Goal: Contribute content: Contribute content

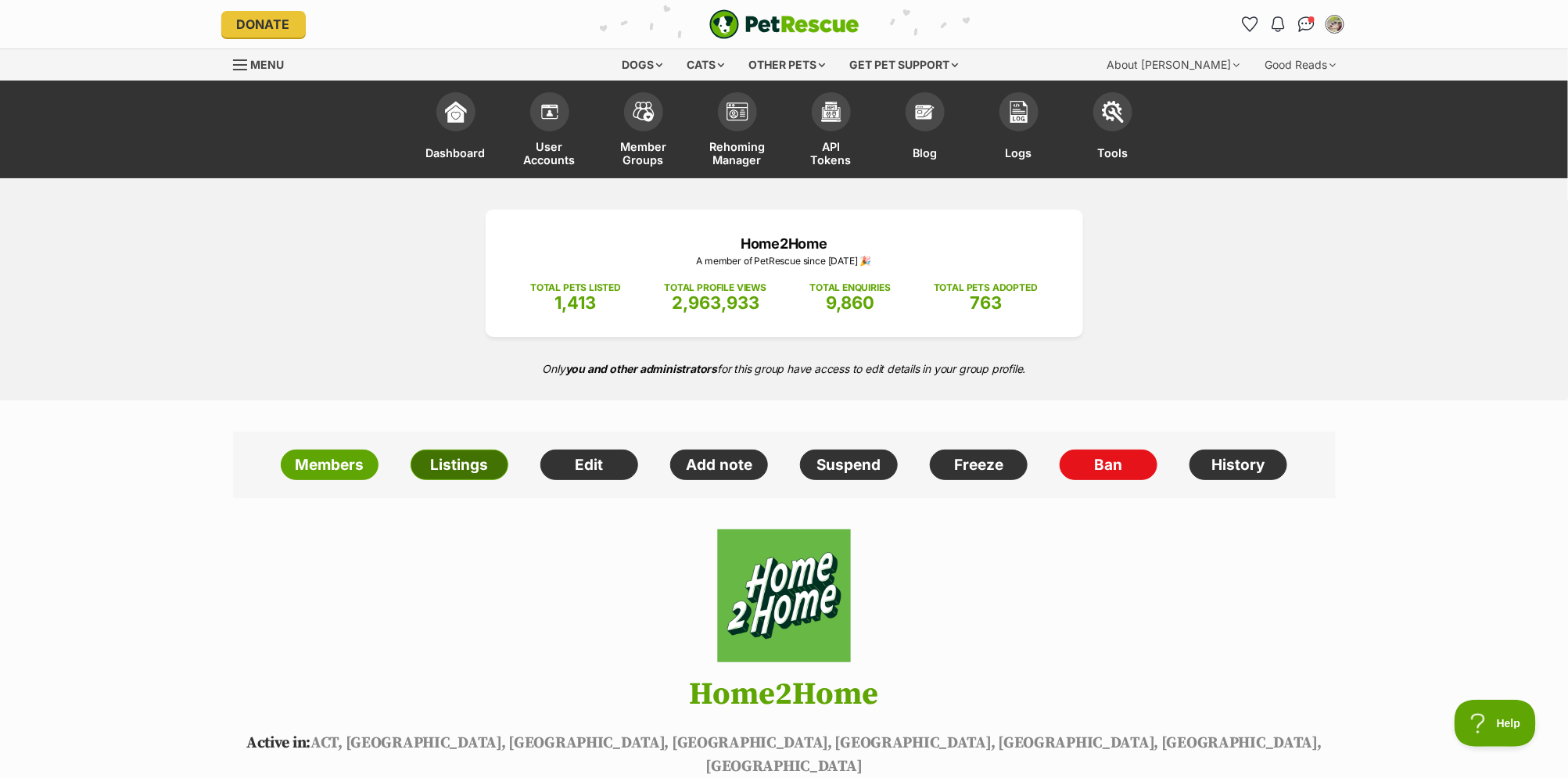
click at [465, 459] on link "Listings" at bounding box center [459, 464] width 98 height 31
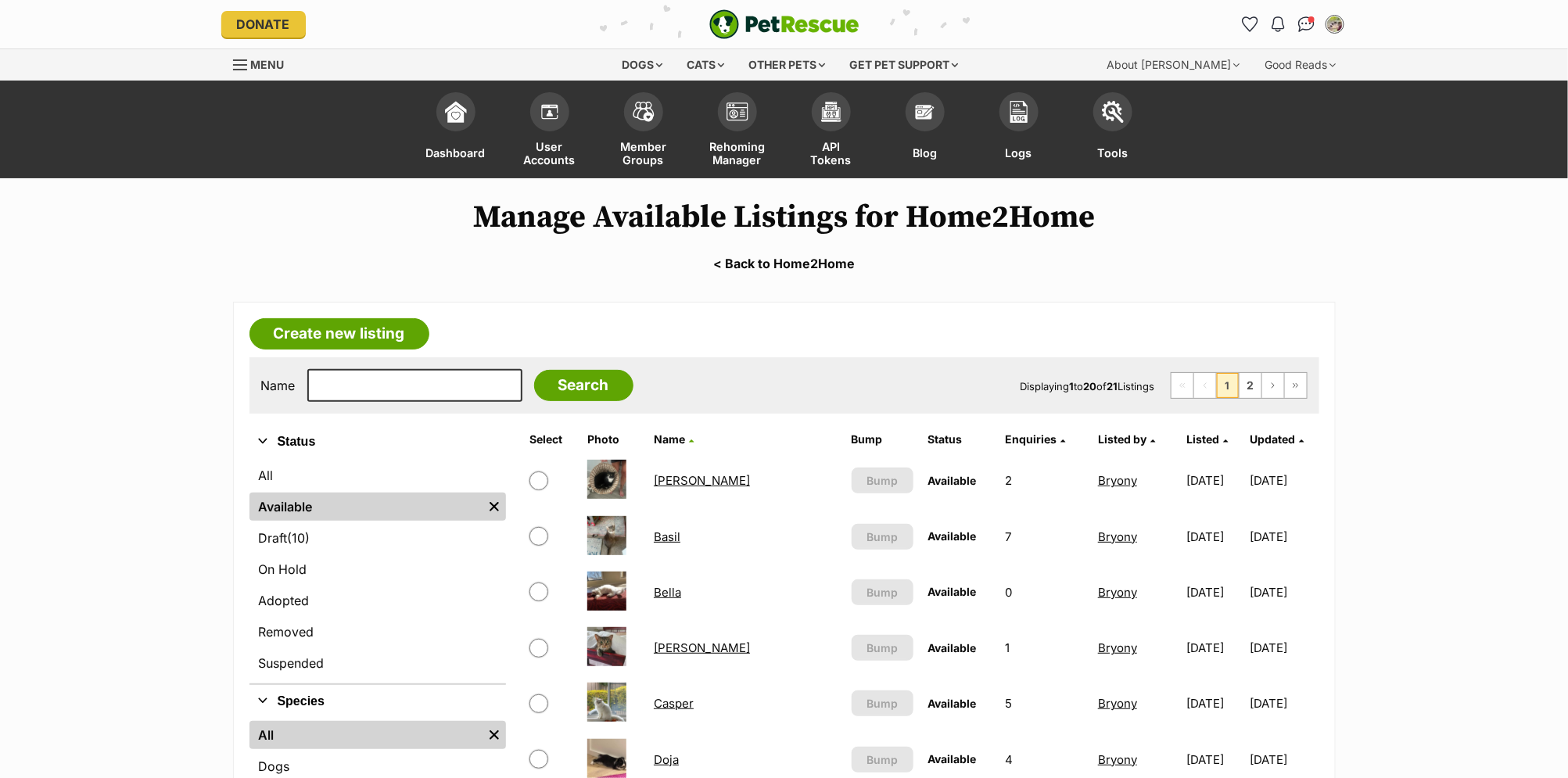
click at [670, 541] on td "Basil" at bounding box center [745, 537] width 196 height 54
click at [668, 537] on link "Basil" at bounding box center [667, 537] width 27 height 15
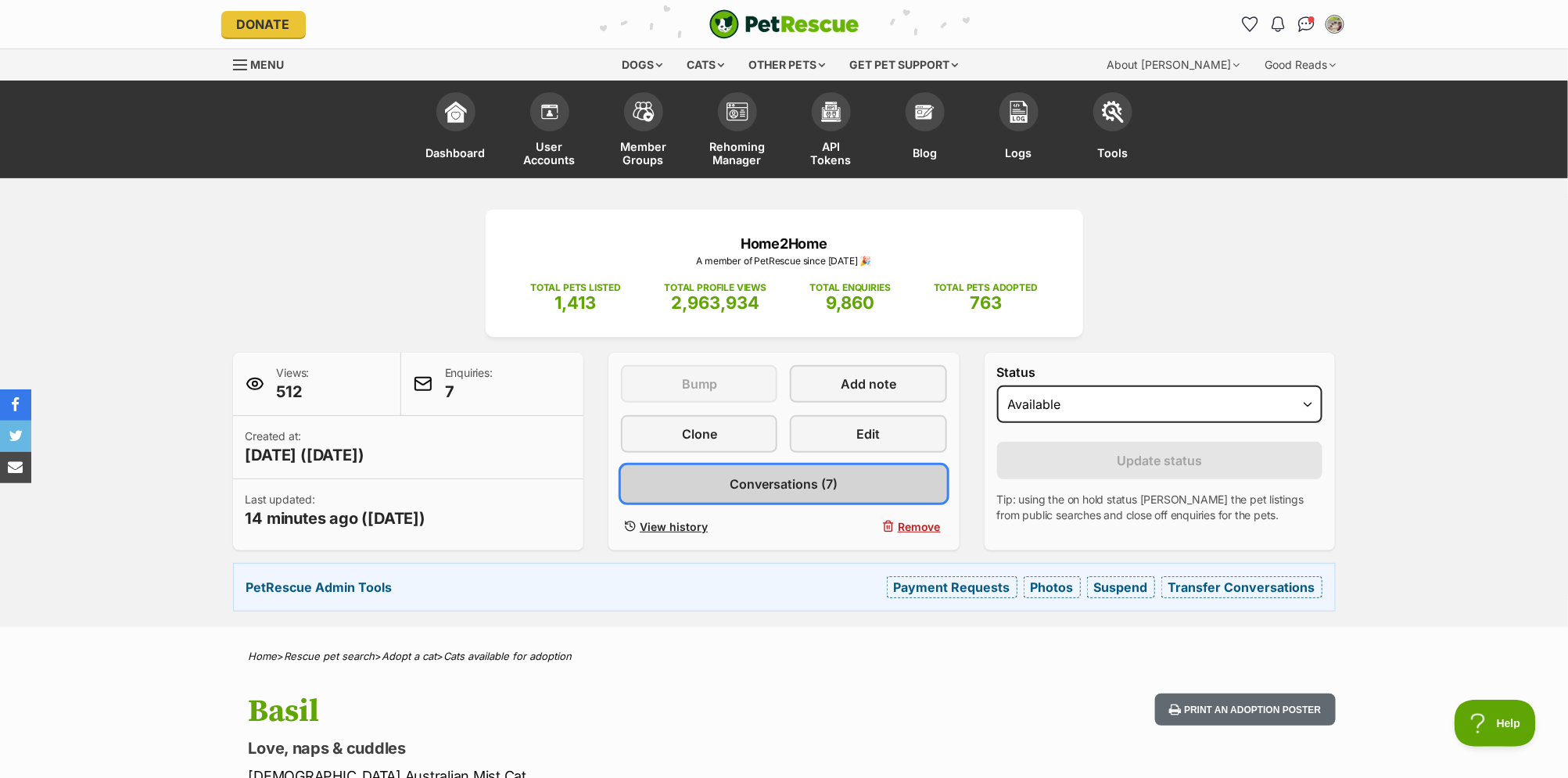
click at [816, 484] on span "Conversations (7)" at bounding box center [783, 484] width 108 height 18
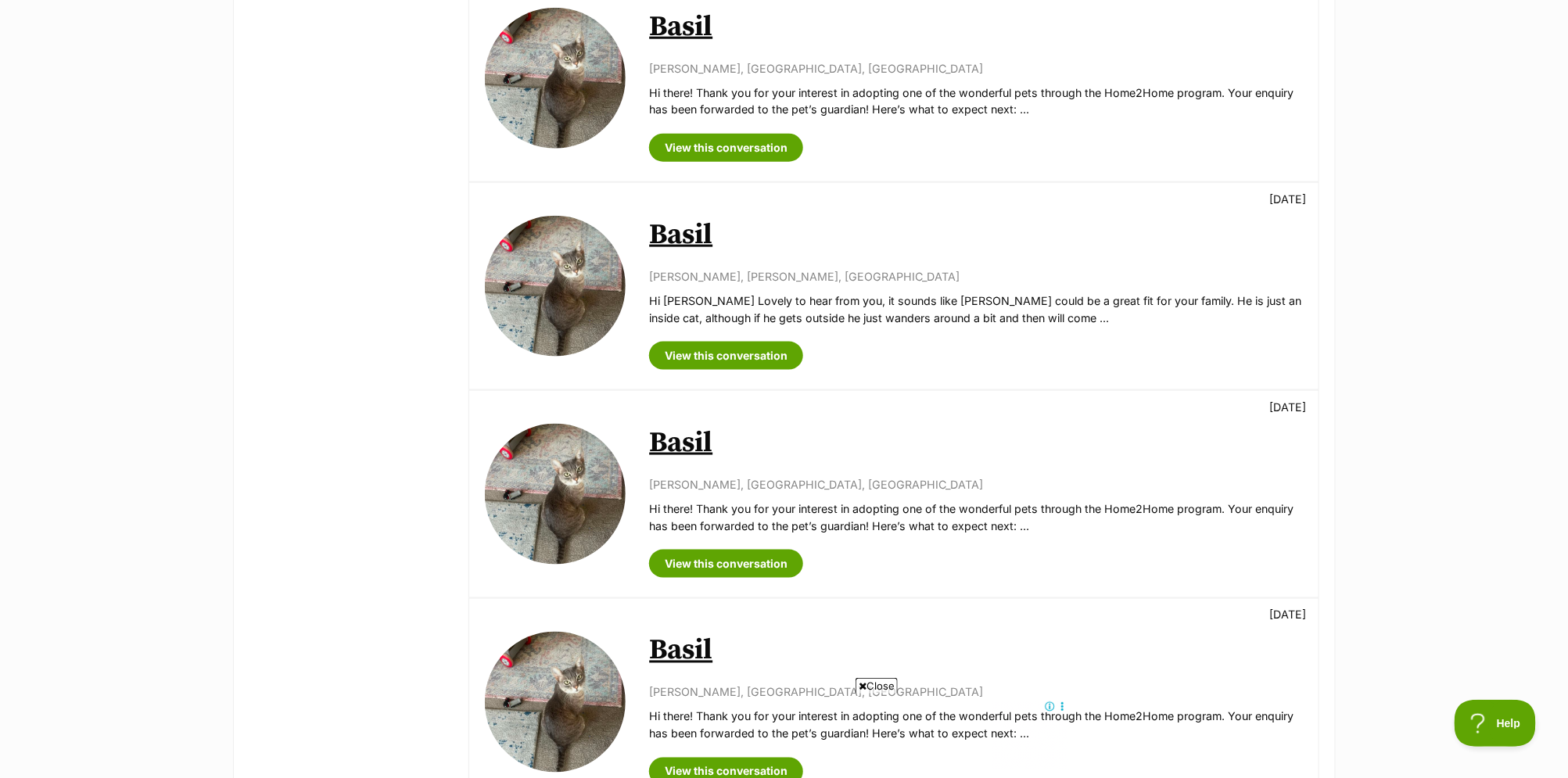
scroll to position [699, 0]
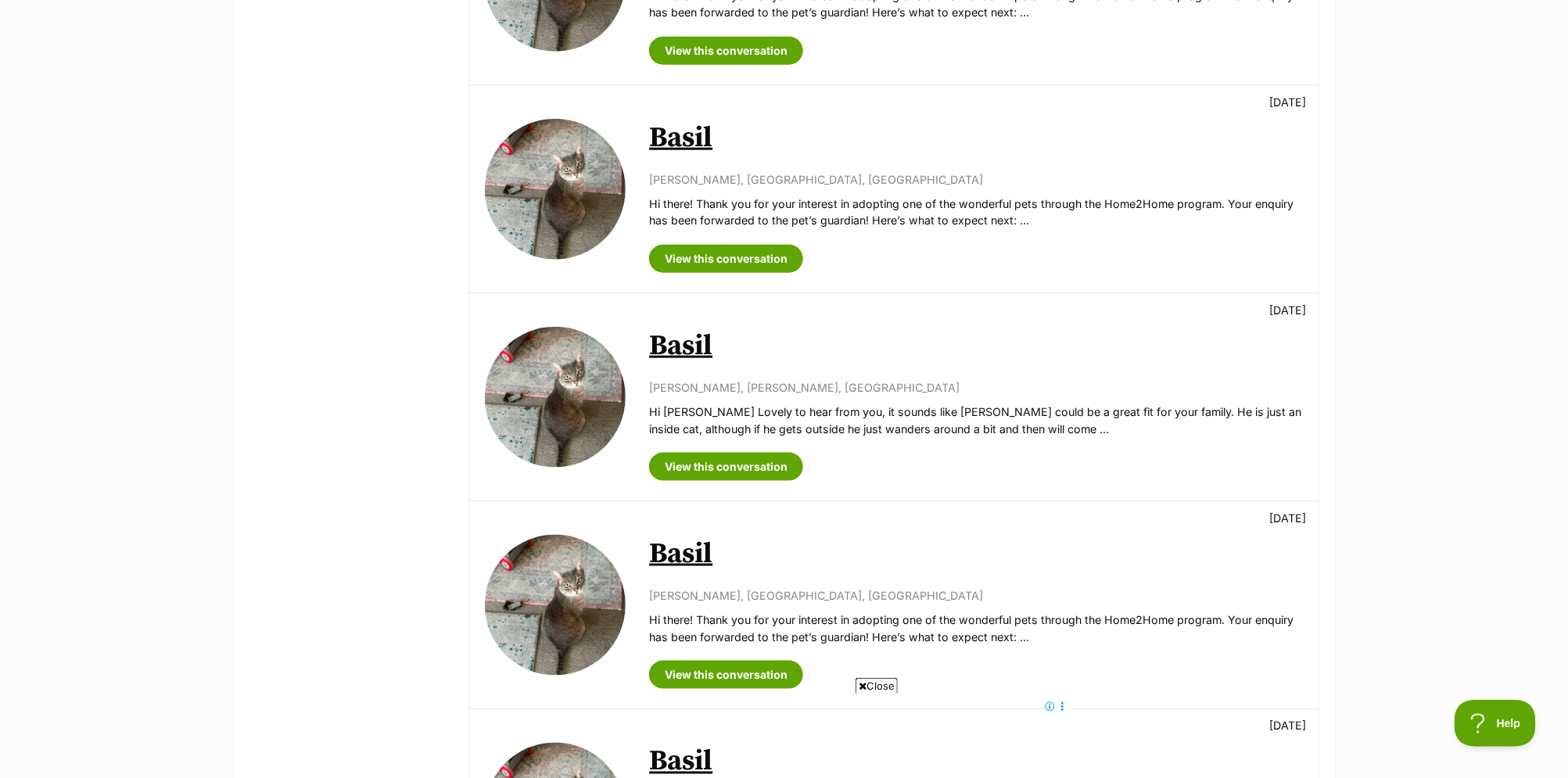
click at [699, 349] on link "Basil" at bounding box center [681, 346] width 64 height 35
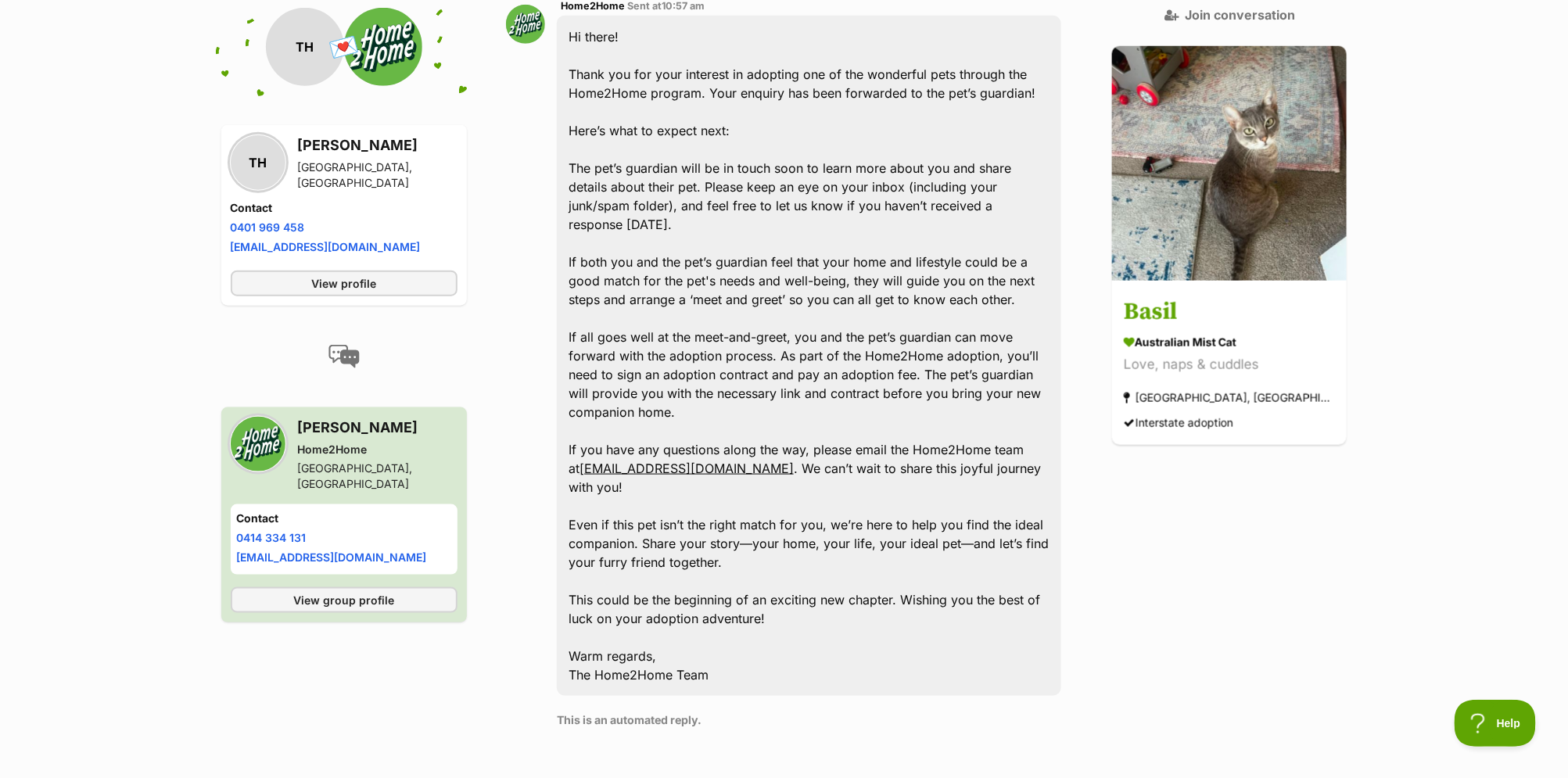
scroll to position [1081, 0]
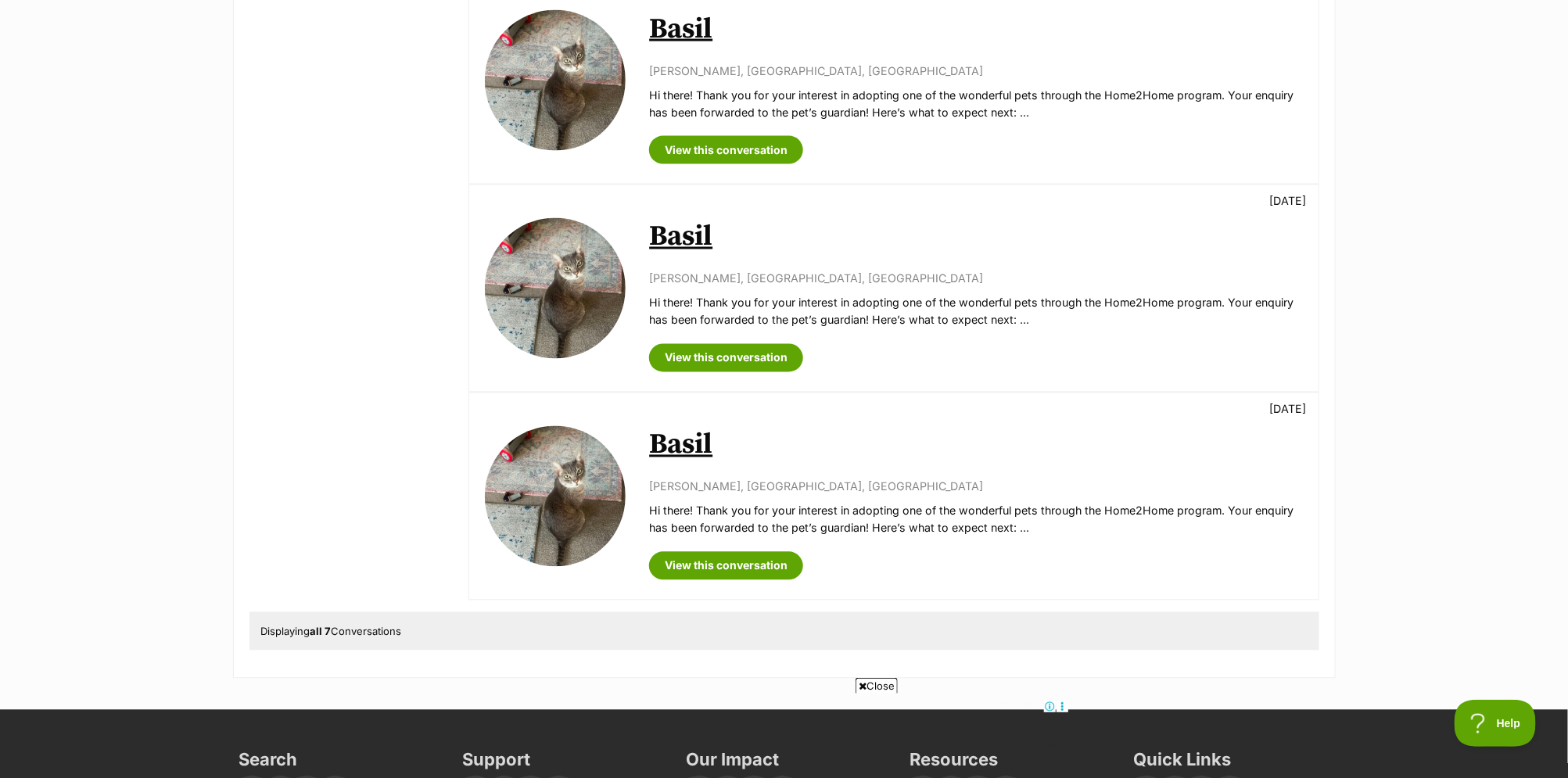
scroll to position [1412, 0]
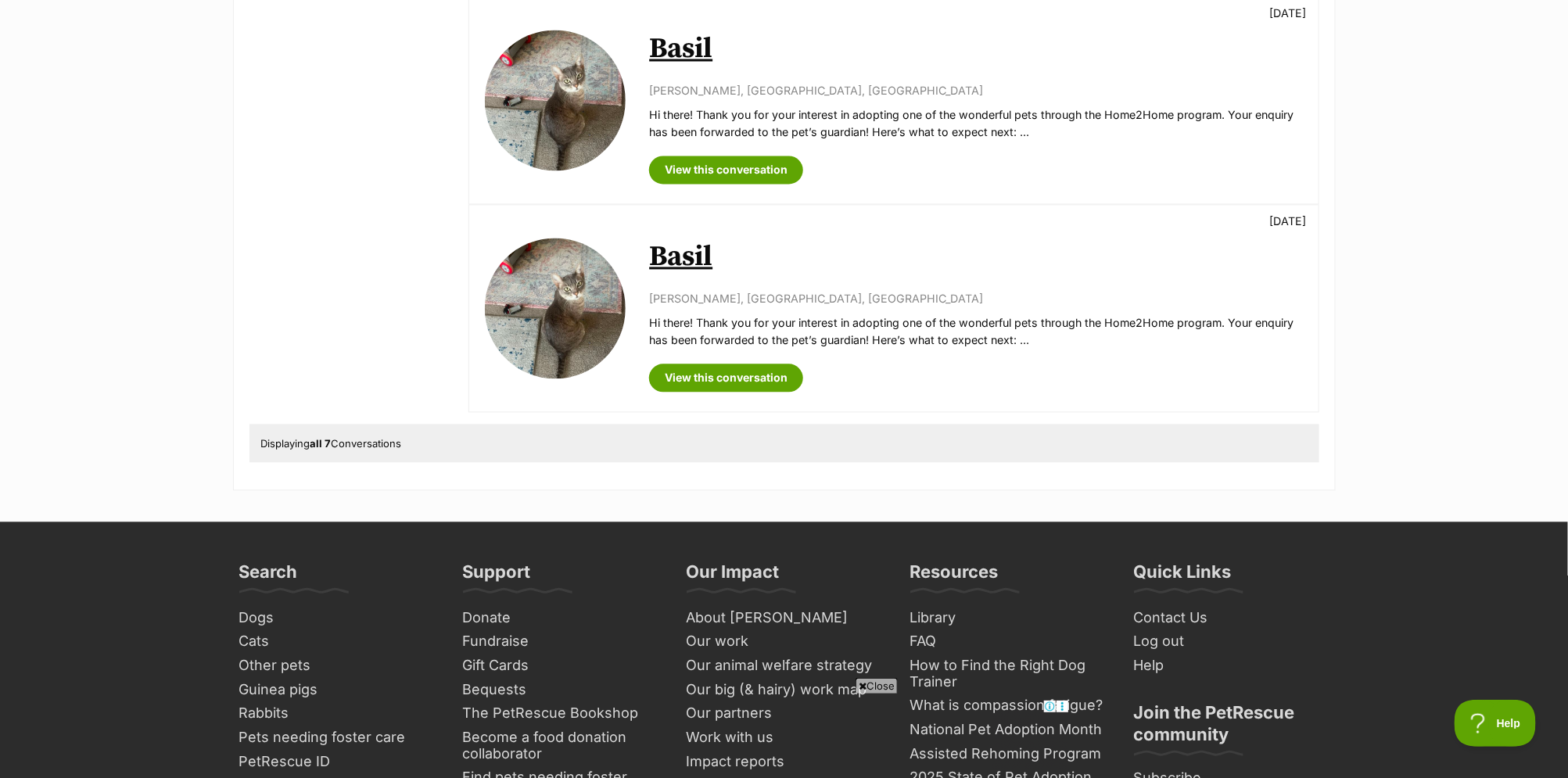
click at [668, 264] on link "Basil" at bounding box center [681, 257] width 64 height 35
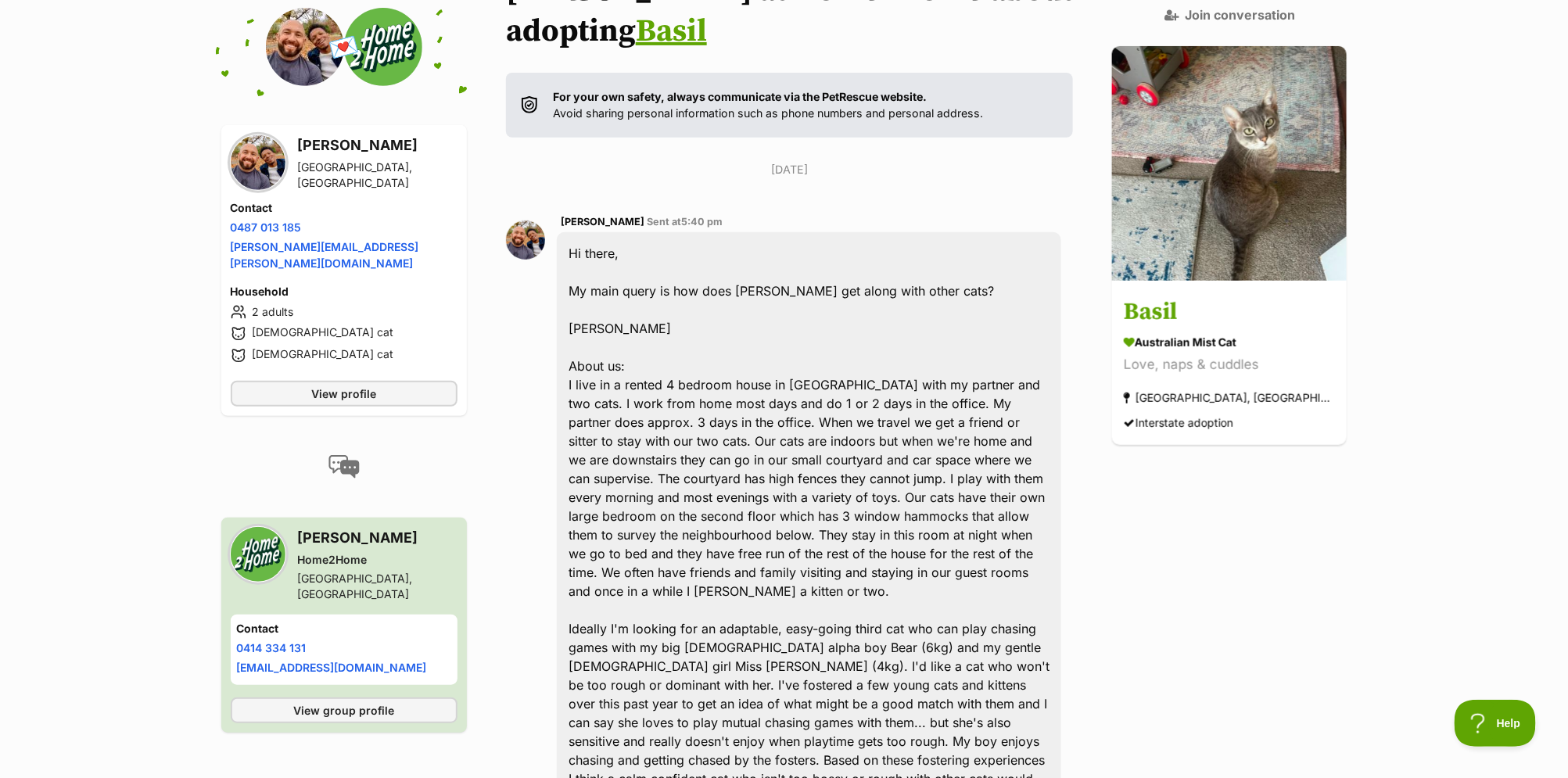
scroll to position [269, 0]
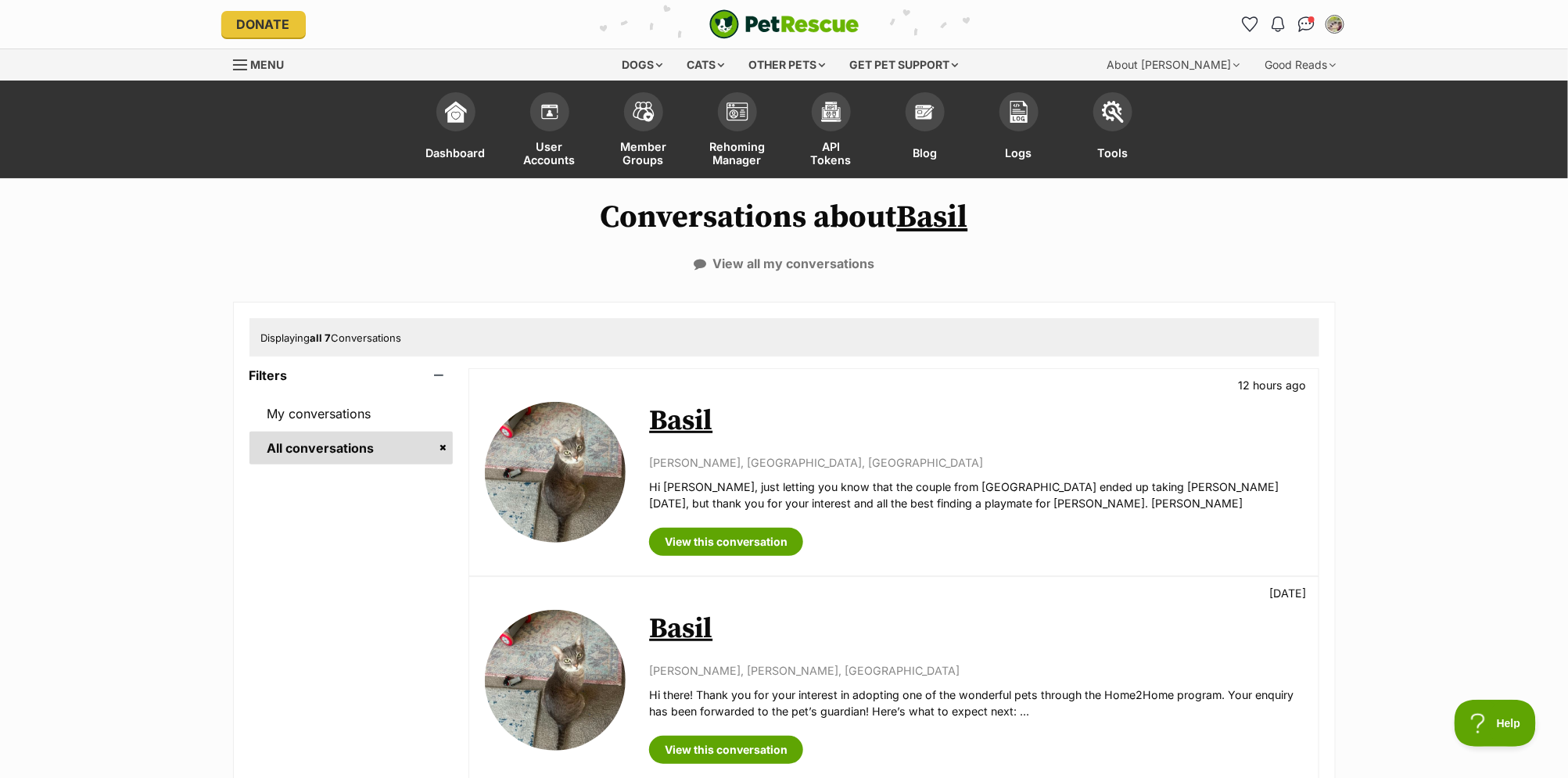
click at [658, 423] on link "Basil" at bounding box center [681, 421] width 64 height 35
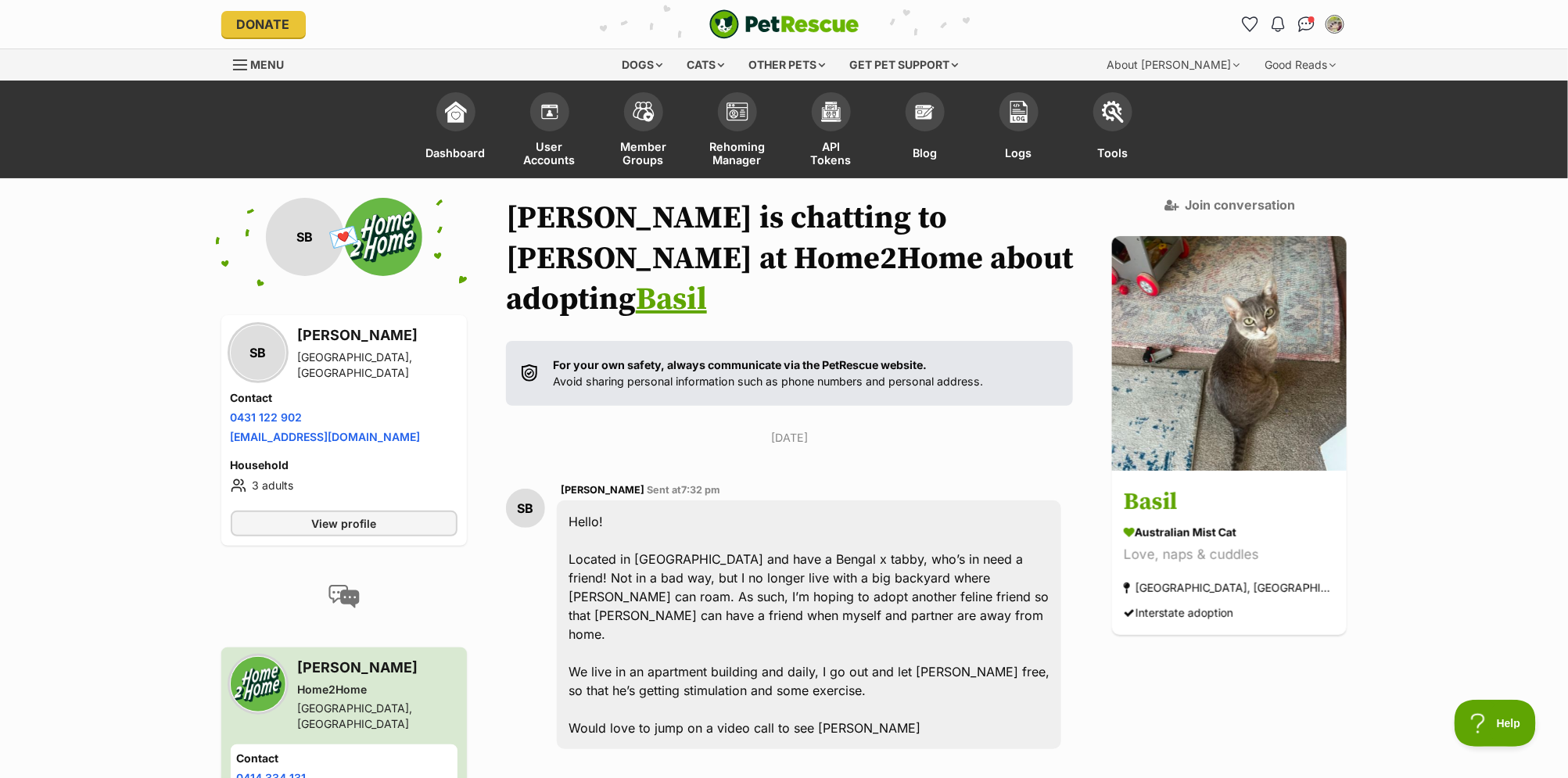
click at [707, 280] on link "Basil" at bounding box center [671, 299] width 71 height 39
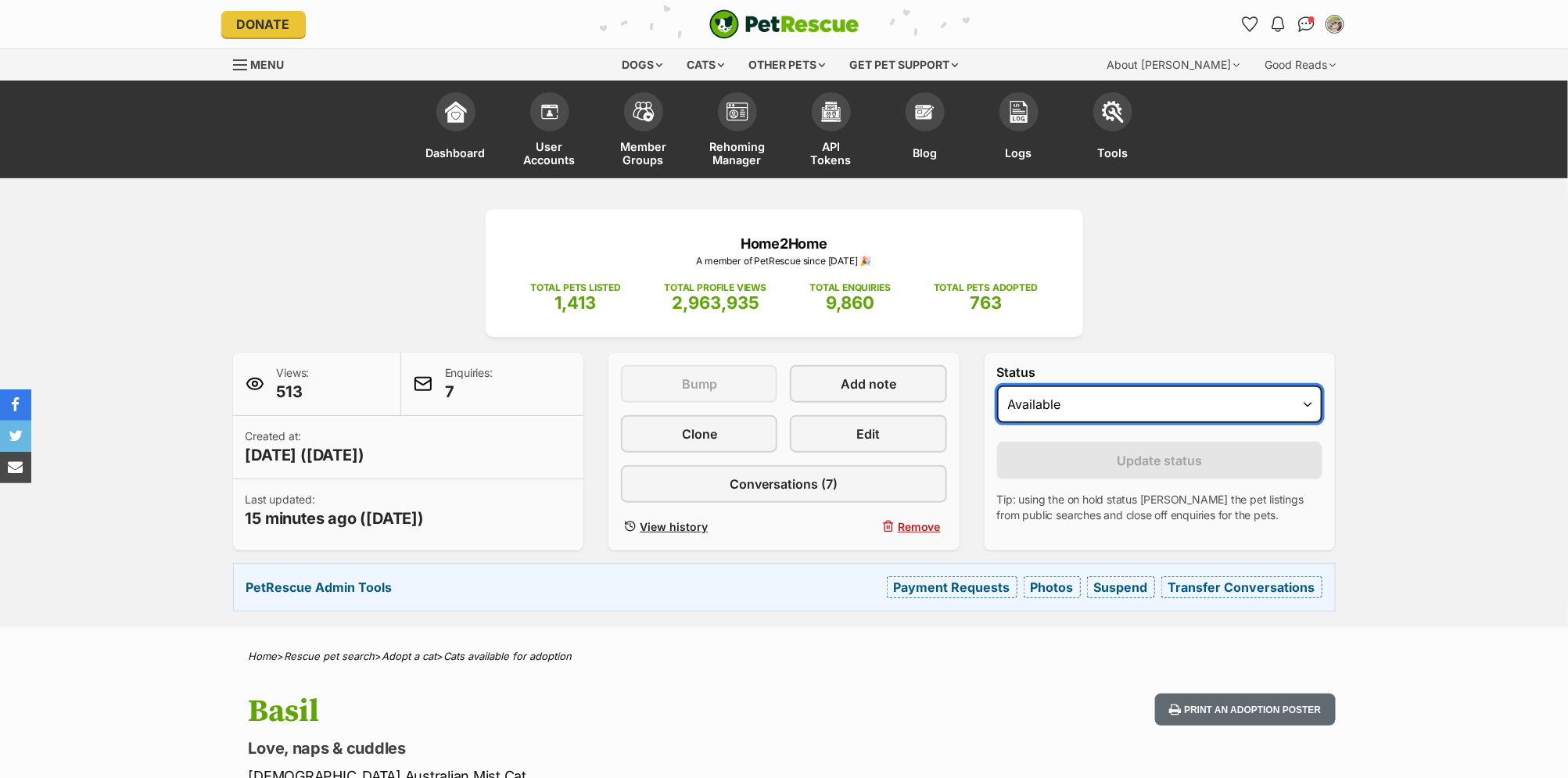
click at [1140, 402] on select "Draft - not available as listing has enquires Available On hold Adopted" at bounding box center [1160, 404] width 326 height 38
select select "on_hold"
click at [997, 386] on select "Draft - not available as listing has enquires Available On hold Adopted" at bounding box center [1160, 404] width 326 height 38
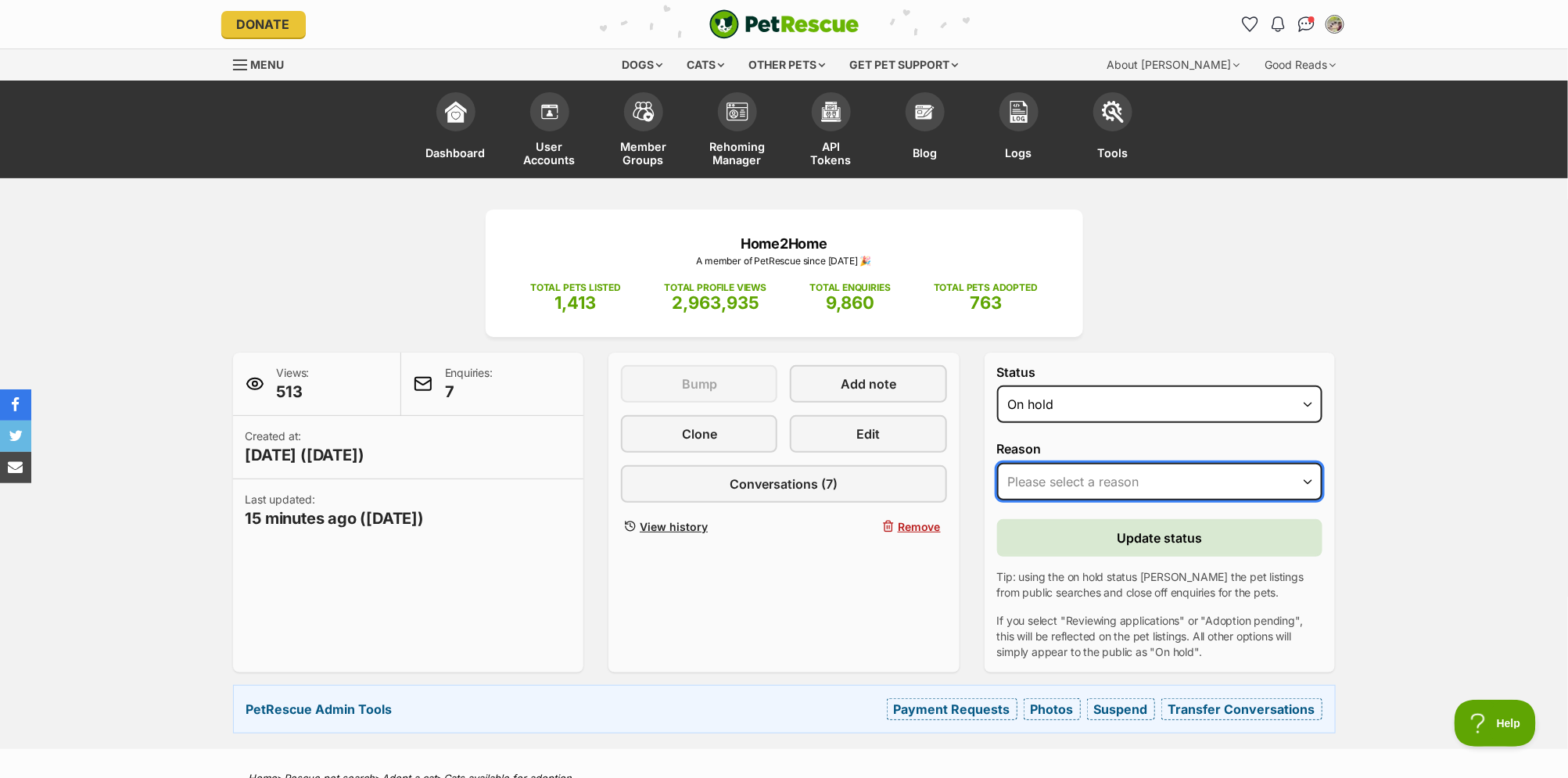
click at [1208, 472] on select "Please select a reason Medical reasons Reviewing applications Adoption pending …" at bounding box center [1160, 481] width 326 height 38
select select "adoption_pending"
click at [997, 463] on select "Please select a reason Medical reasons Reviewing applications Adoption pending …" at bounding box center [1160, 481] width 326 height 38
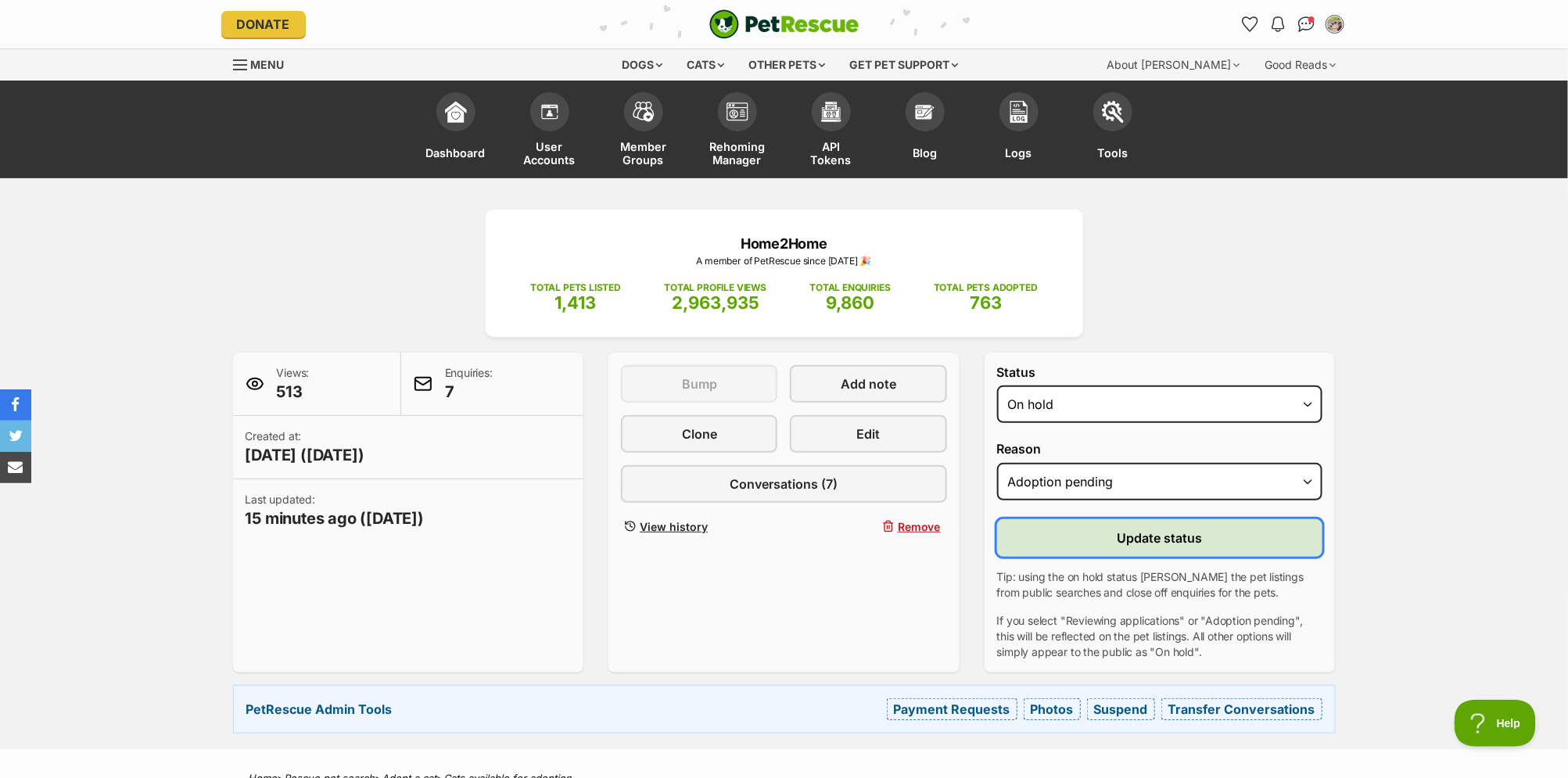
click at [1190, 540] on span "Update status" at bounding box center [1160, 537] width 86 height 18
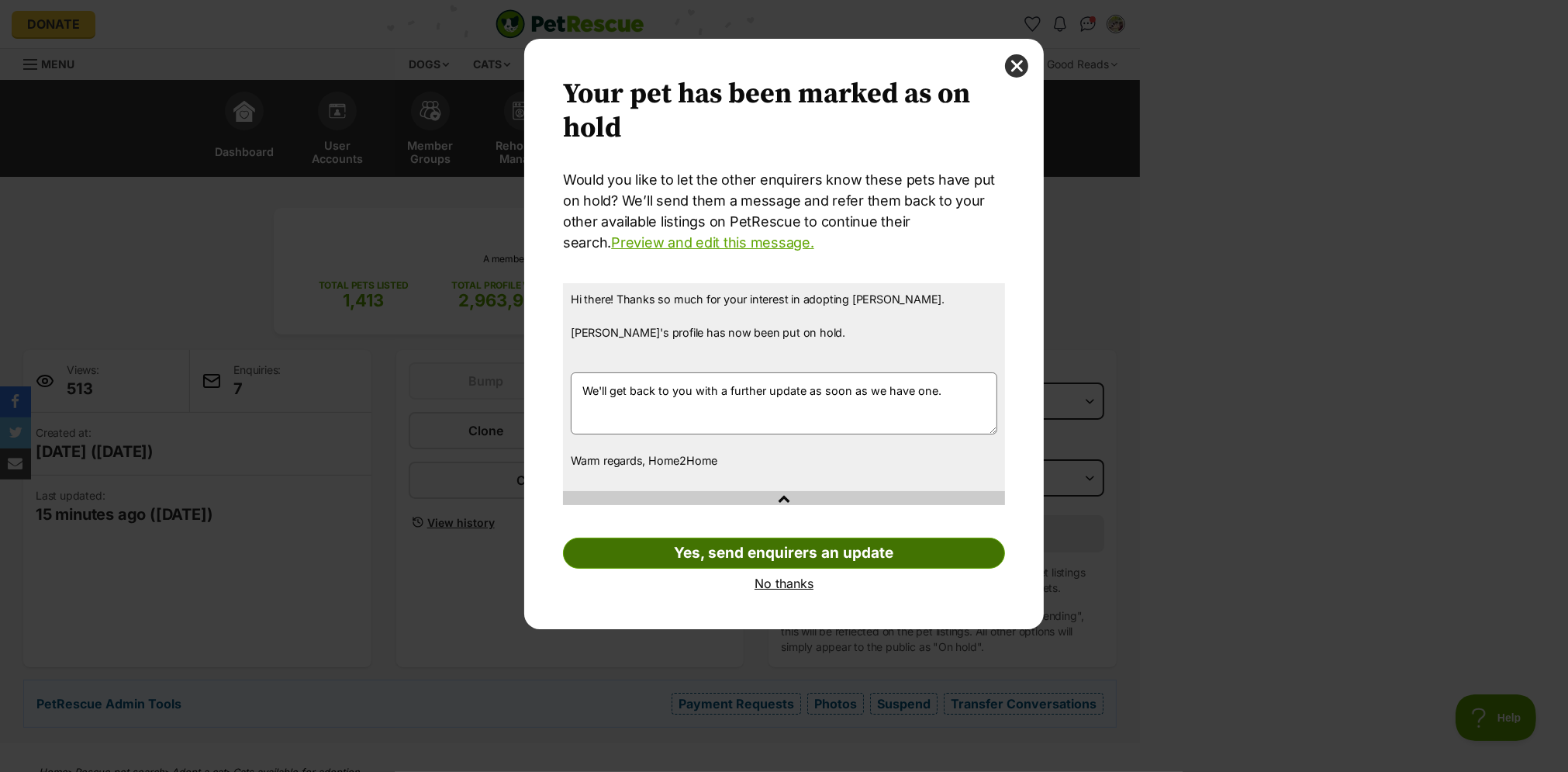
click at [913, 543] on link "Yes, send enquirers an update" at bounding box center [784, 552] width 442 height 31
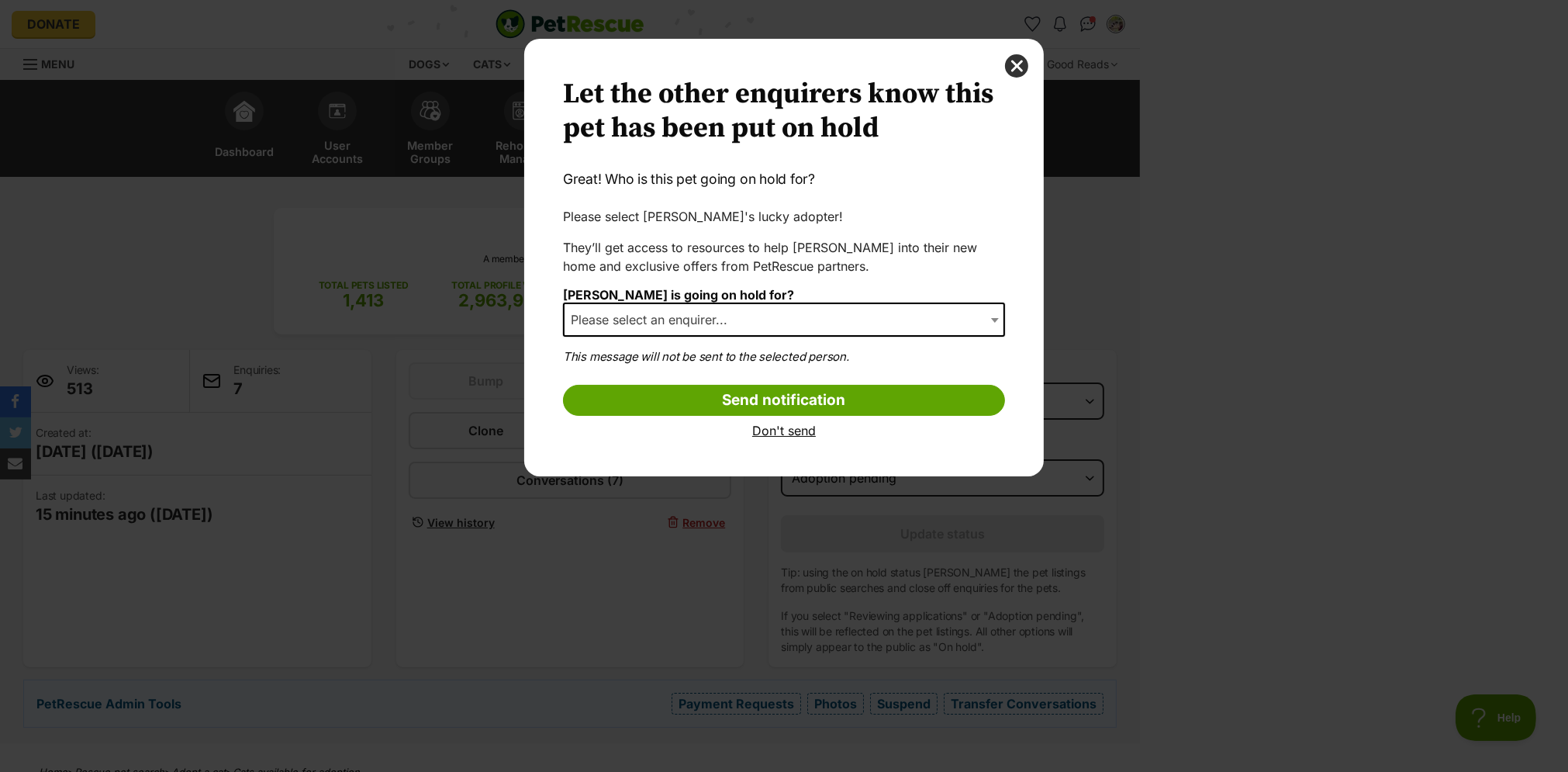
click at [786, 320] on span "Please select an enquirer..." at bounding box center [784, 319] width 442 height 34
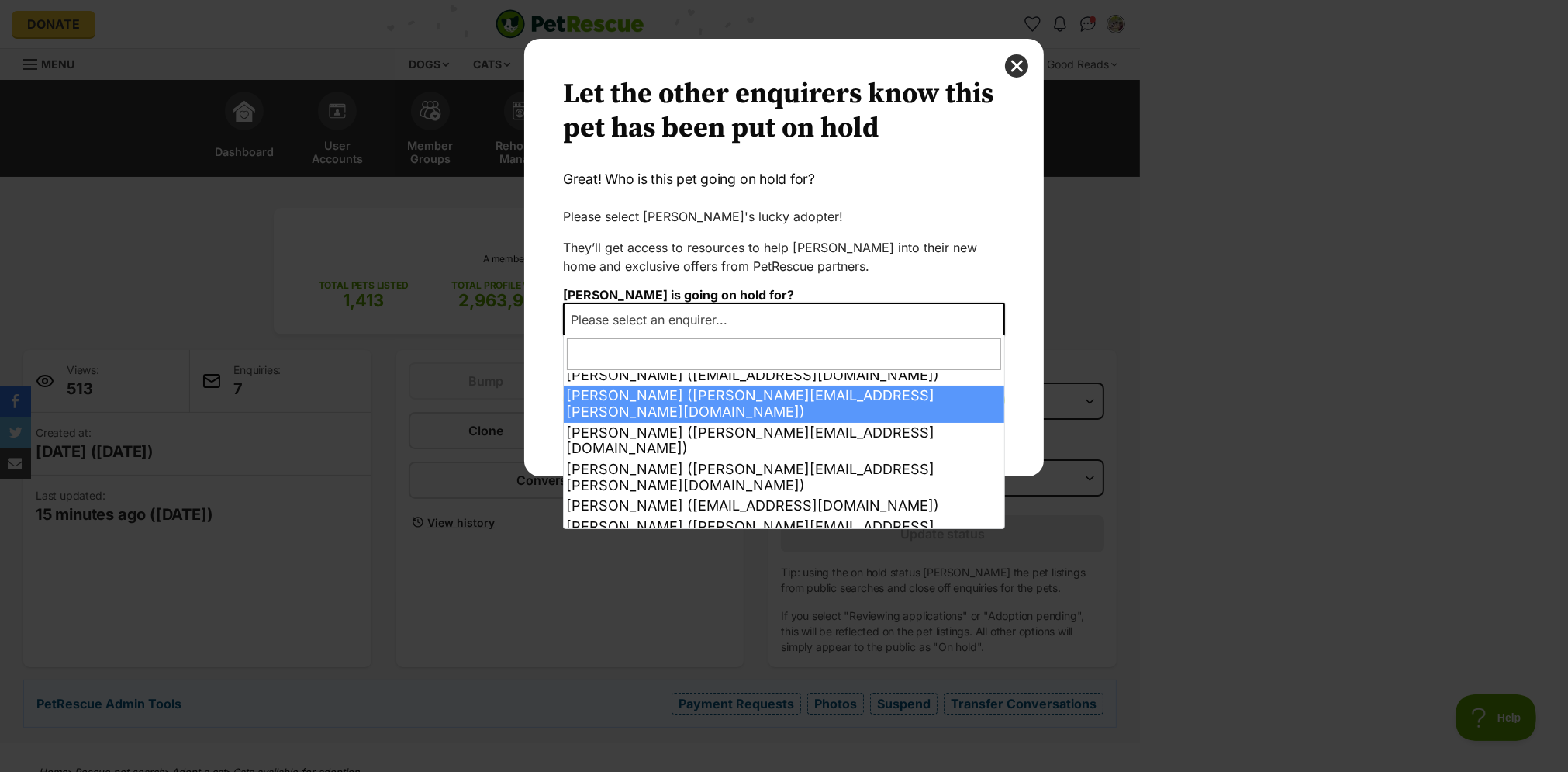
scroll to position [31, 0]
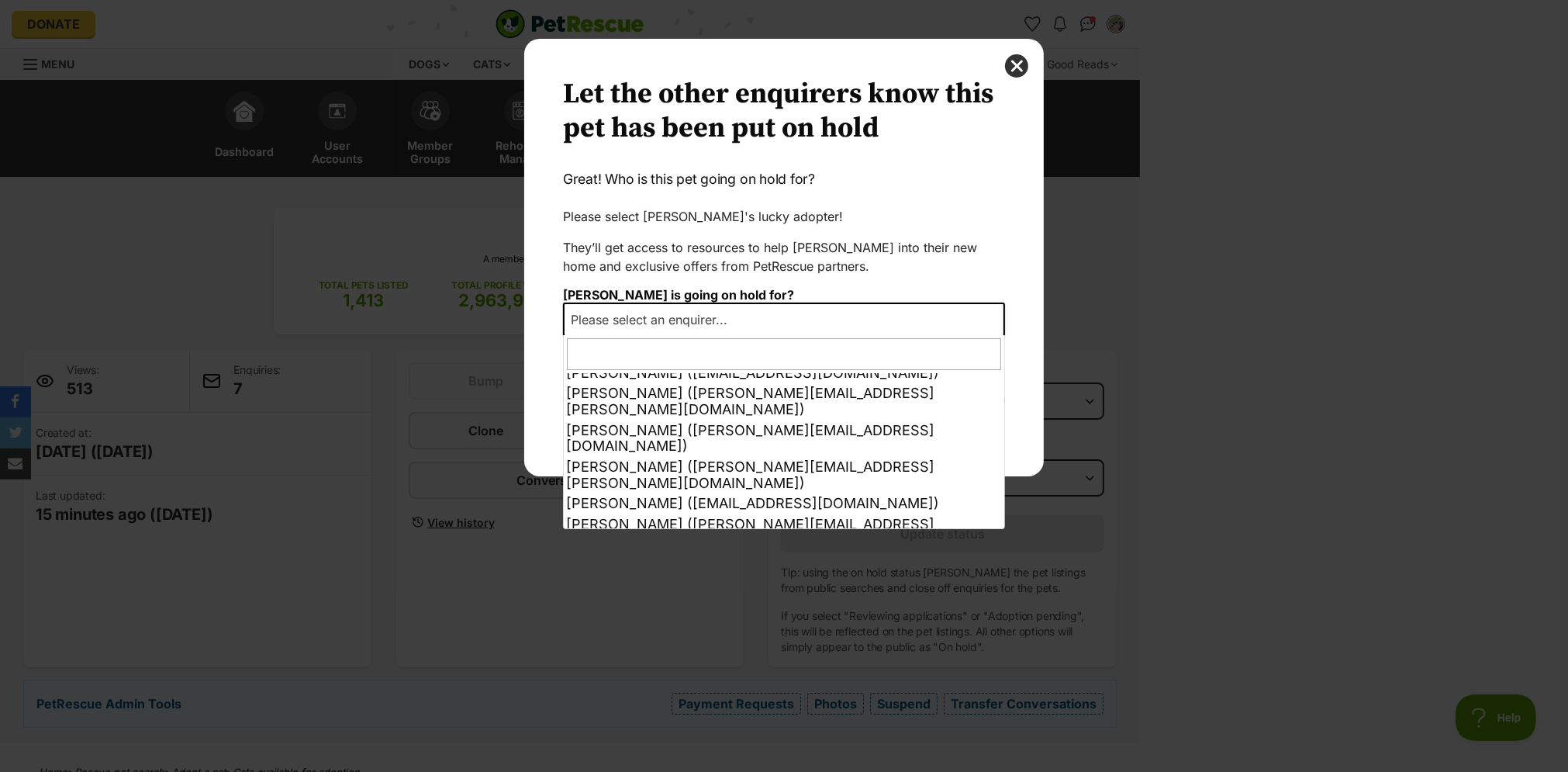
select select "other"
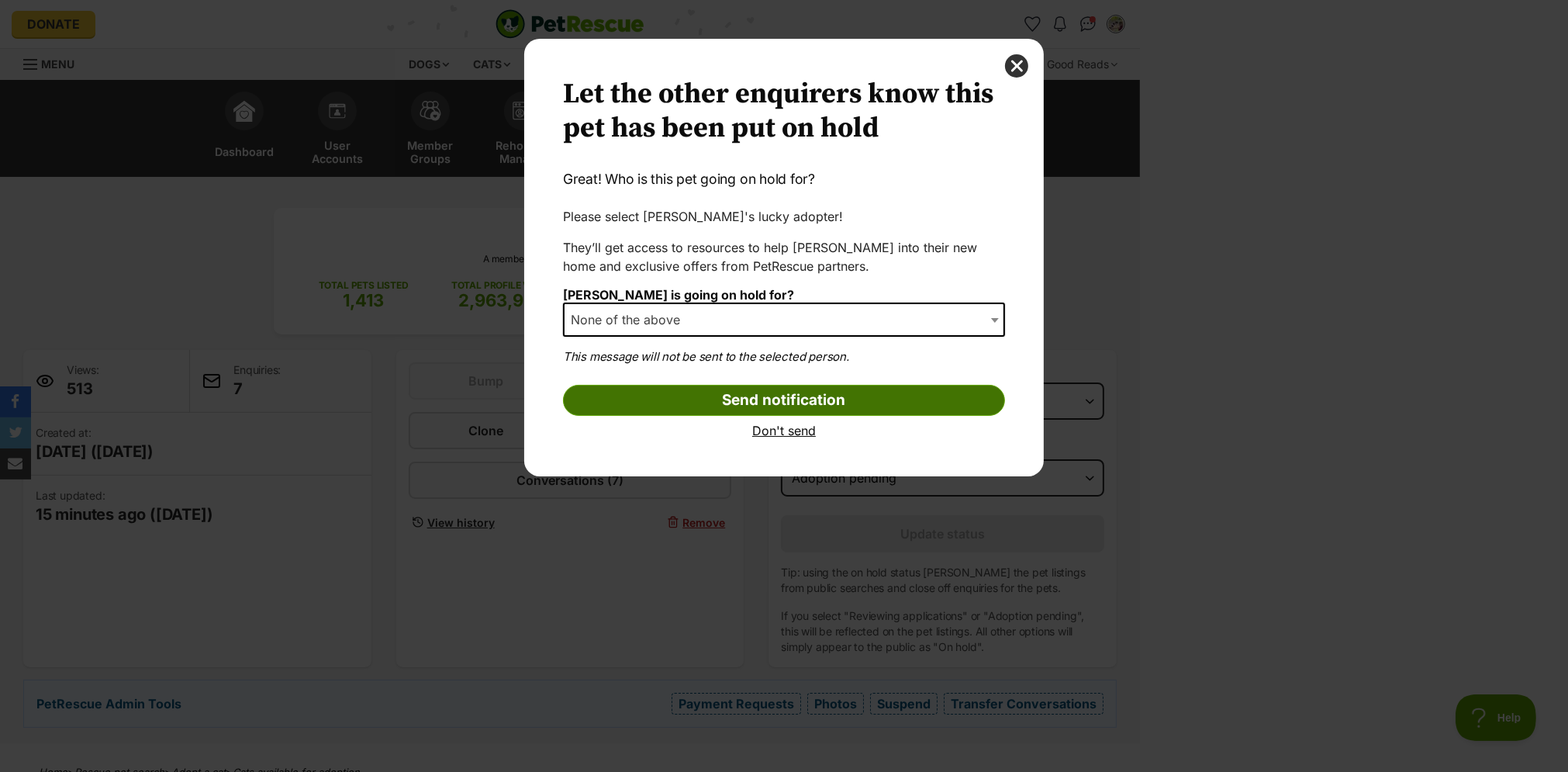
click at [893, 400] on input "Send notification" at bounding box center [784, 400] width 442 height 31
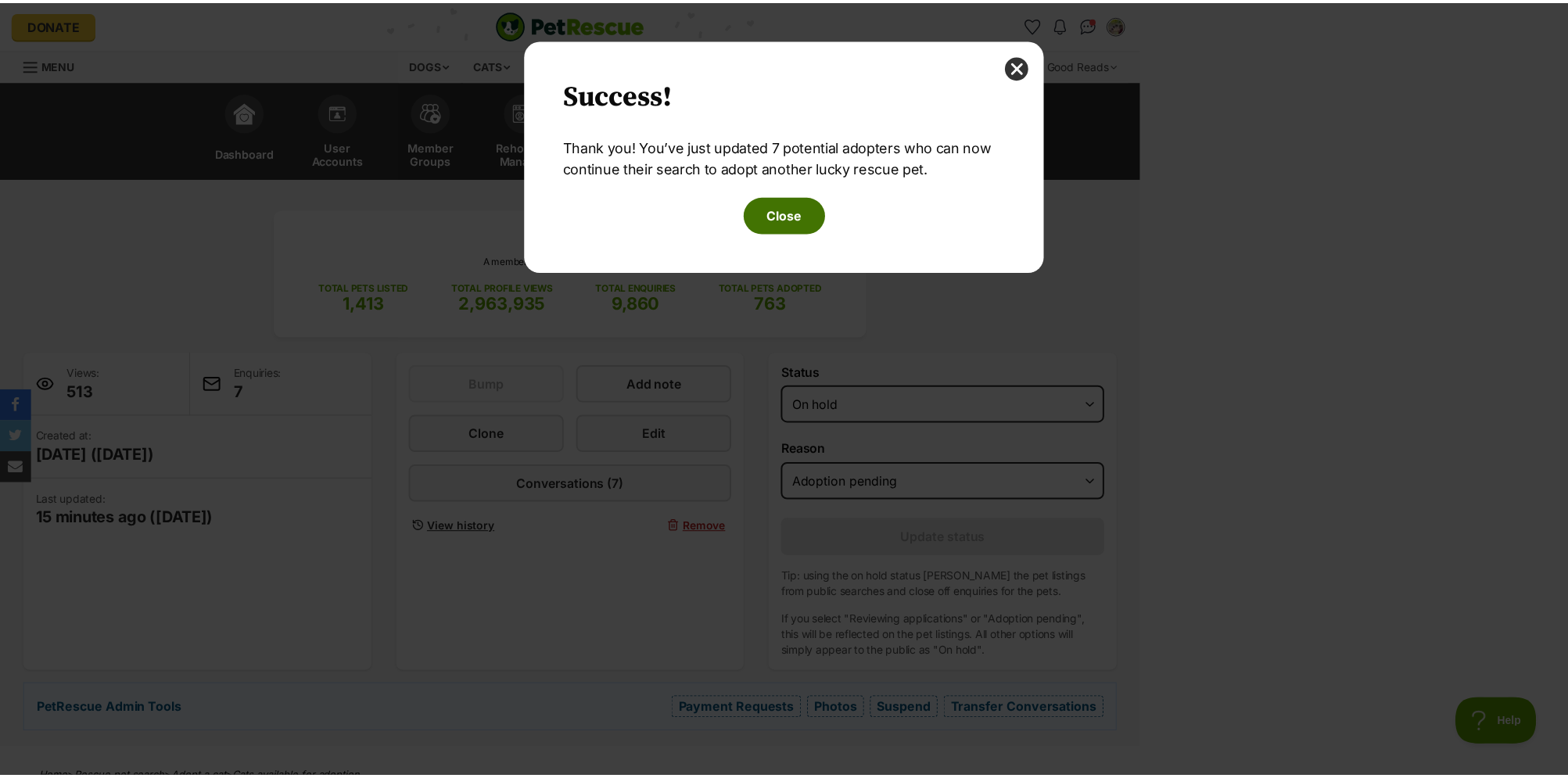
scroll to position [0, 0]
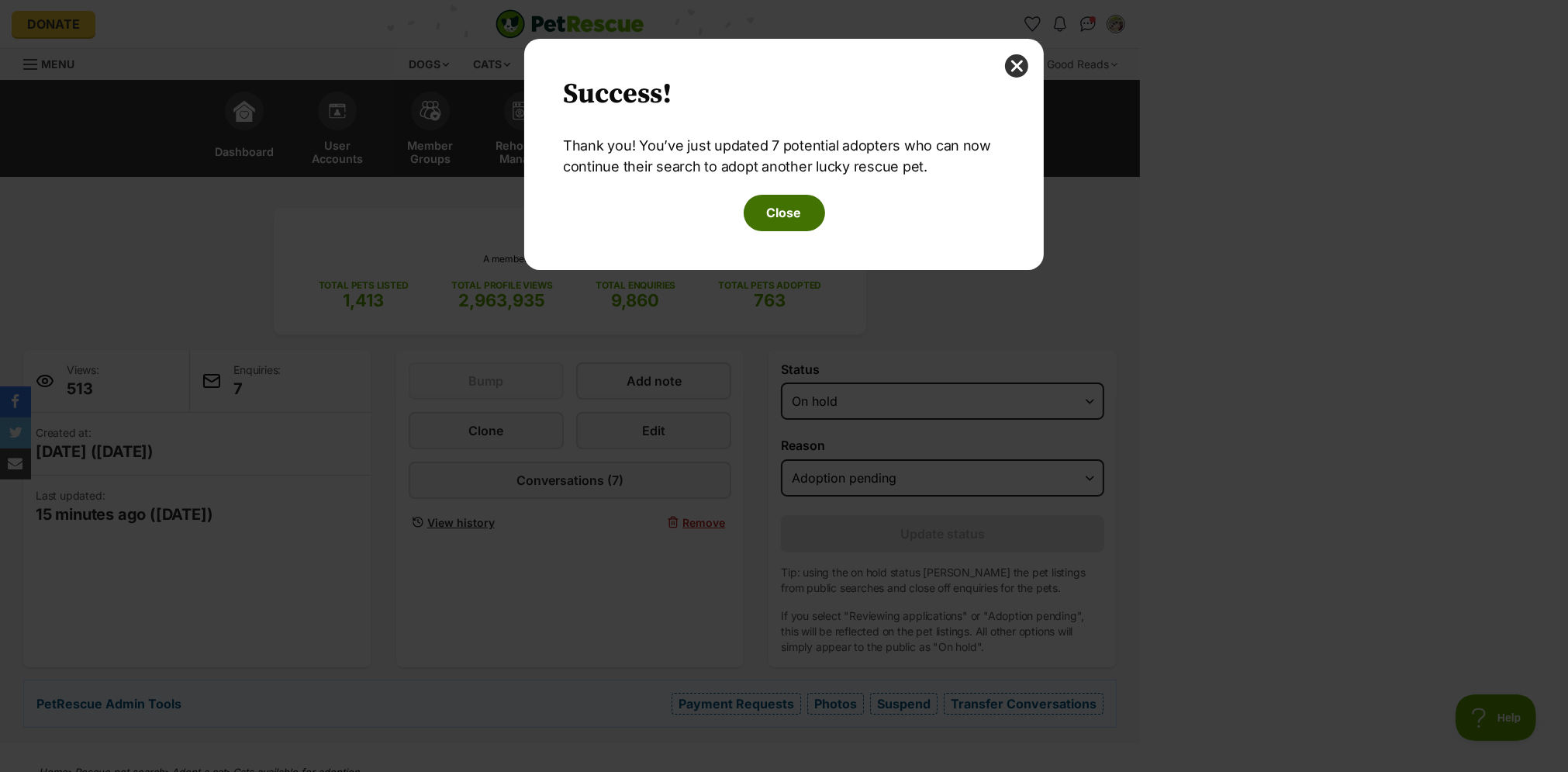
click at [766, 206] on button "Close" at bounding box center [784, 212] width 81 height 36
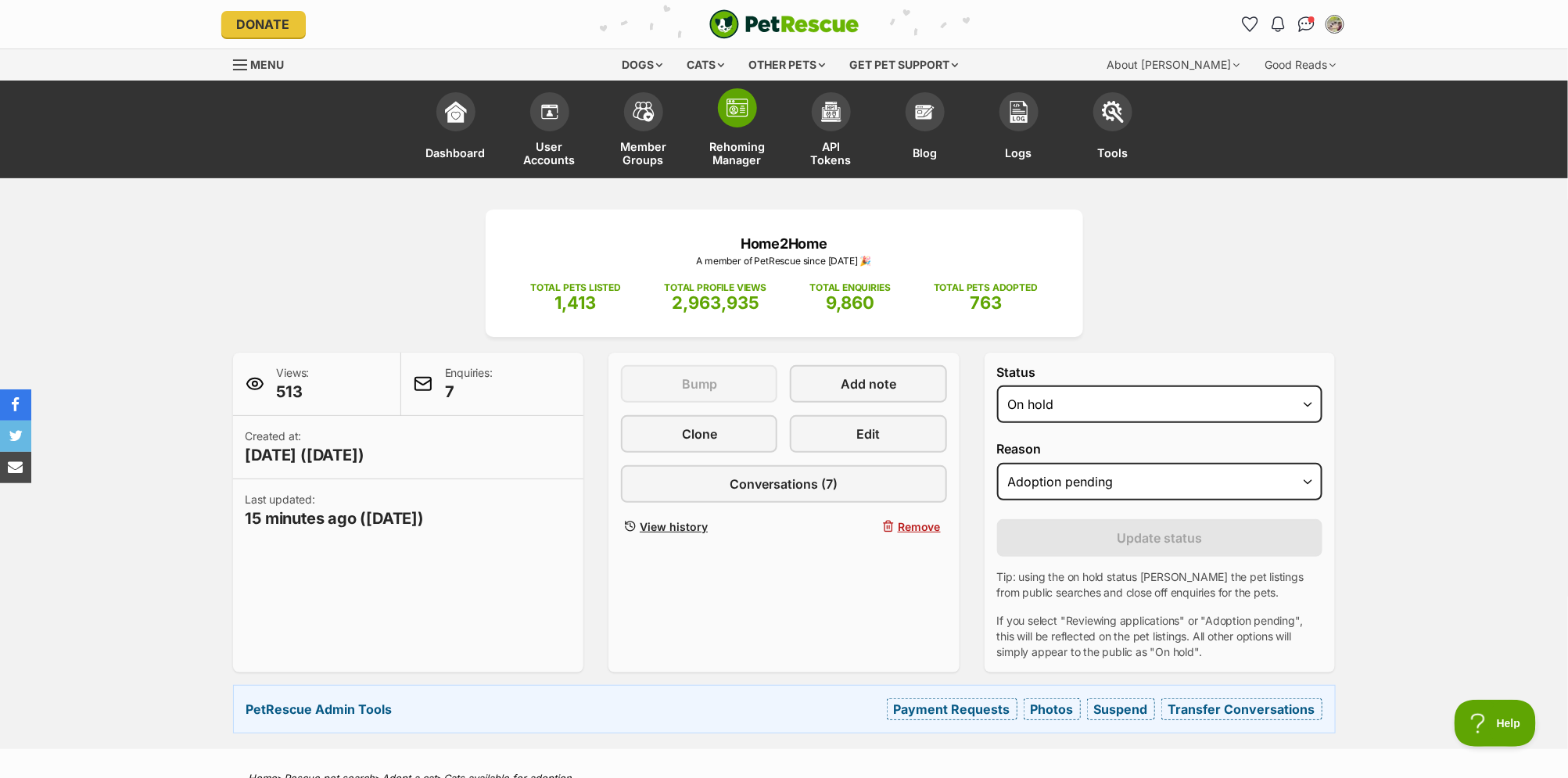
click at [750, 131] on link "Rehoming Manager" at bounding box center [738, 132] width 94 height 94
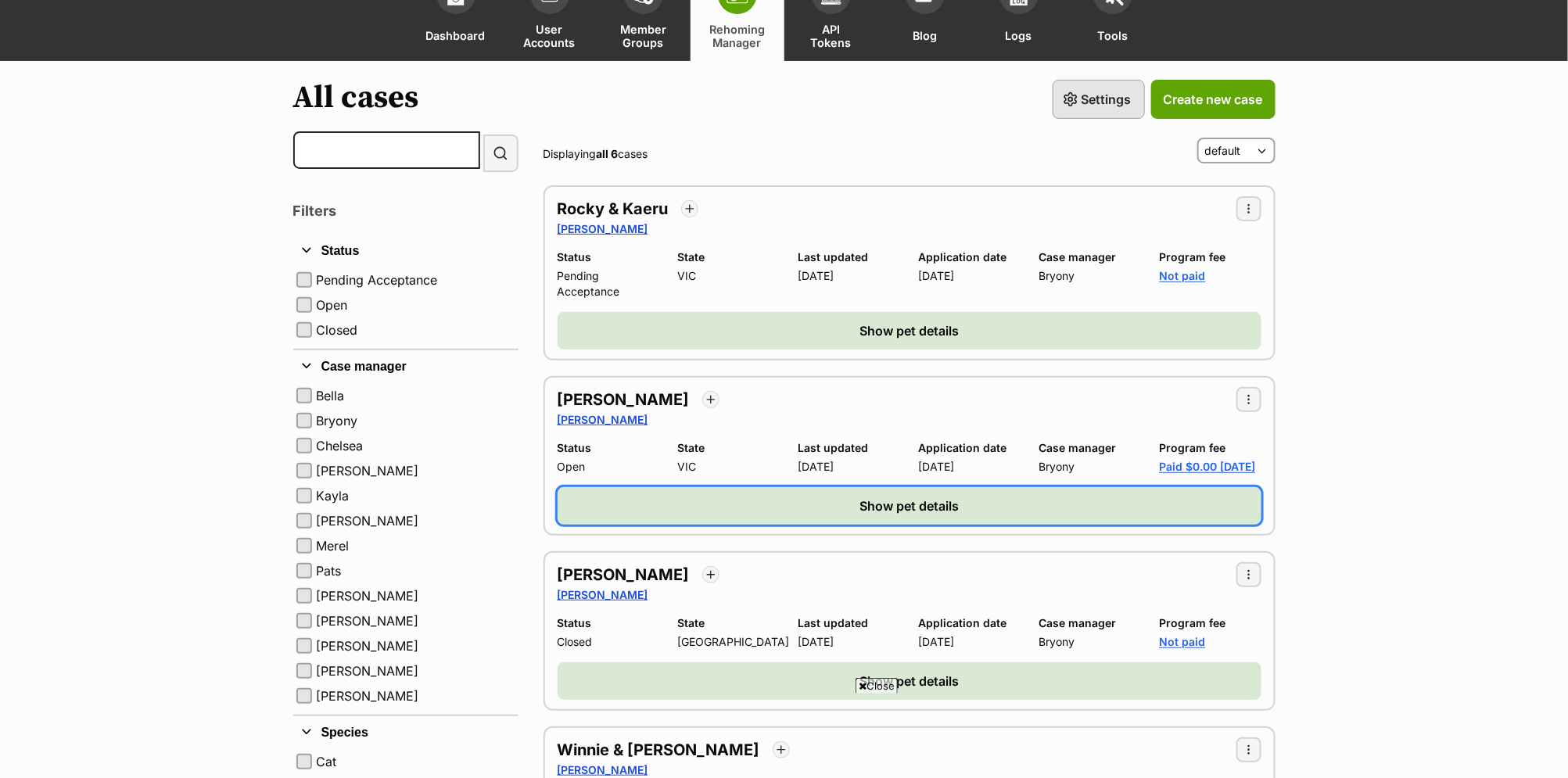
click at [890, 516] on span "Show pet details" at bounding box center [909, 506] width 99 height 18
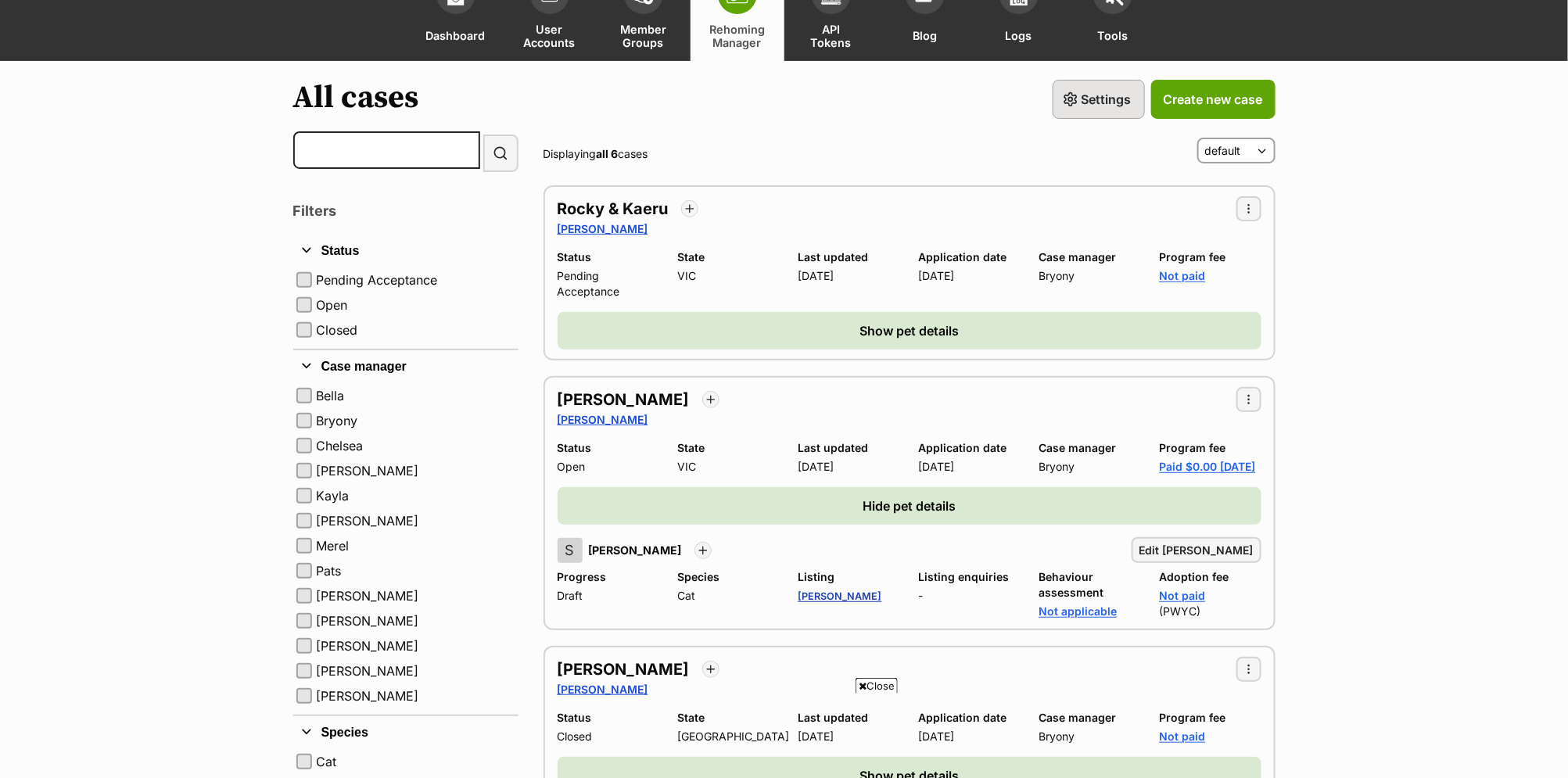
click at [818, 599] on link "[PERSON_NAME]" at bounding box center [840, 596] width 84 height 12
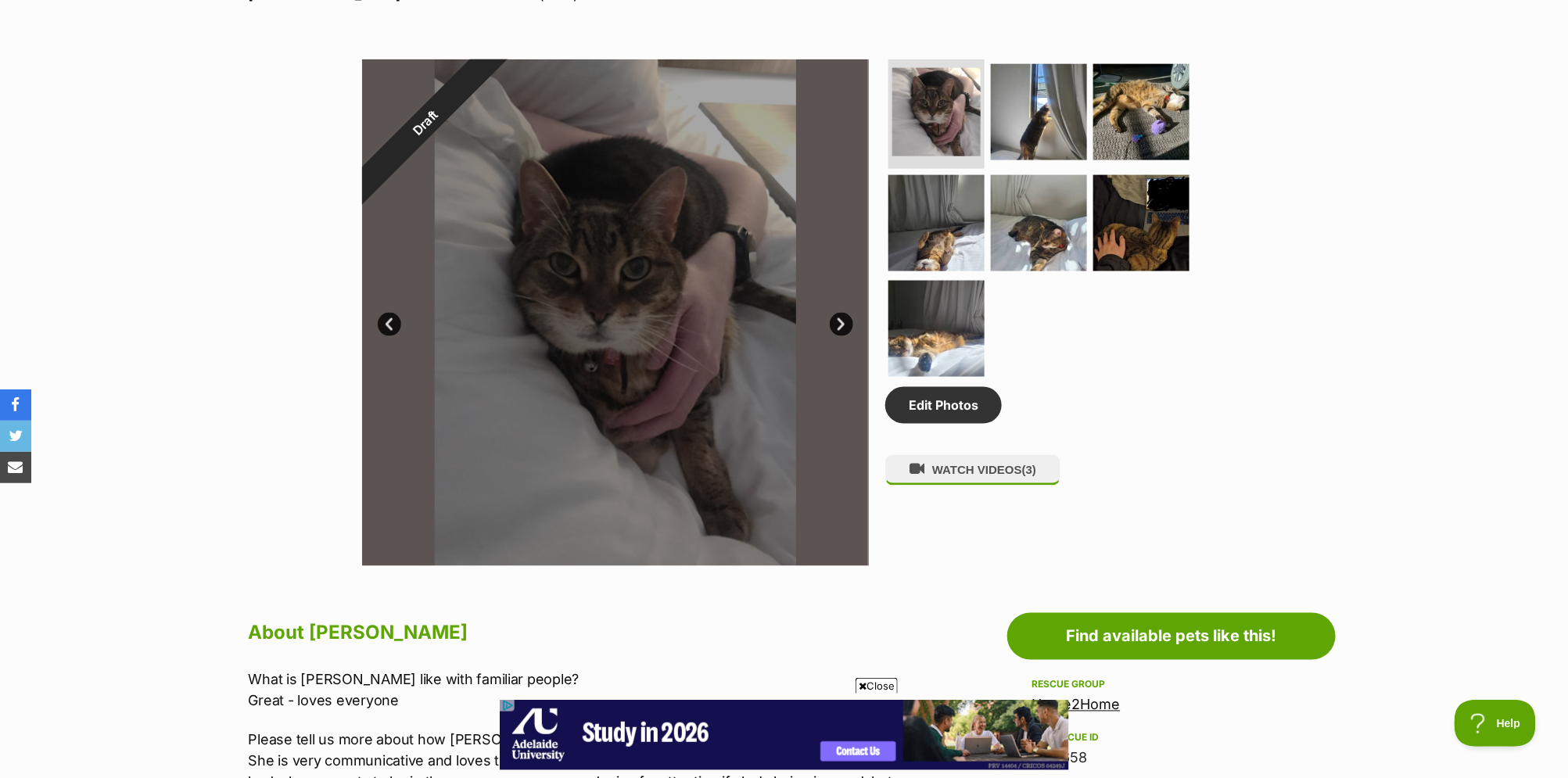
scroll to position [956, 0]
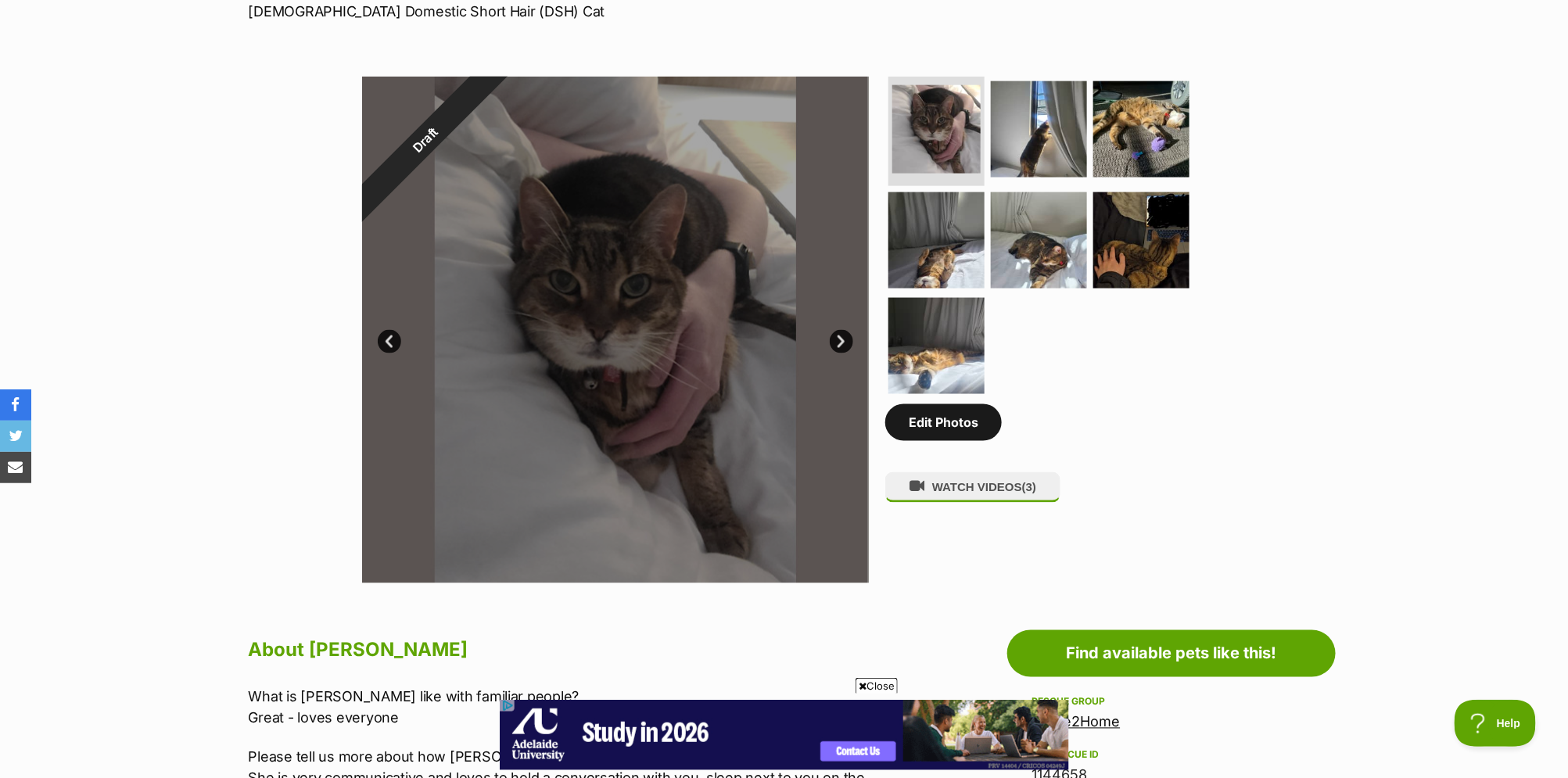
click at [931, 421] on link "Edit Photos" at bounding box center [943, 422] width 117 height 36
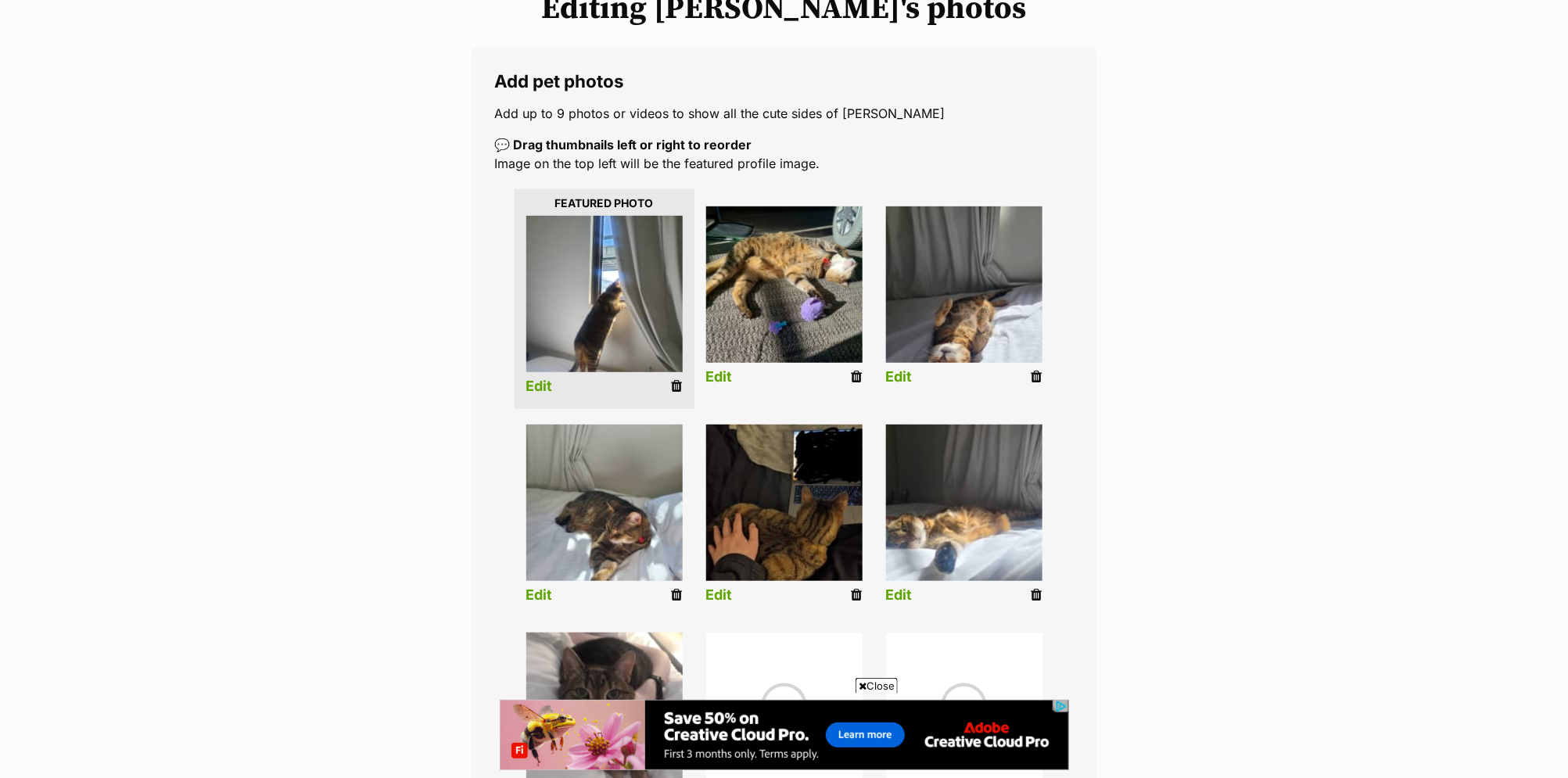
scroll to position [335, 0]
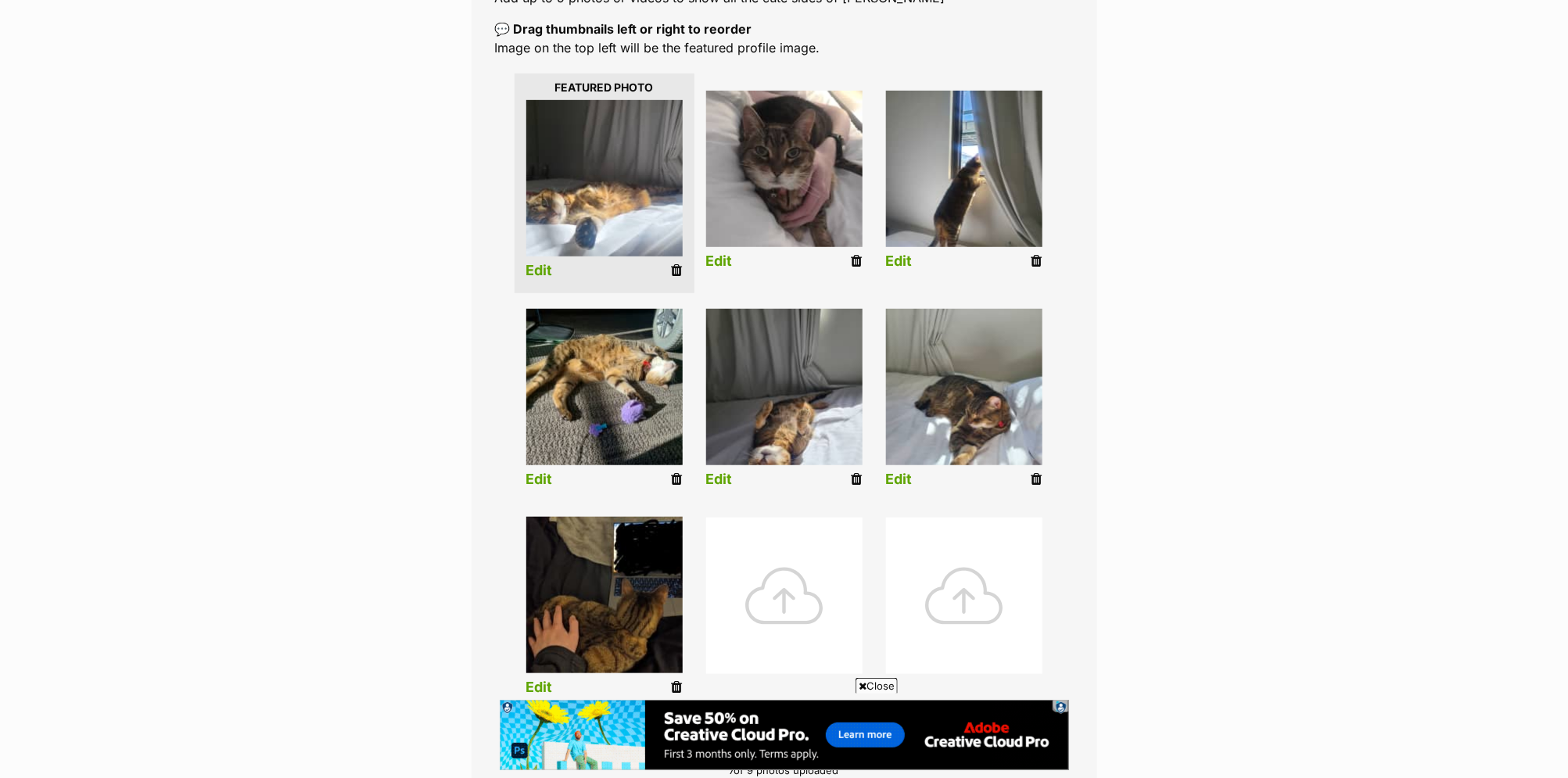
click at [711, 476] on link "Edit" at bounding box center [719, 480] width 27 height 17
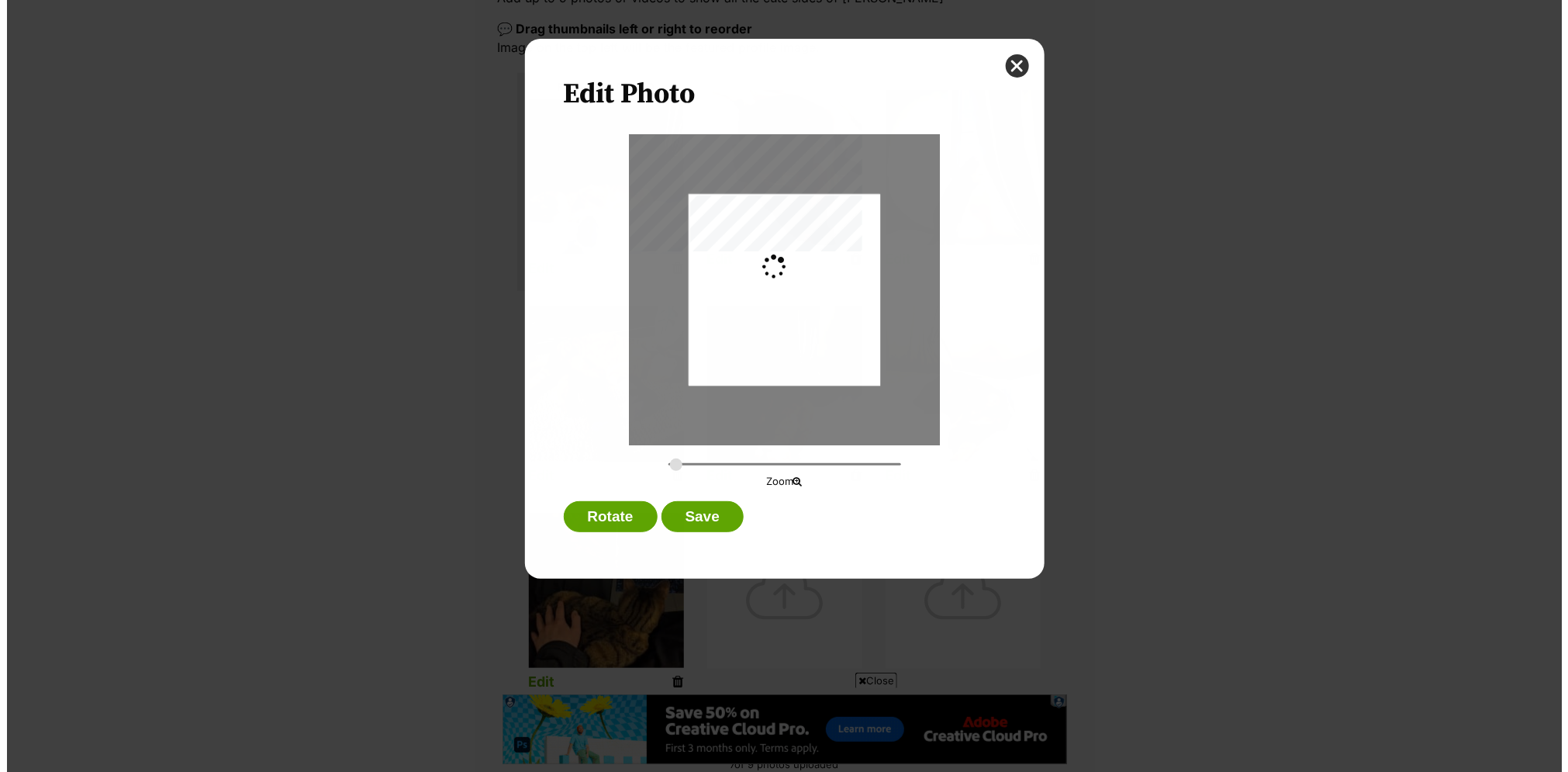
scroll to position [0, 0]
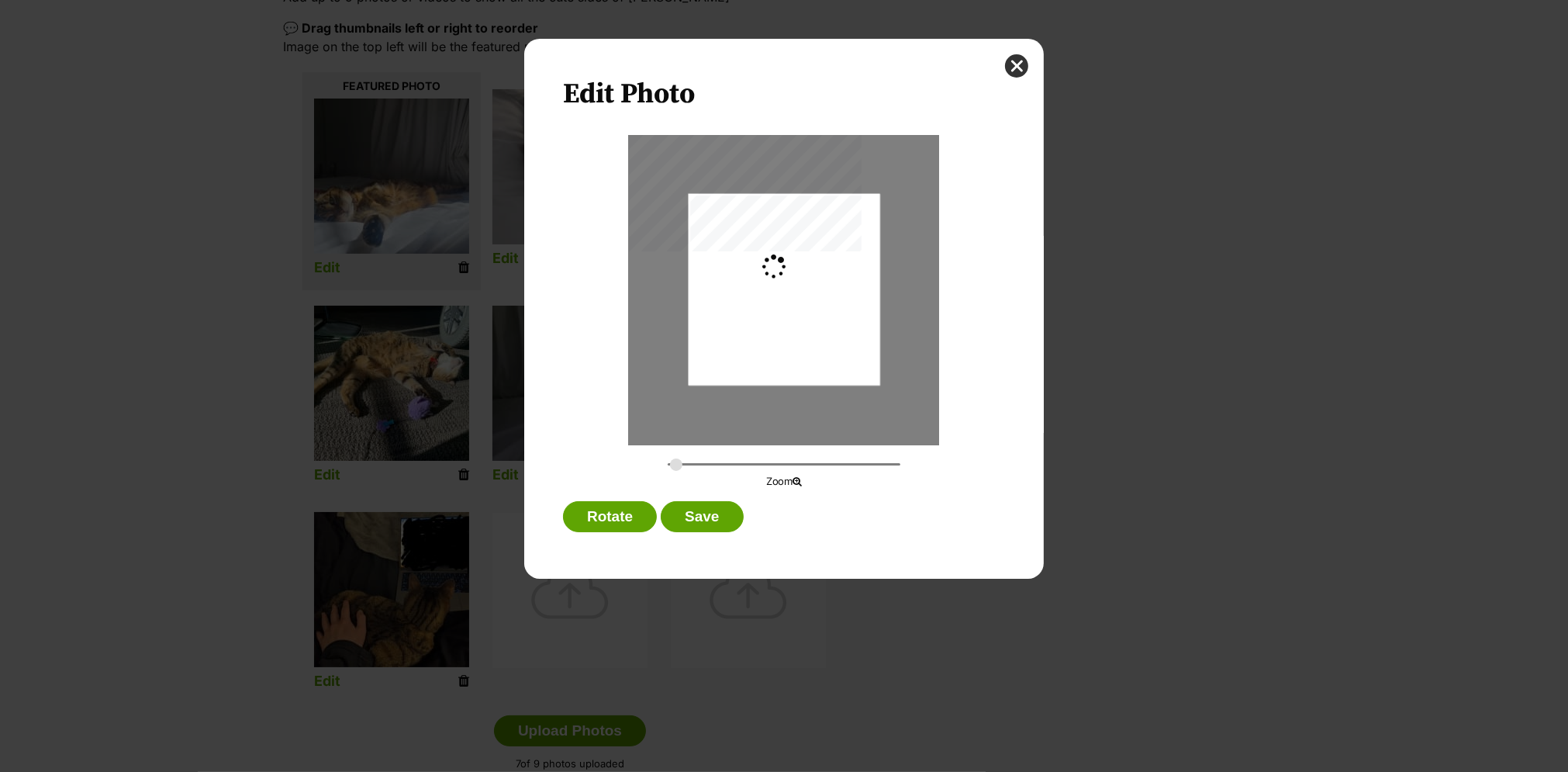
type input "0.0817"
click at [697, 519] on button "Save" at bounding box center [702, 517] width 82 height 31
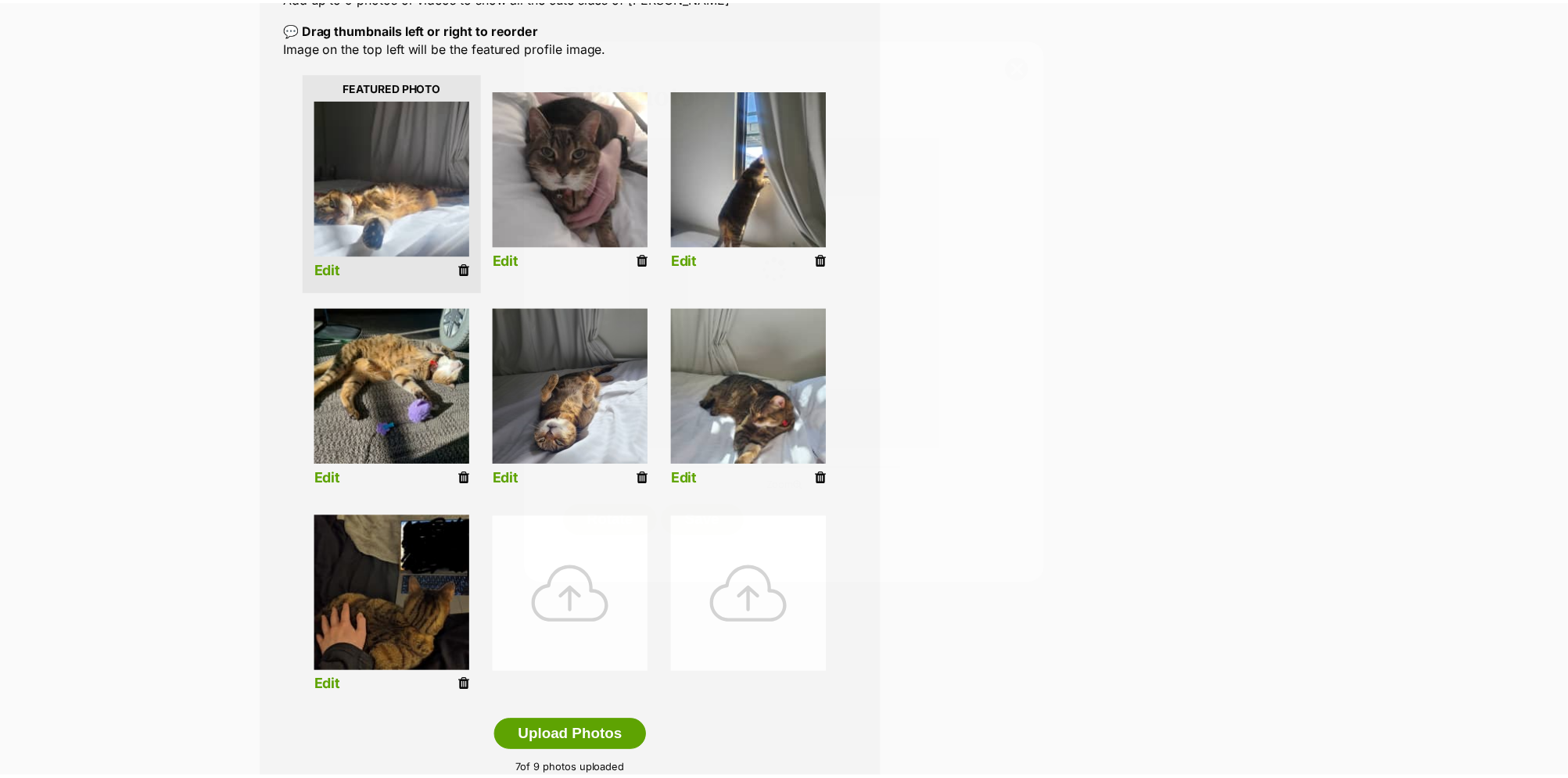
scroll to position [334, 0]
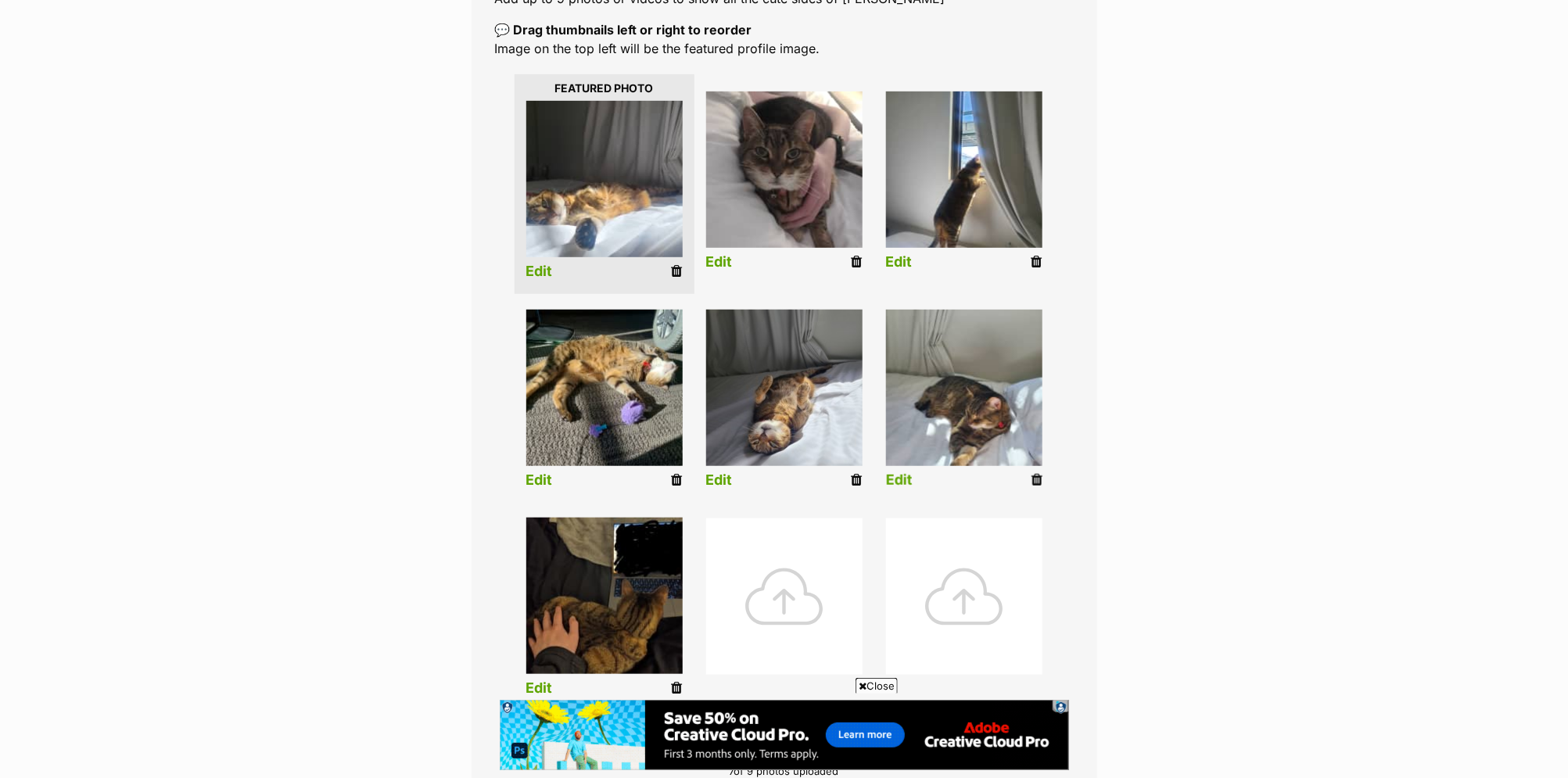
drag, startPoint x: 893, startPoint y: 479, endPoint x: 948, endPoint y: 455, distance: 60.0
click at [893, 478] on link "Edit" at bounding box center [900, 480] width 27 height 17
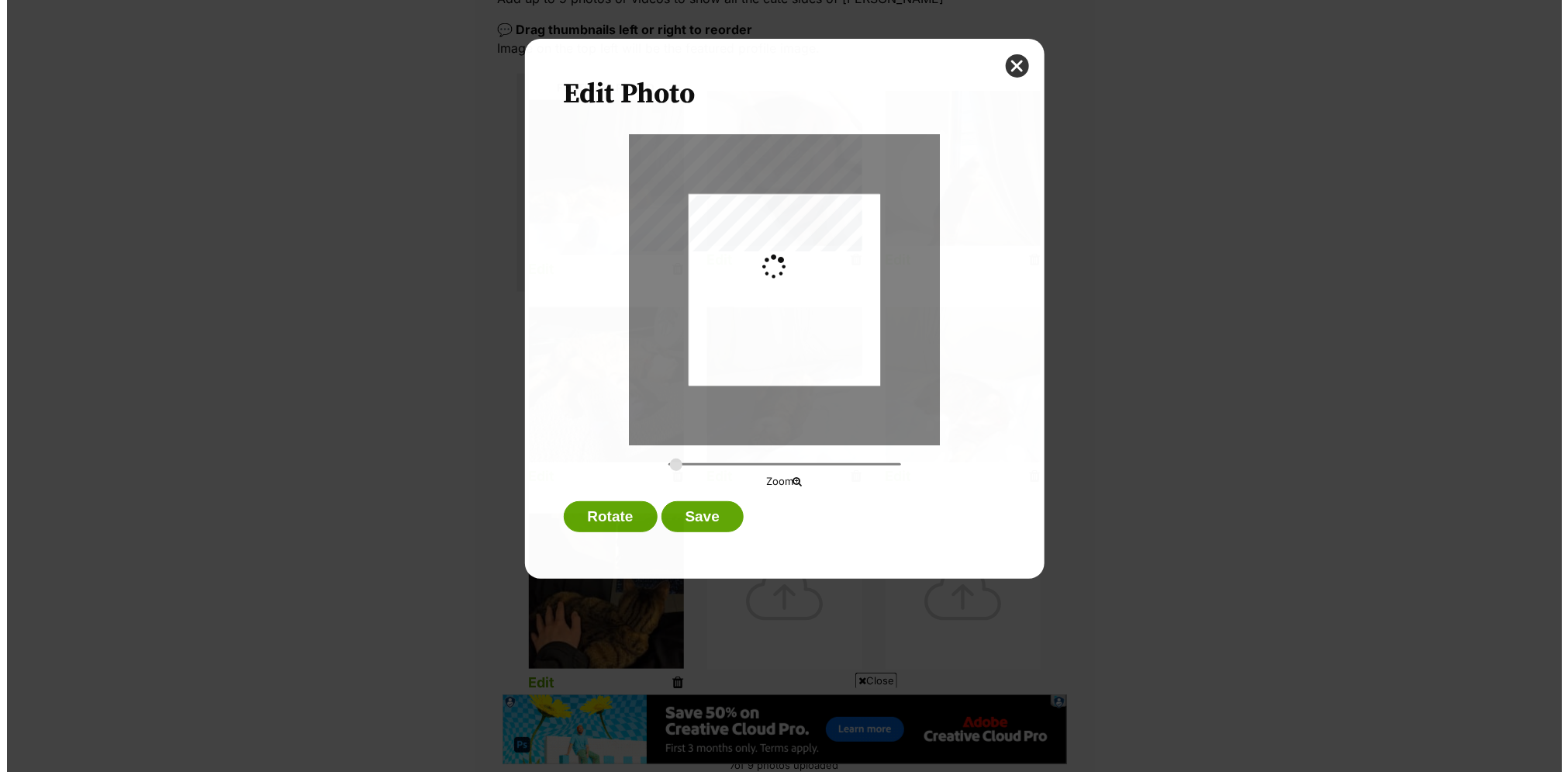
scroll to position [0, 0]
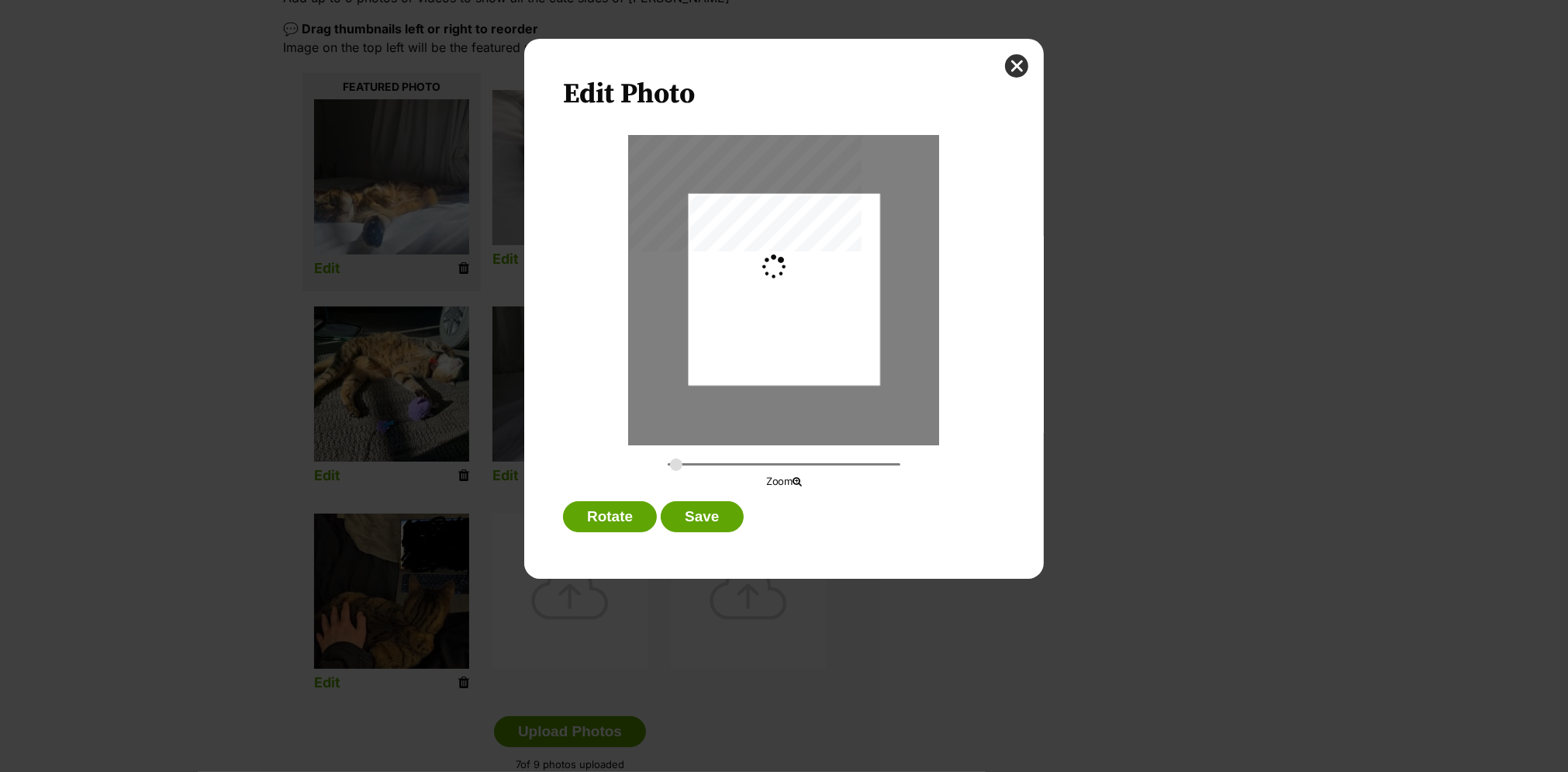
type input "0.0817"
drag, startPoint x: 824, startPoint y: 342, endPoint x: 826, endPoint y: 320, distance: 22.1
click at [826, 319] on div "Dialog Window - Close (Press escape to close)" at bounding box center [783, 266] width 191 height 255
click at [698, 517] on button "Save" at bounding box center [702, 517] width 82 height 31
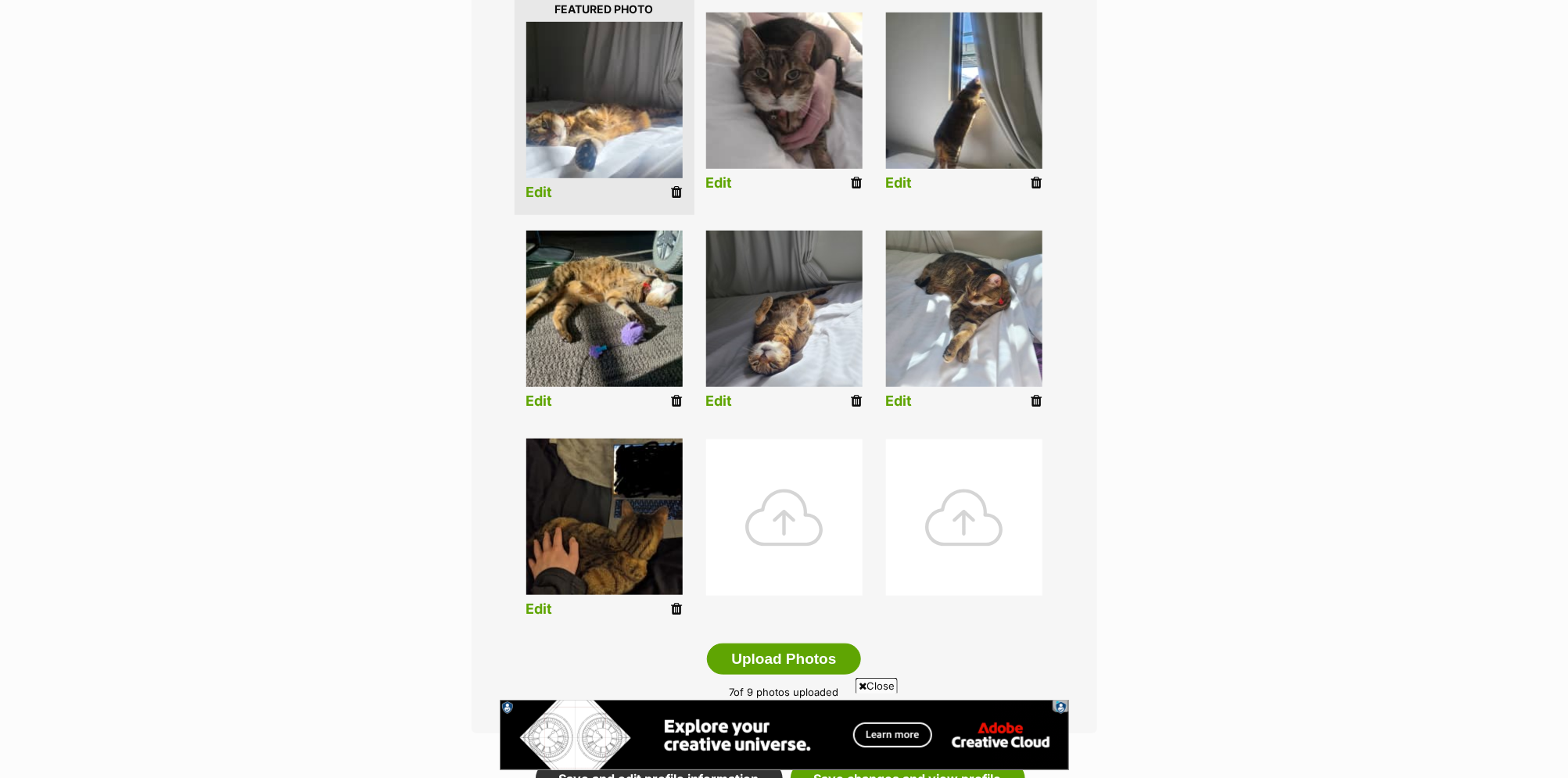
scroll to position [655, 0]
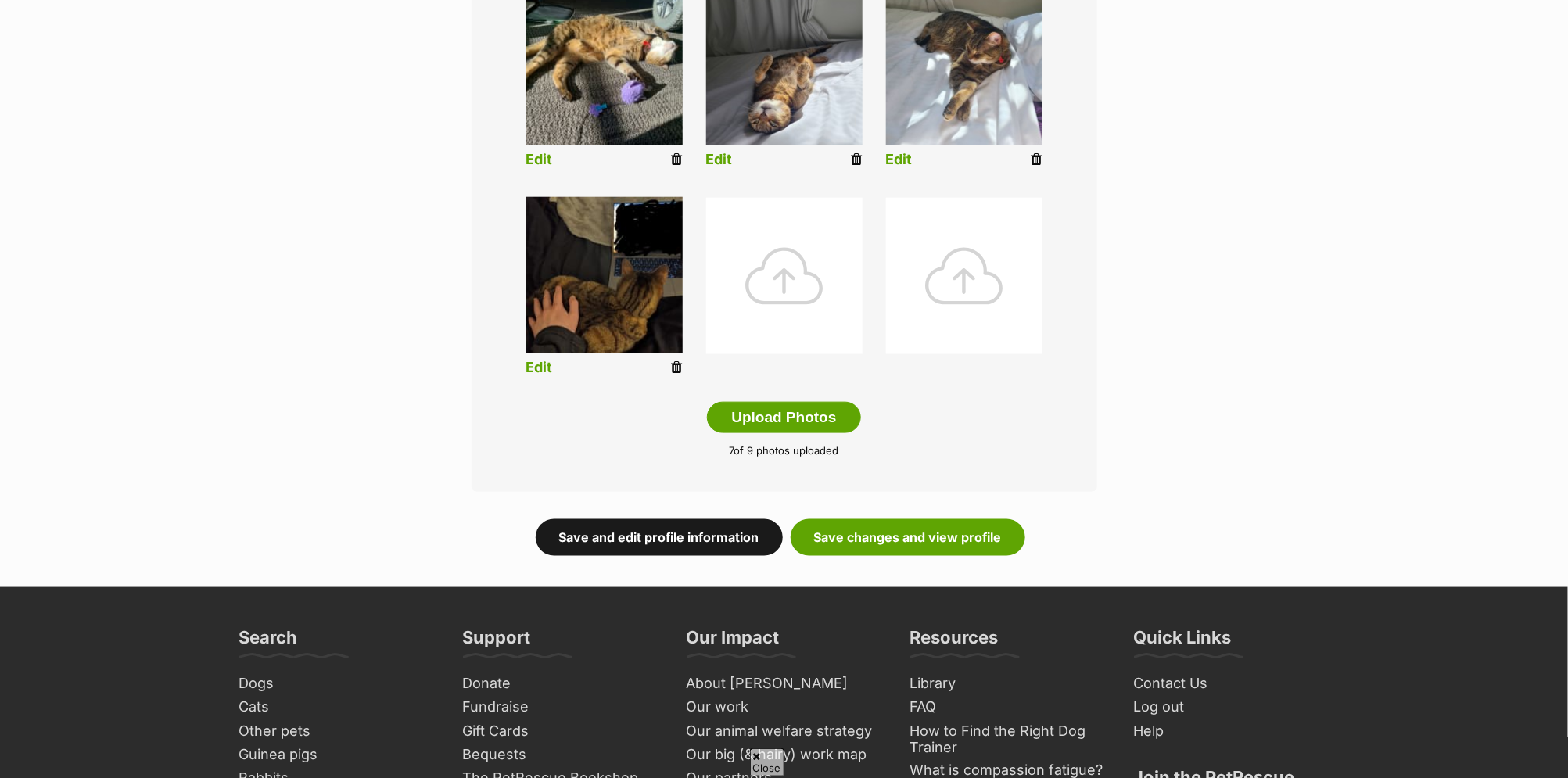
click at [693, 526] on link "Save and edit profile information" at bounding box center [659, 537] width 247 height 36
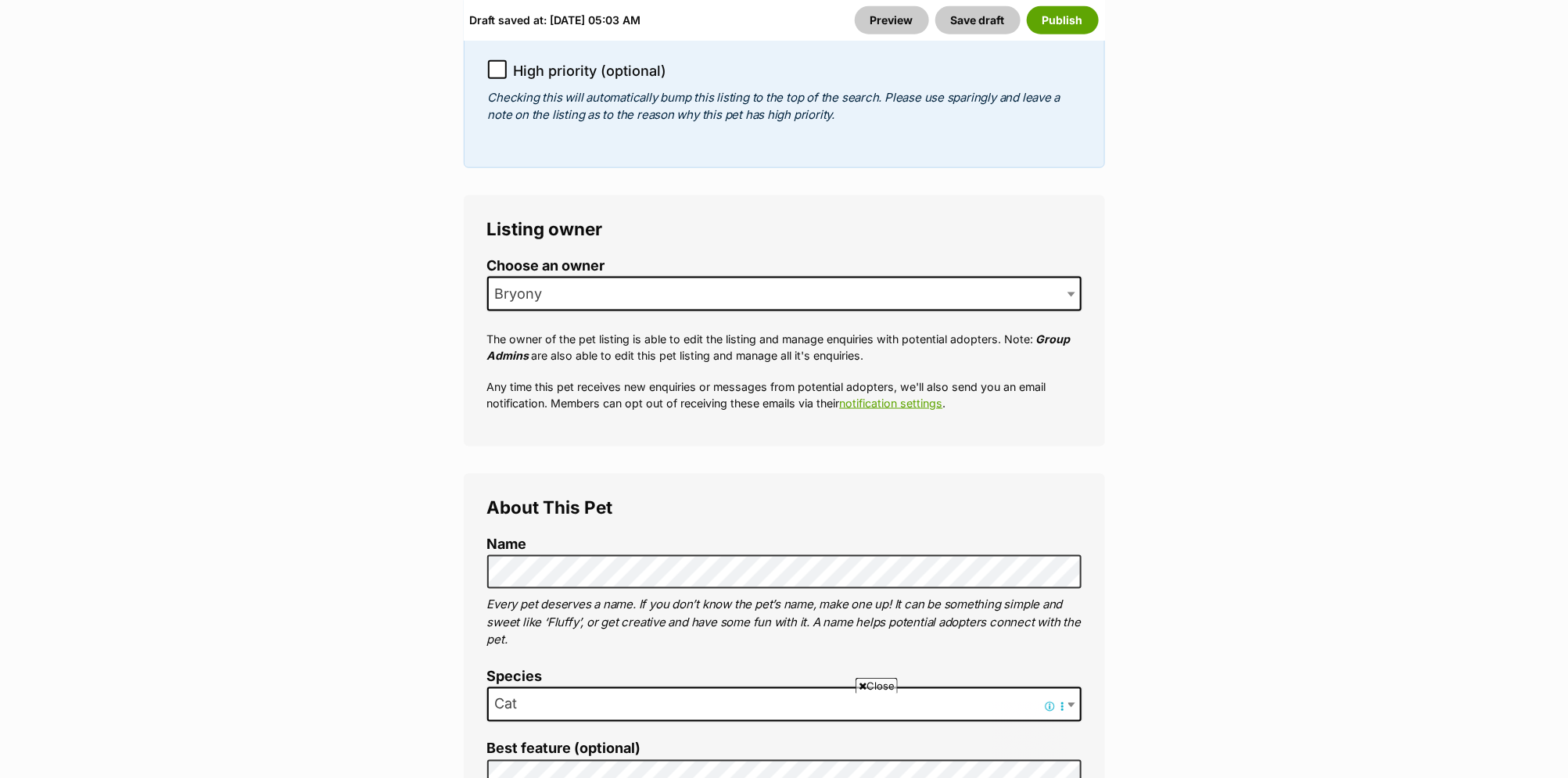
scroll to position [853, 0]
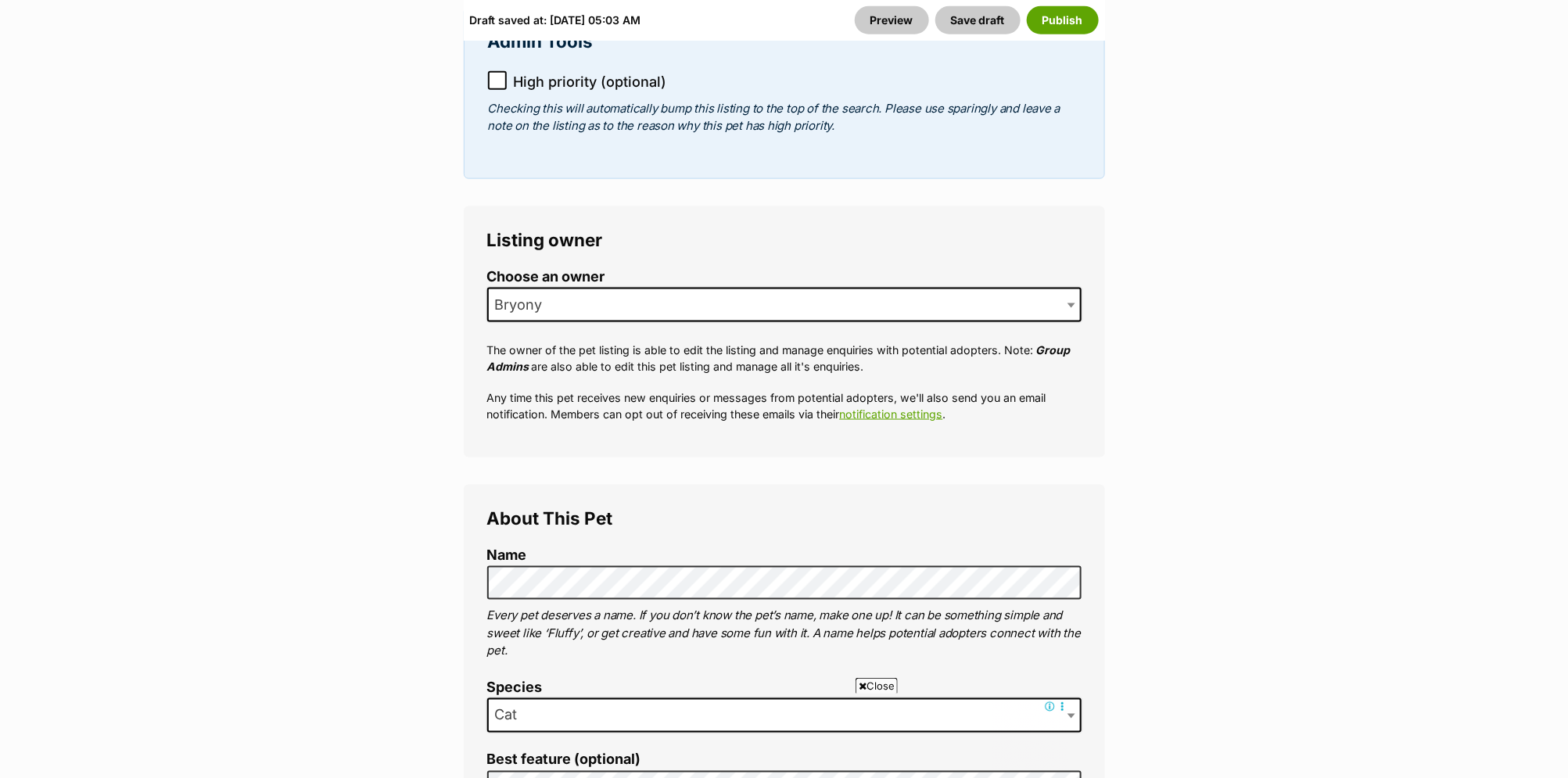
click at [497, 76] on icon at bounding box center [497, 80] width 9 height 7
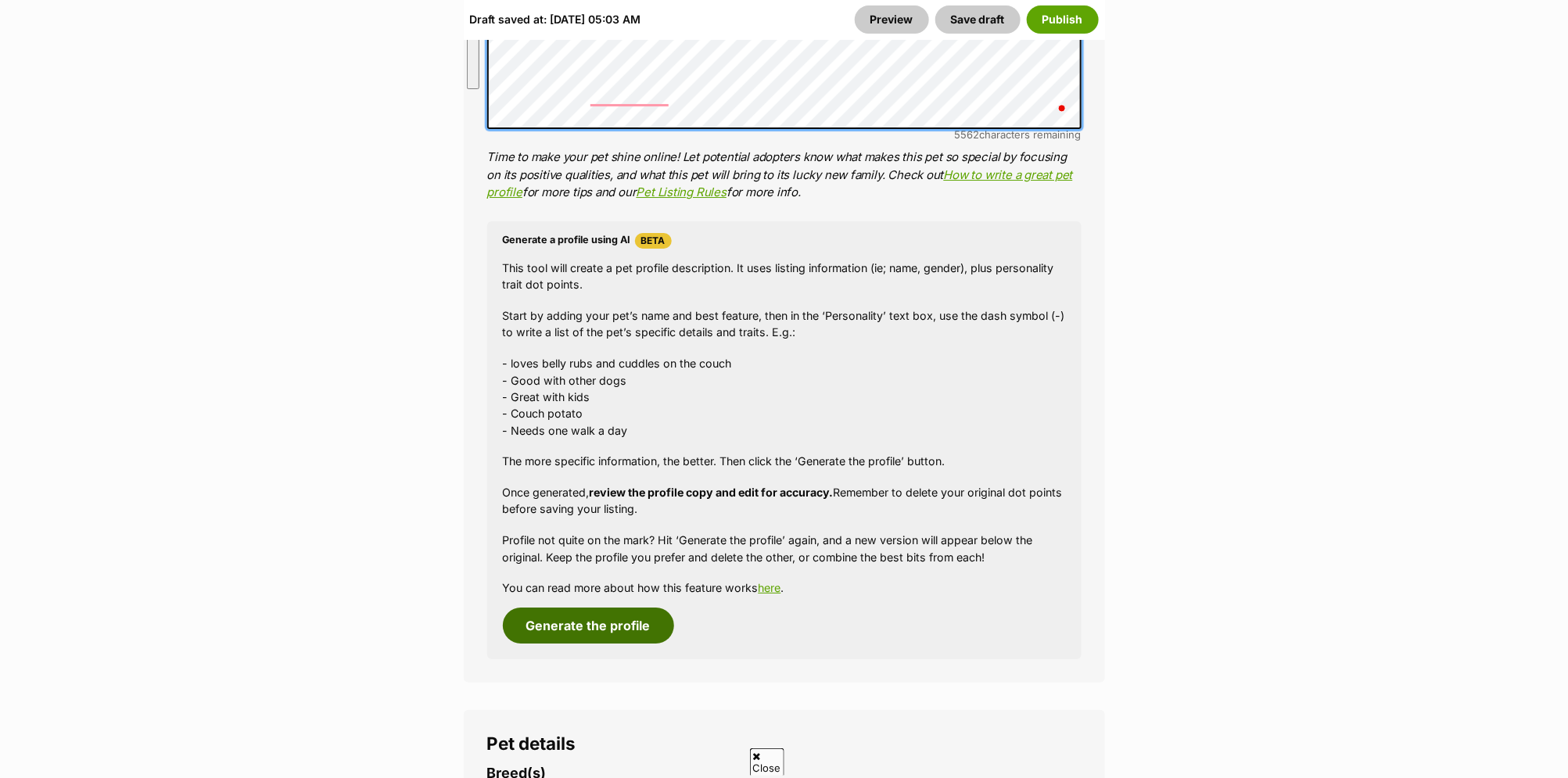
scroll to position [0, 0]
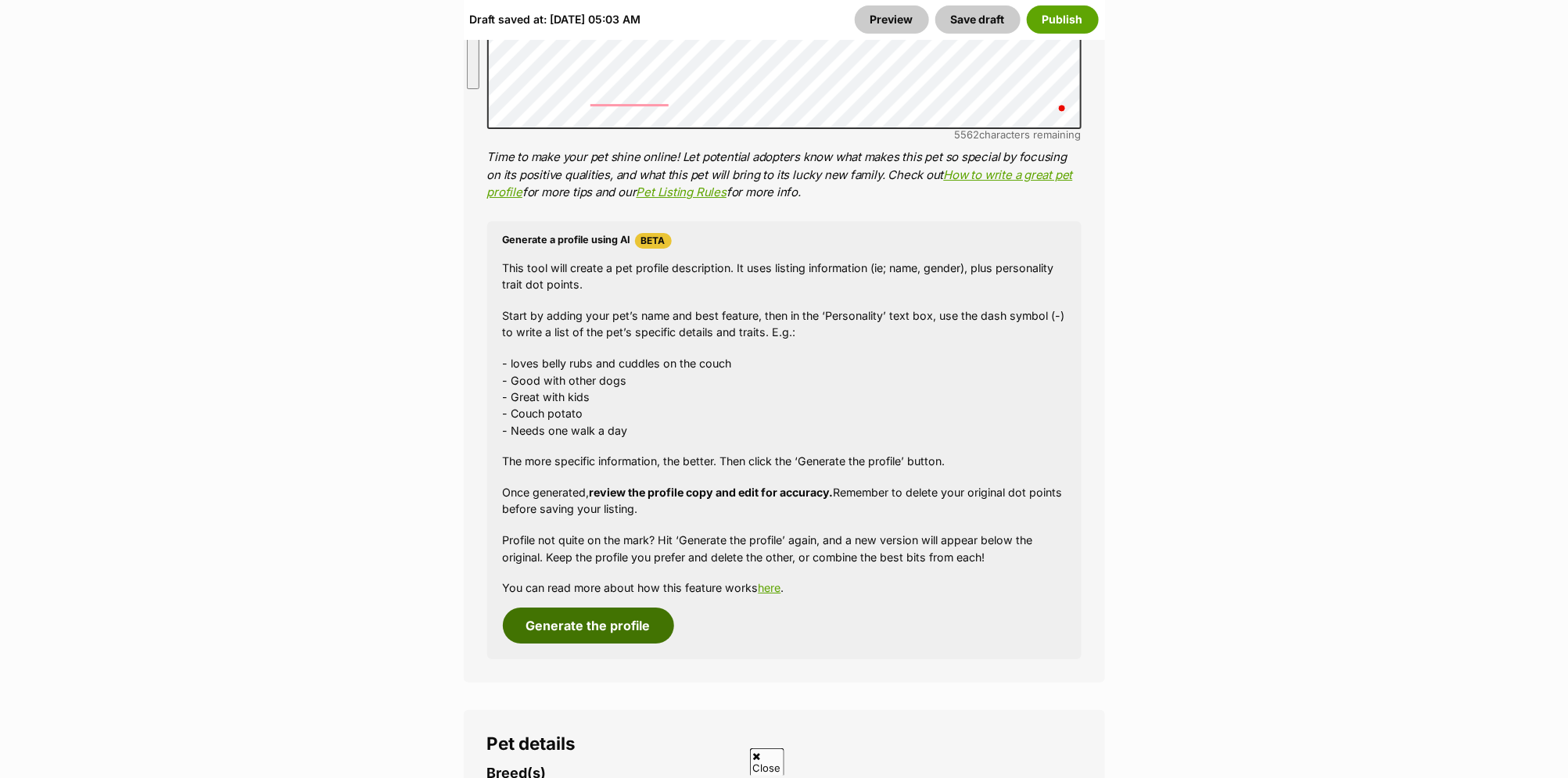
click at [594, 608] on button "Generate the profile" at bounding box center [589, 625] width 171 height 36
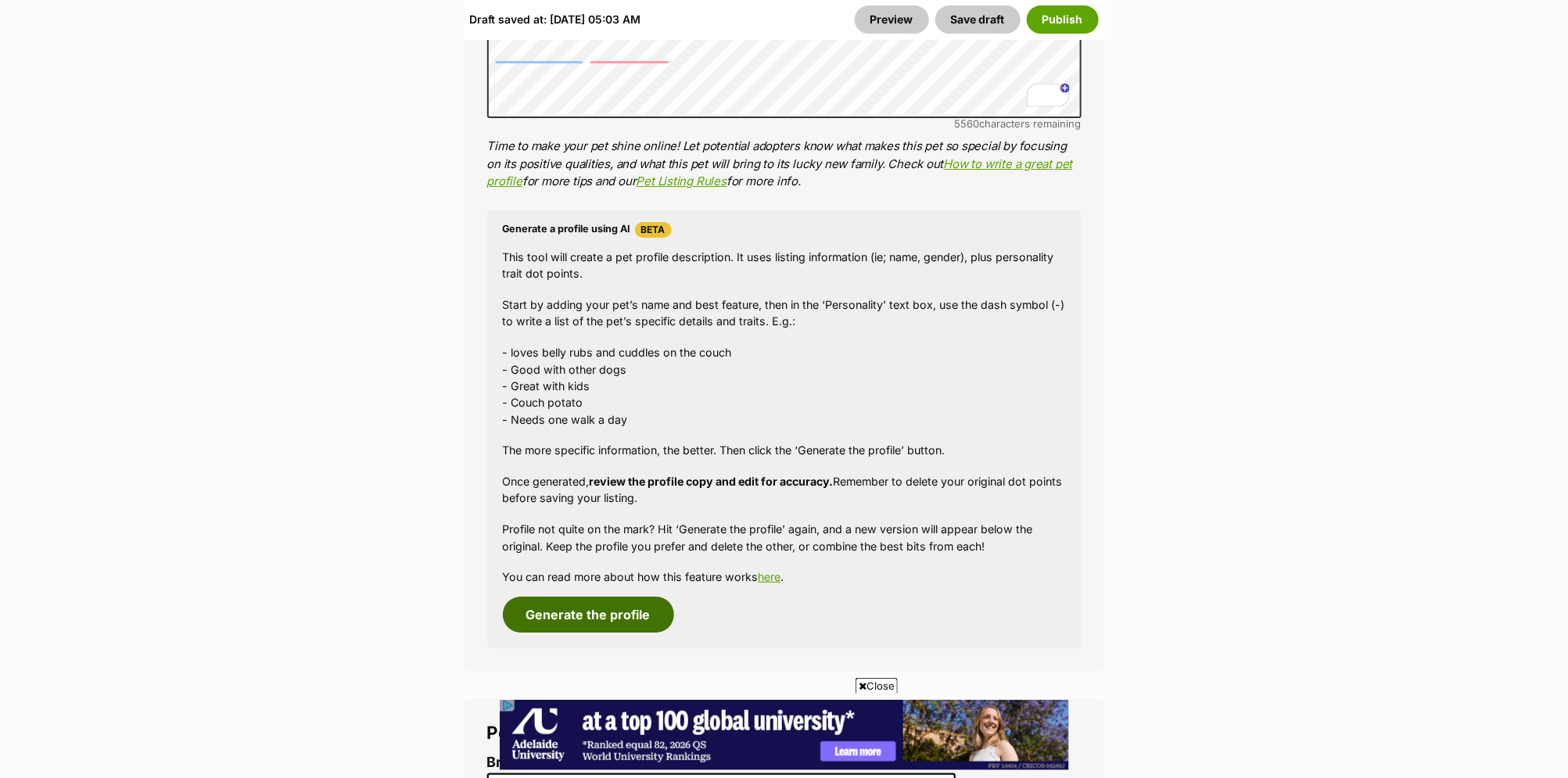
click at [592, 597] on button "Generate the profile" at bounding box center [589, 615] width 171 height 36
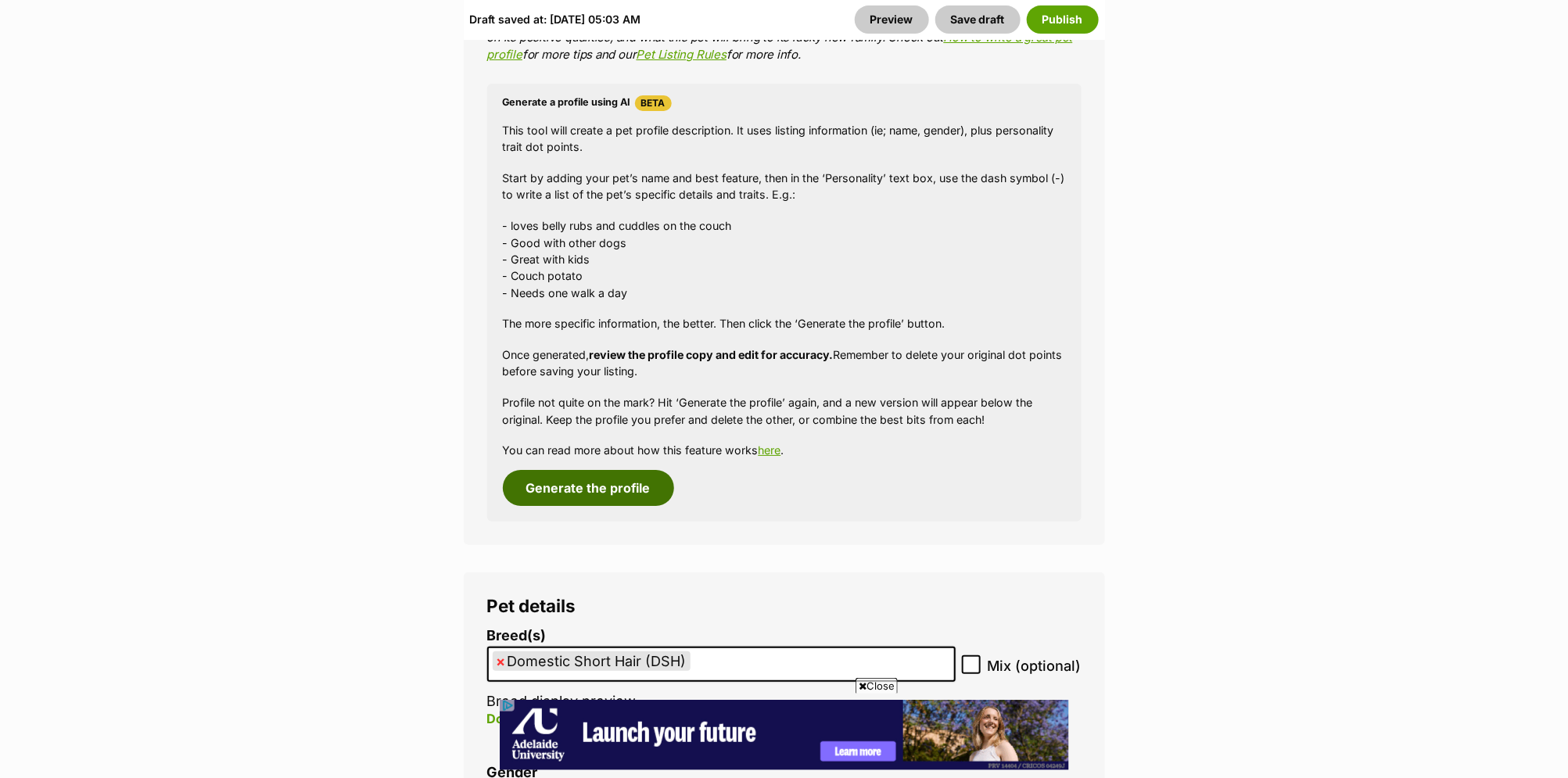
click at [644, 470] on button "Generate the profile" at bounding box center [589, 488] width 171 height 36
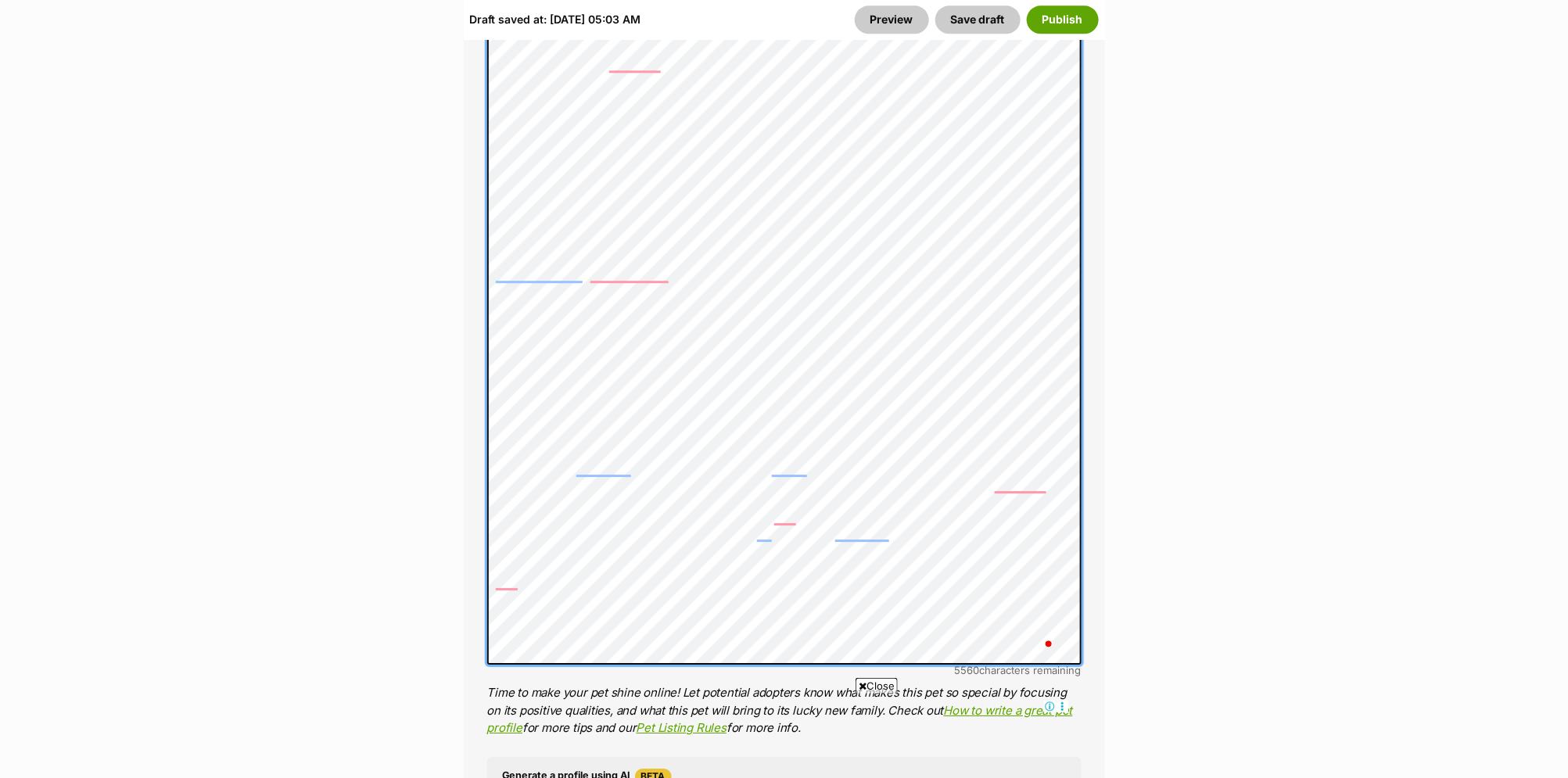
scroll to position [18, 0]
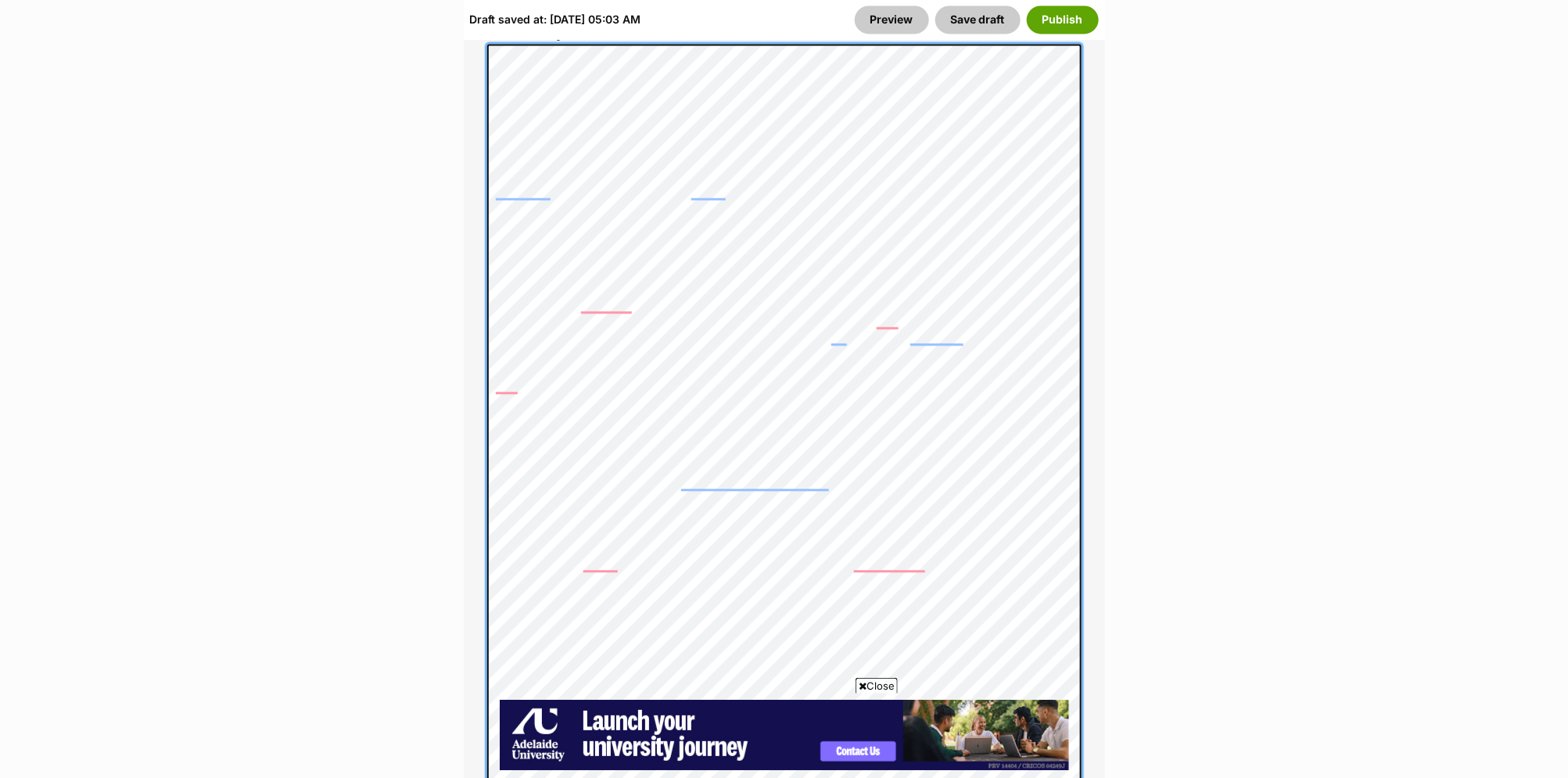
scroll to position [0, 0]
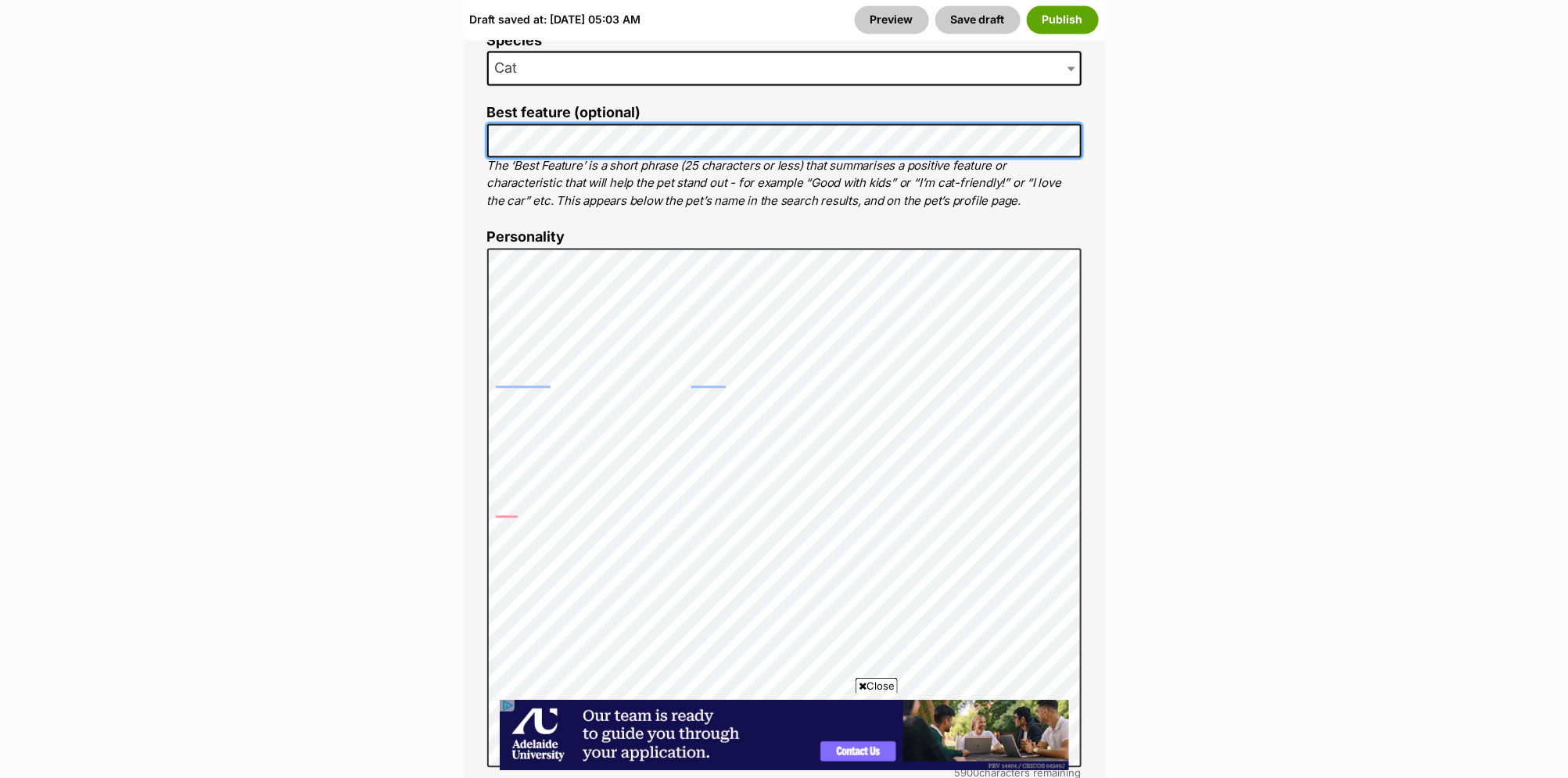
click at [482, 111] on div "About This Pet Name Henlo there, it looks like you might be using the pet name …" at bounding box center [784, 578] width 641 height 1483
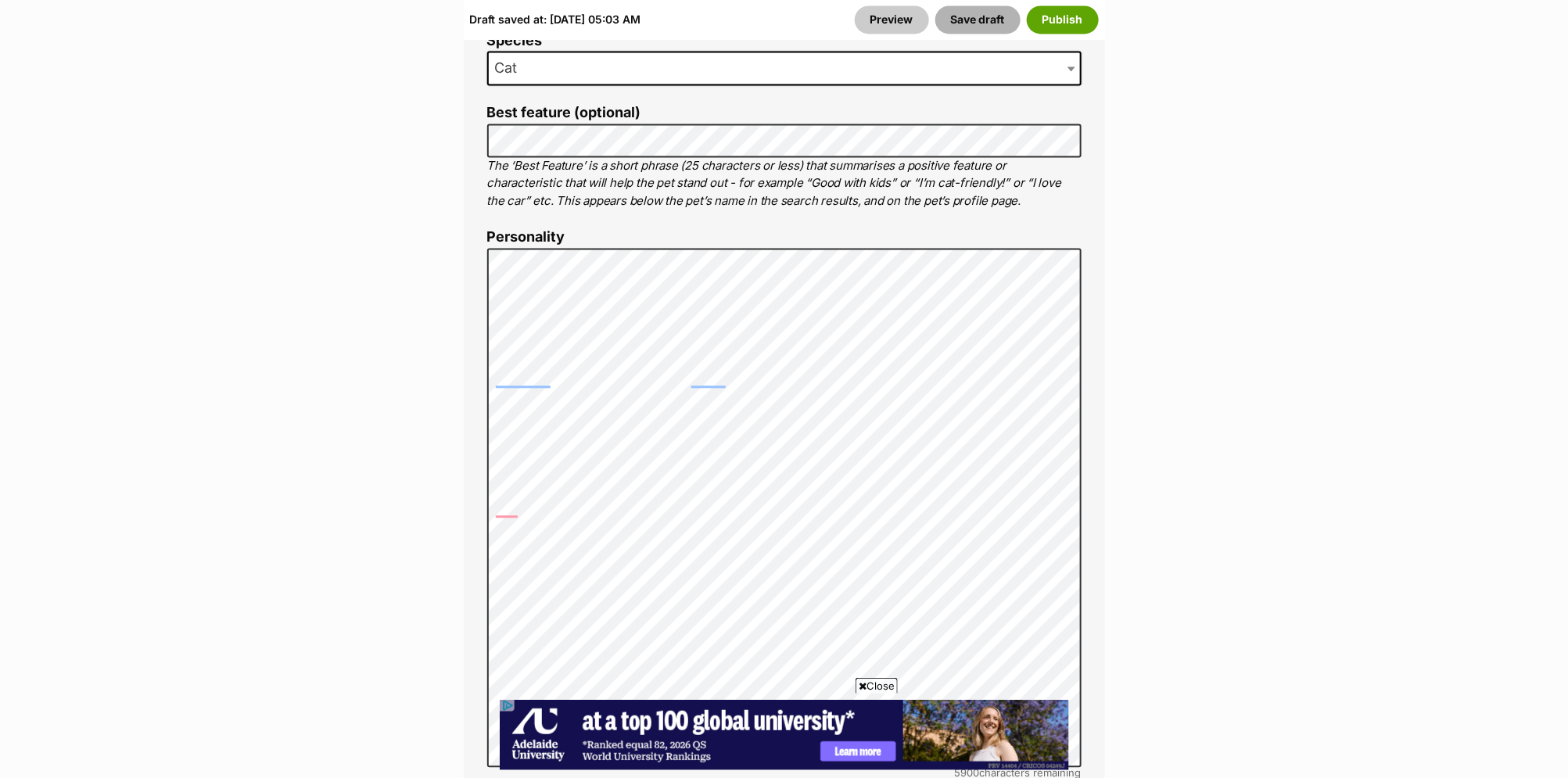
click at [992, 20] on button "Save draft" at bounding box center [978, 20] width 86 height 29
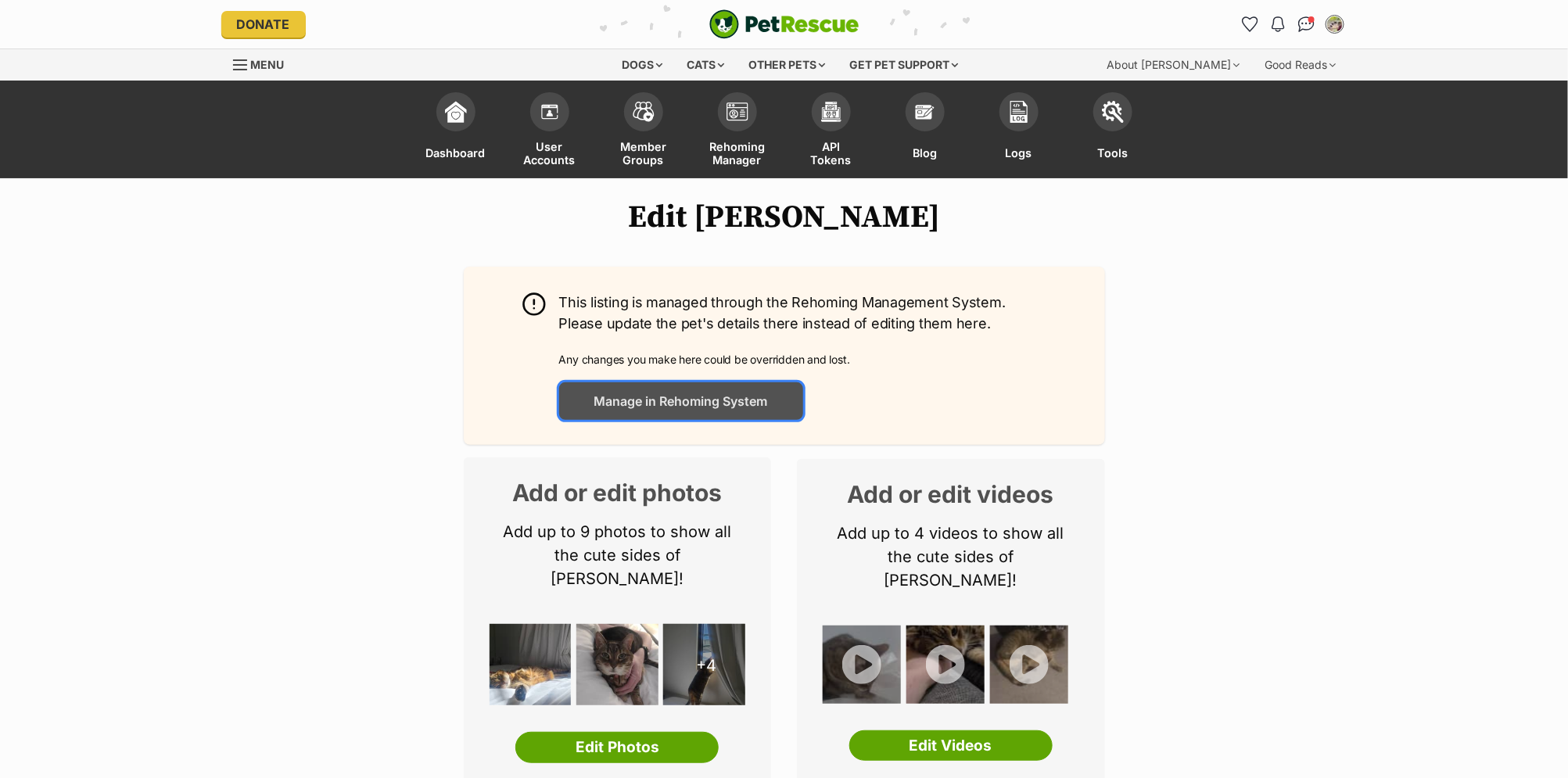
click at [700, 402] on span "Manage in Rehoming System" at bounding box center [681, 401] width 174 height 18
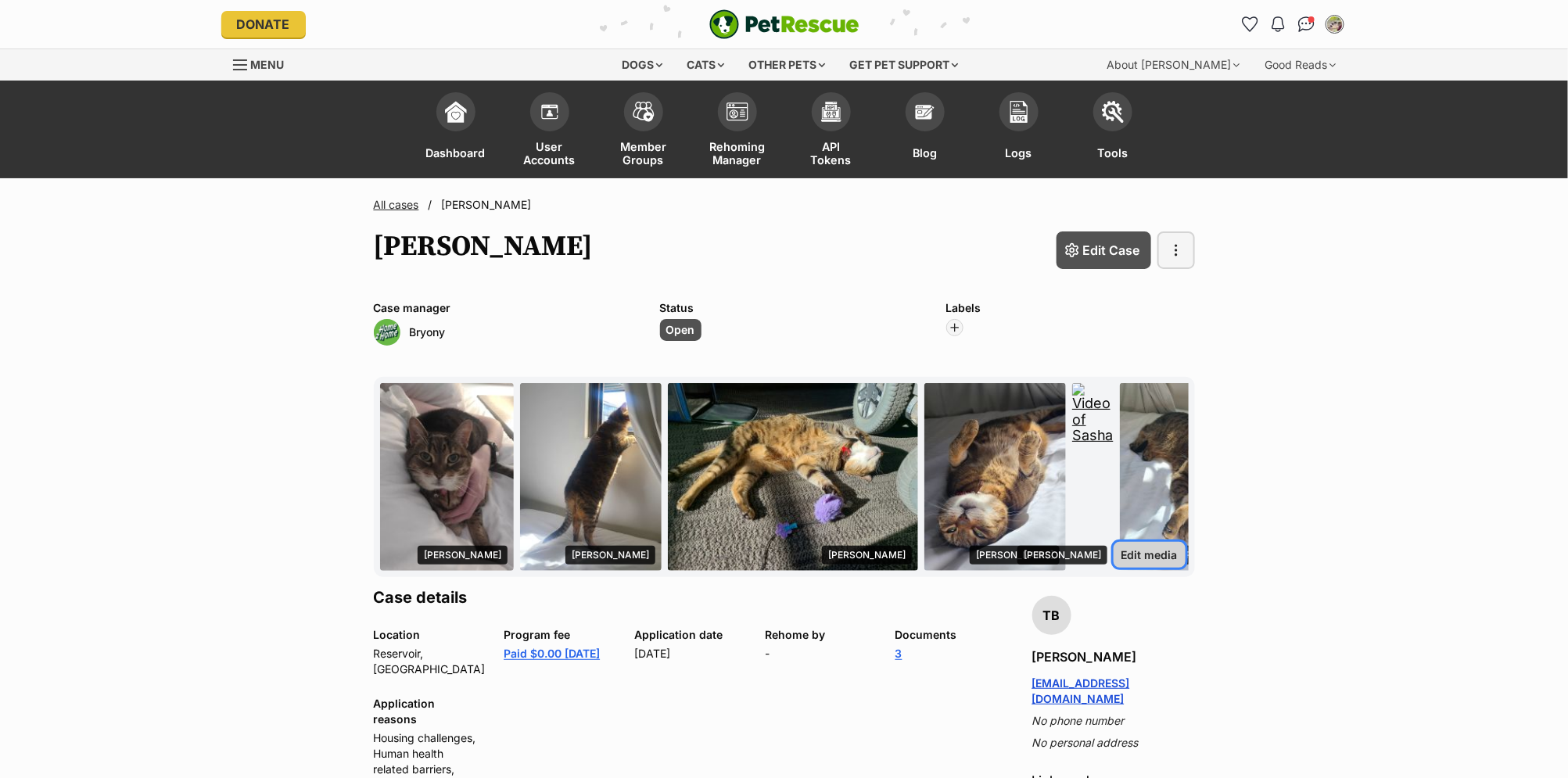
click at [1159, 558] on span "Edit media" at bounding box center [1149, 555] width 56 height 17
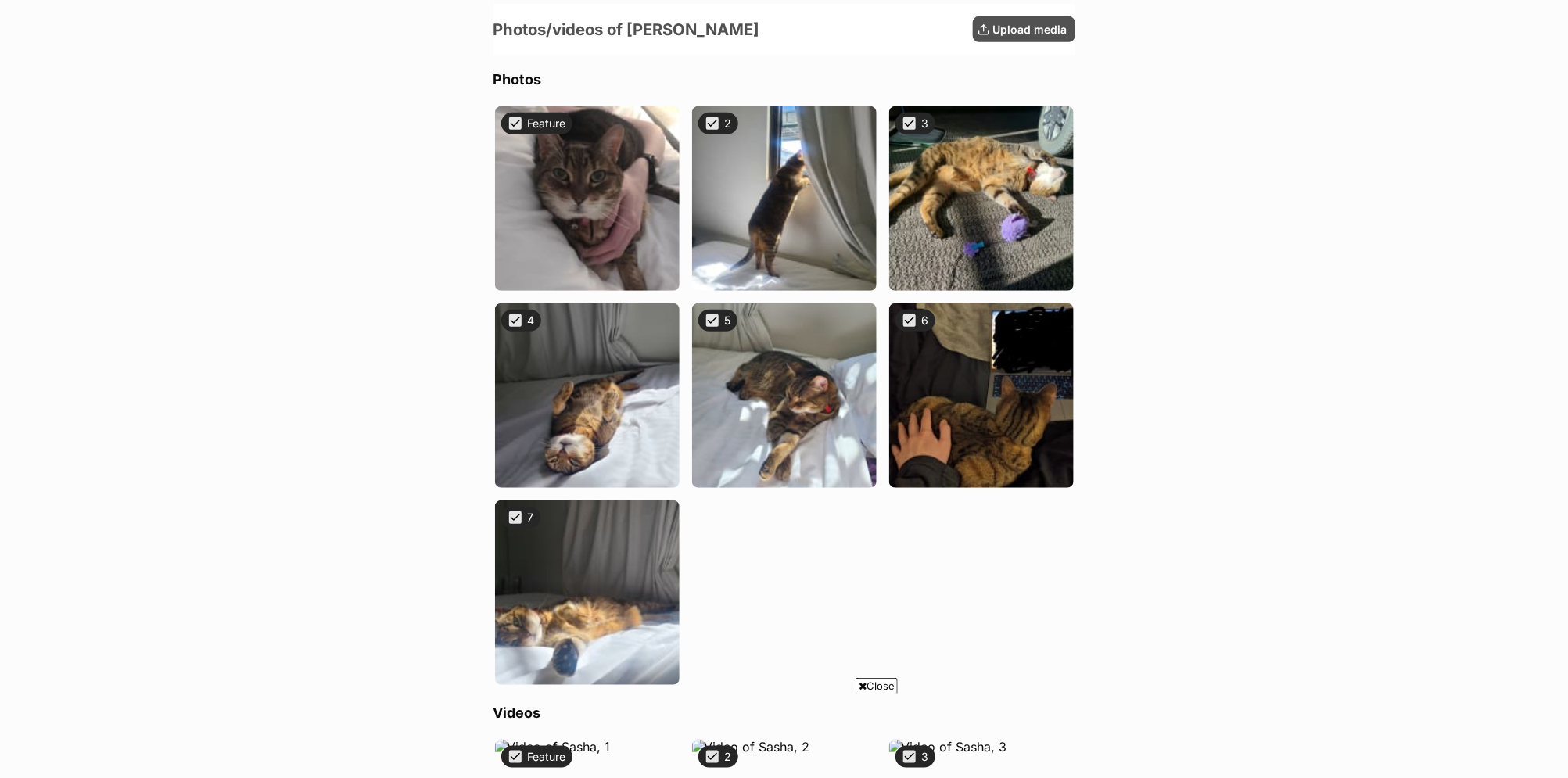
scroll to position [417, 0]
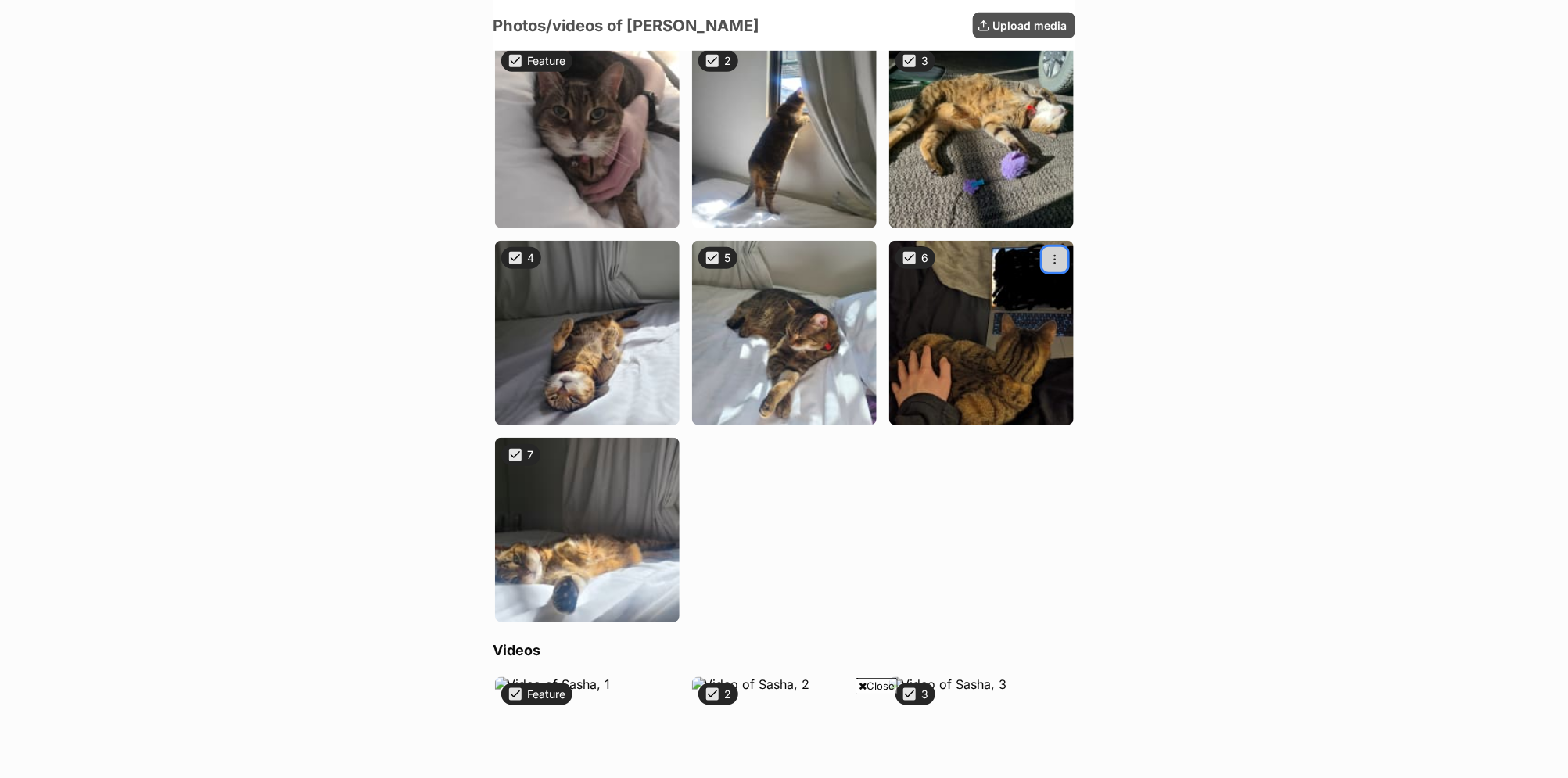
click at [1054, 257] on span "Item 6" at bounding box center [1055, 259] width 13 height 13
click at [1018, 319] on button "Delete image" at bounding box center [984, 331] width 150 height 27
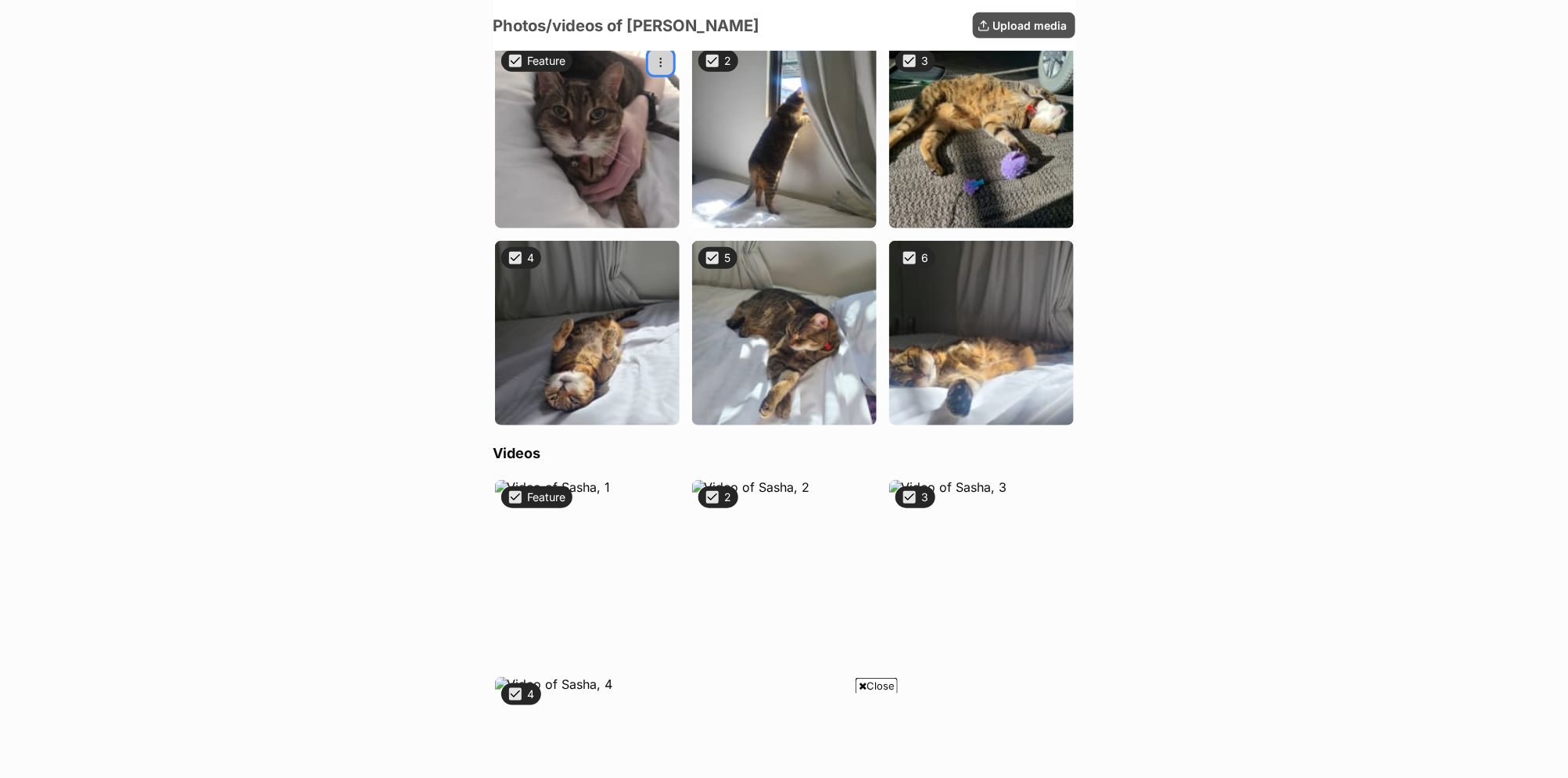
click at [663, 64] on span "Item 1" at bounding box center [661, 62] width 13 height 13
click at [646, 132] on button "Delete image" at bounding box center [590, 134] width 150 height 27
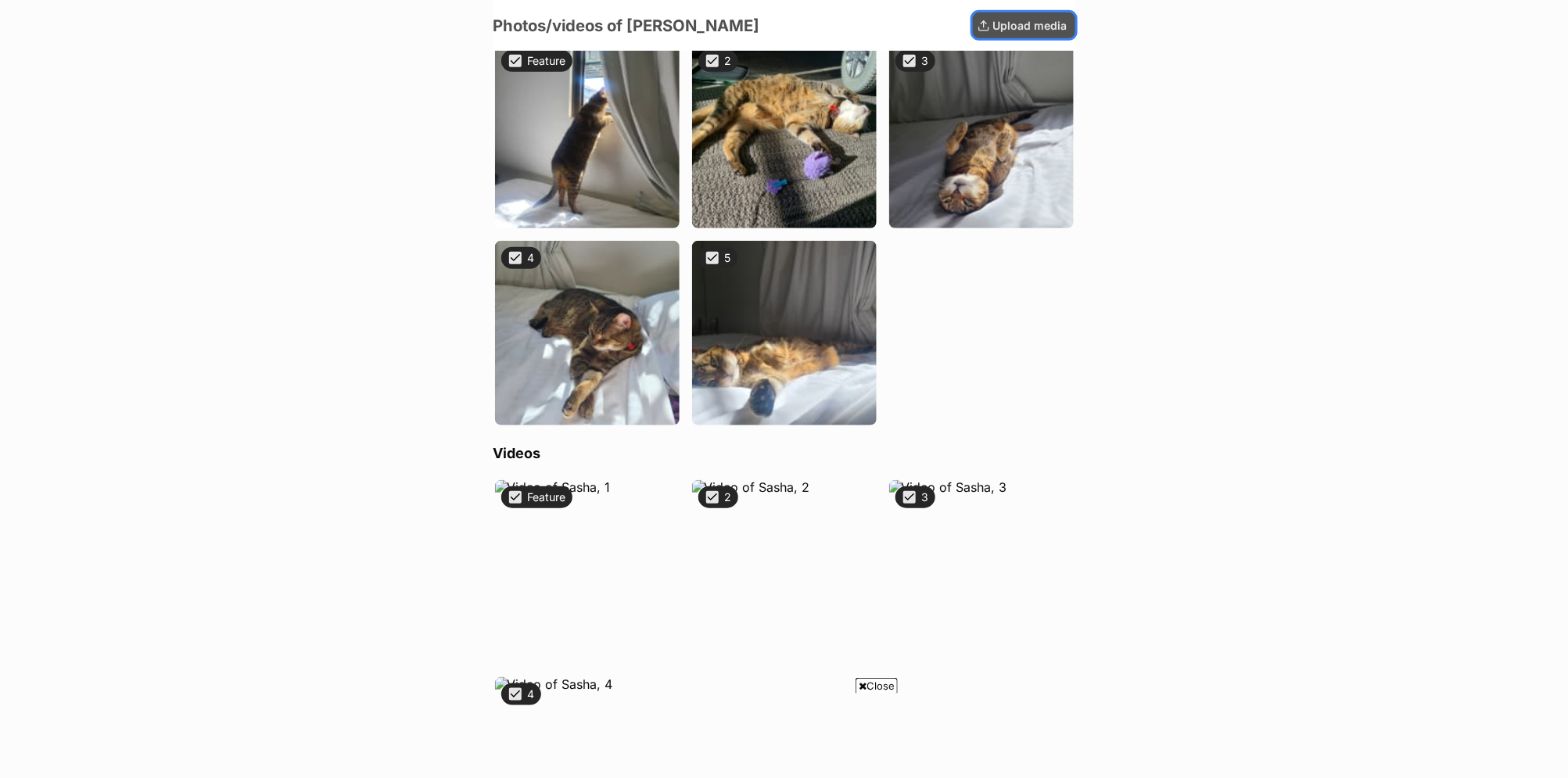
click at [1031, 26] on span "Upload media" at bounding box center [1031, 26] width 75 height 17
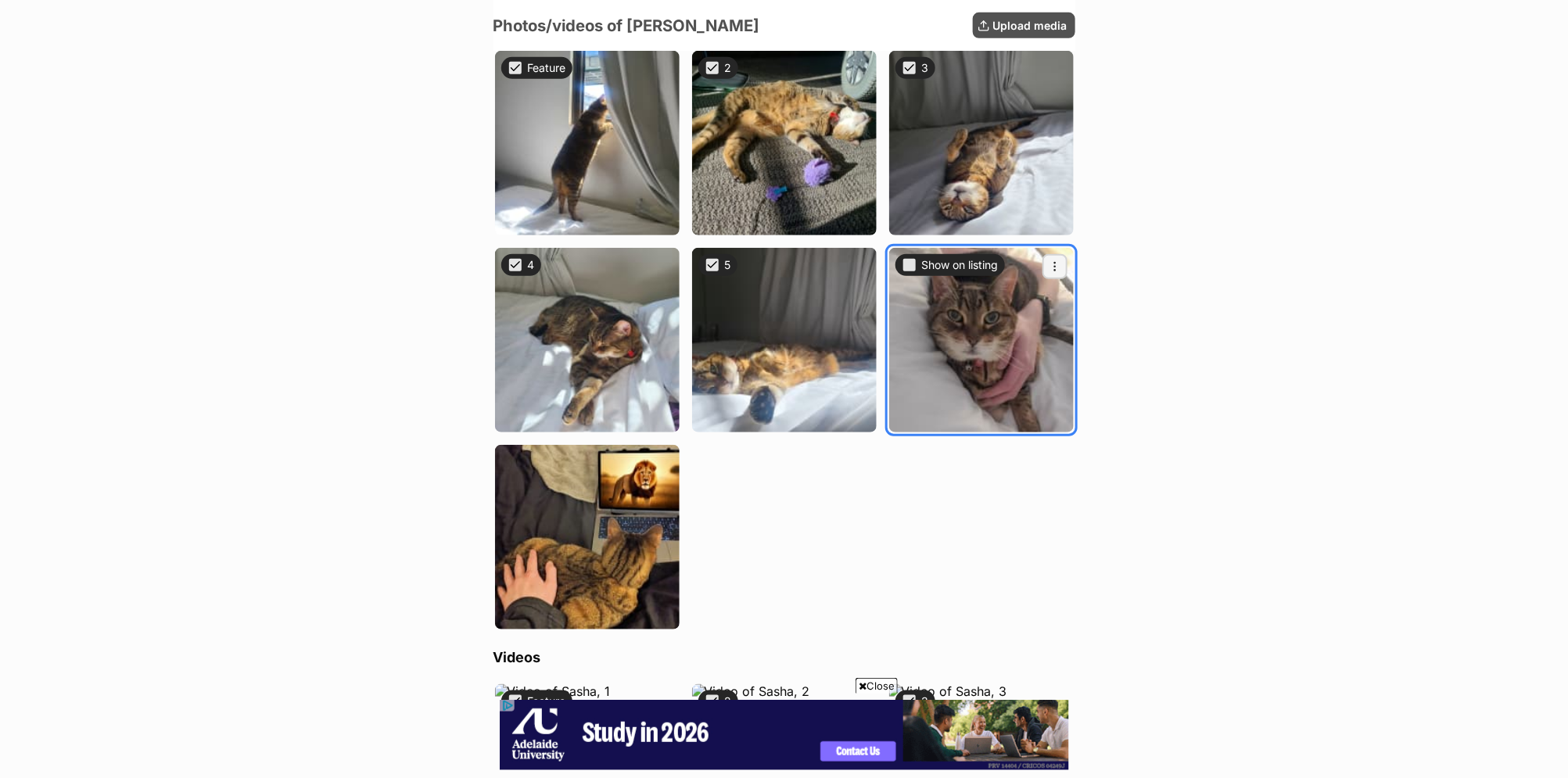
click at [911, 273] on div "Show on listing" at bounding box center [950, 265] width 110 height 22
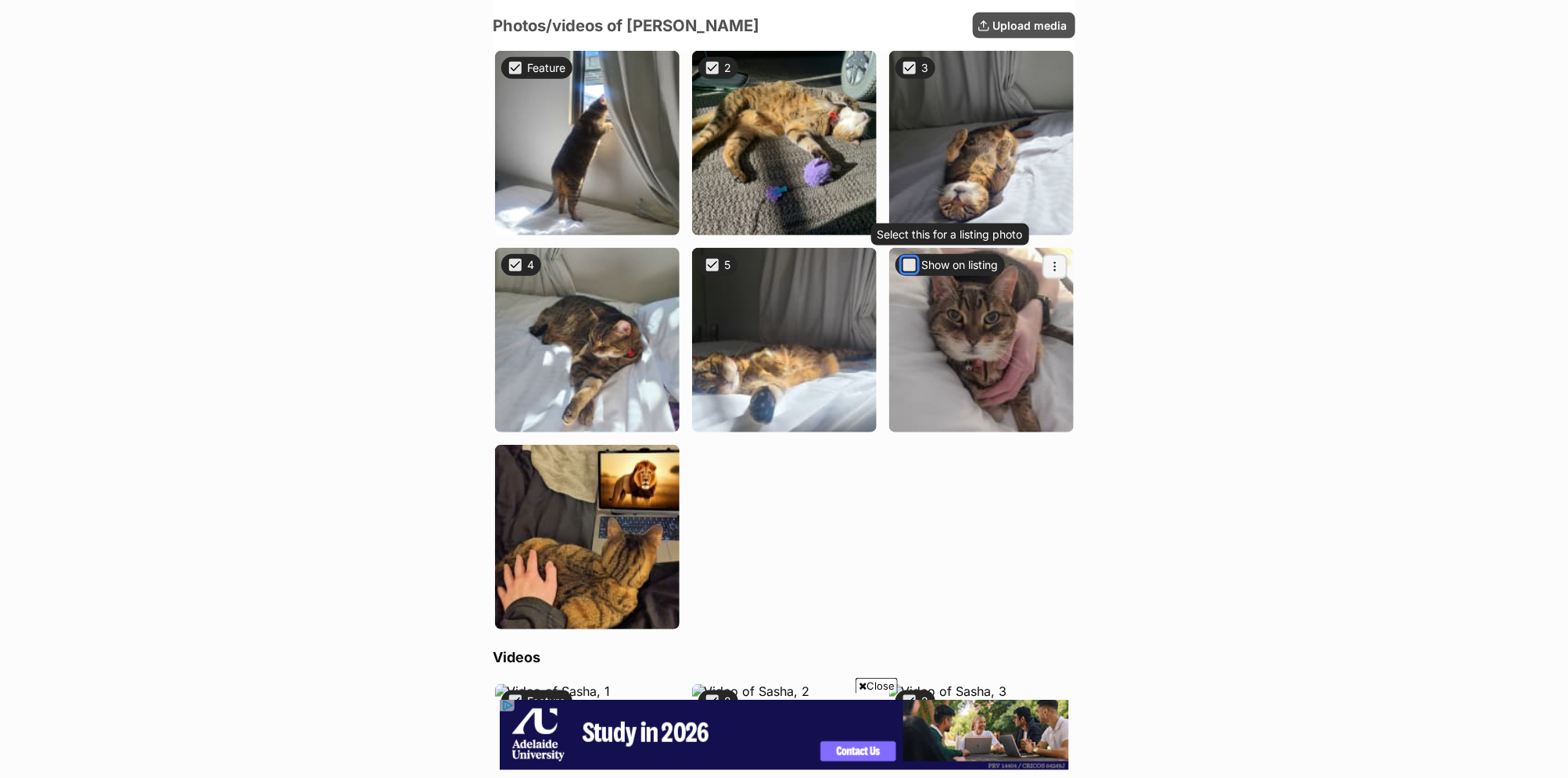
click at [907, 264] on button "Show on listing" at bounding box center [909, 265] width 16 height 16
checkbox input "true"
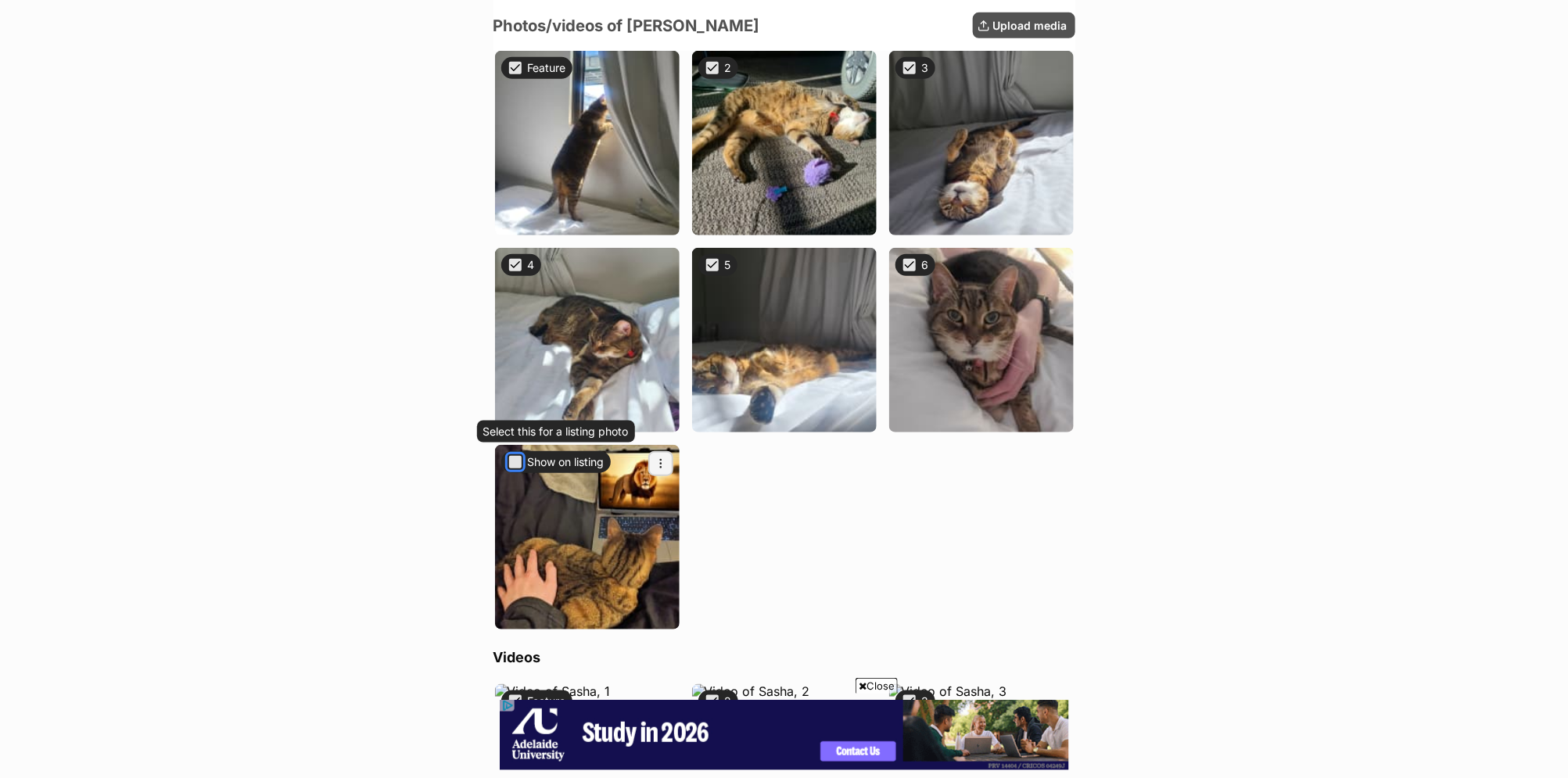
click at [514, 467] on button "Show on listing" at bounding box center [515, 462] width 16 height 16
checkbox input "true"
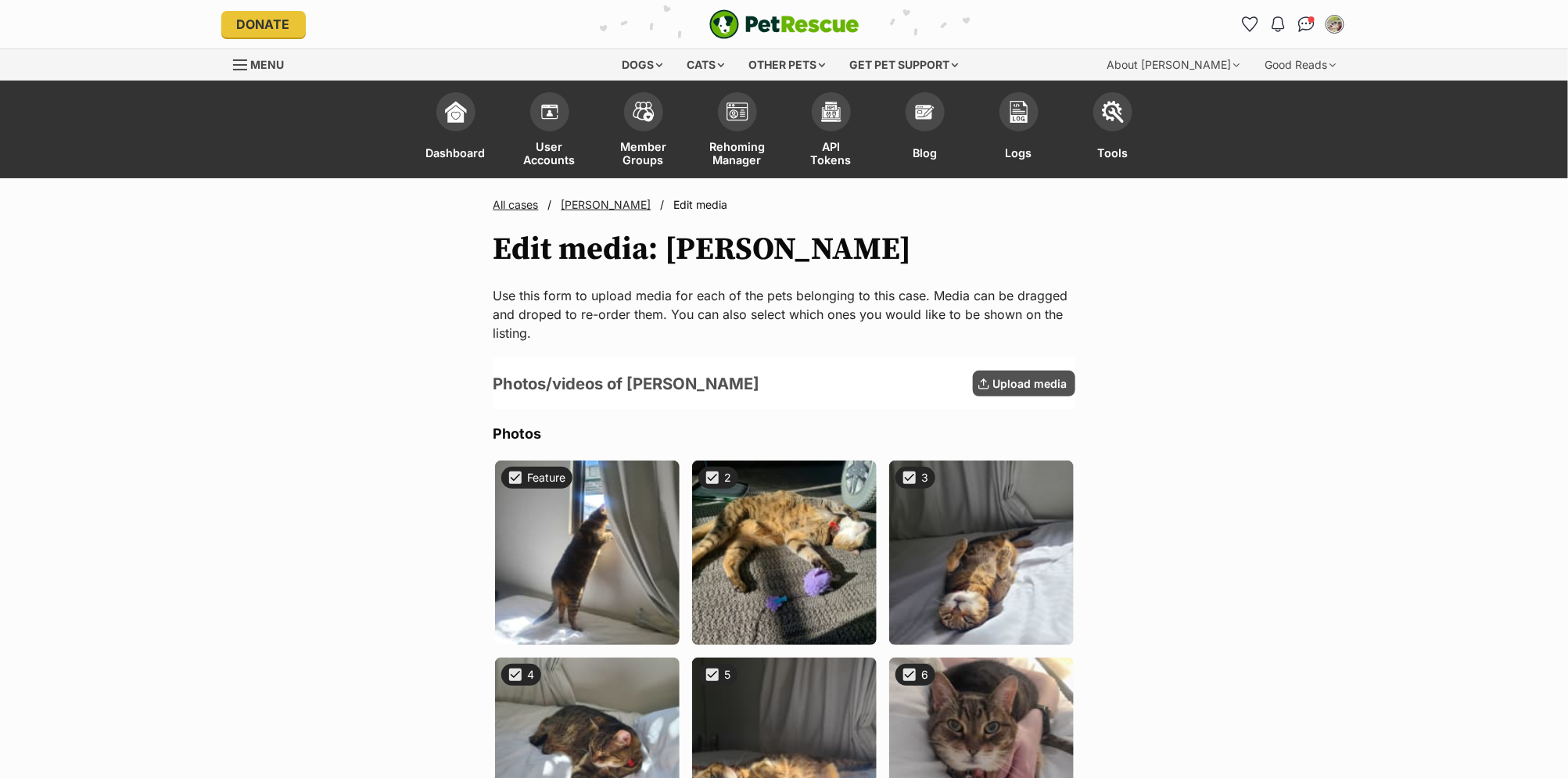
click at [581, 205] on link "[PERSON_NAME]" at bounding box center [606, 205] width 90 height 13
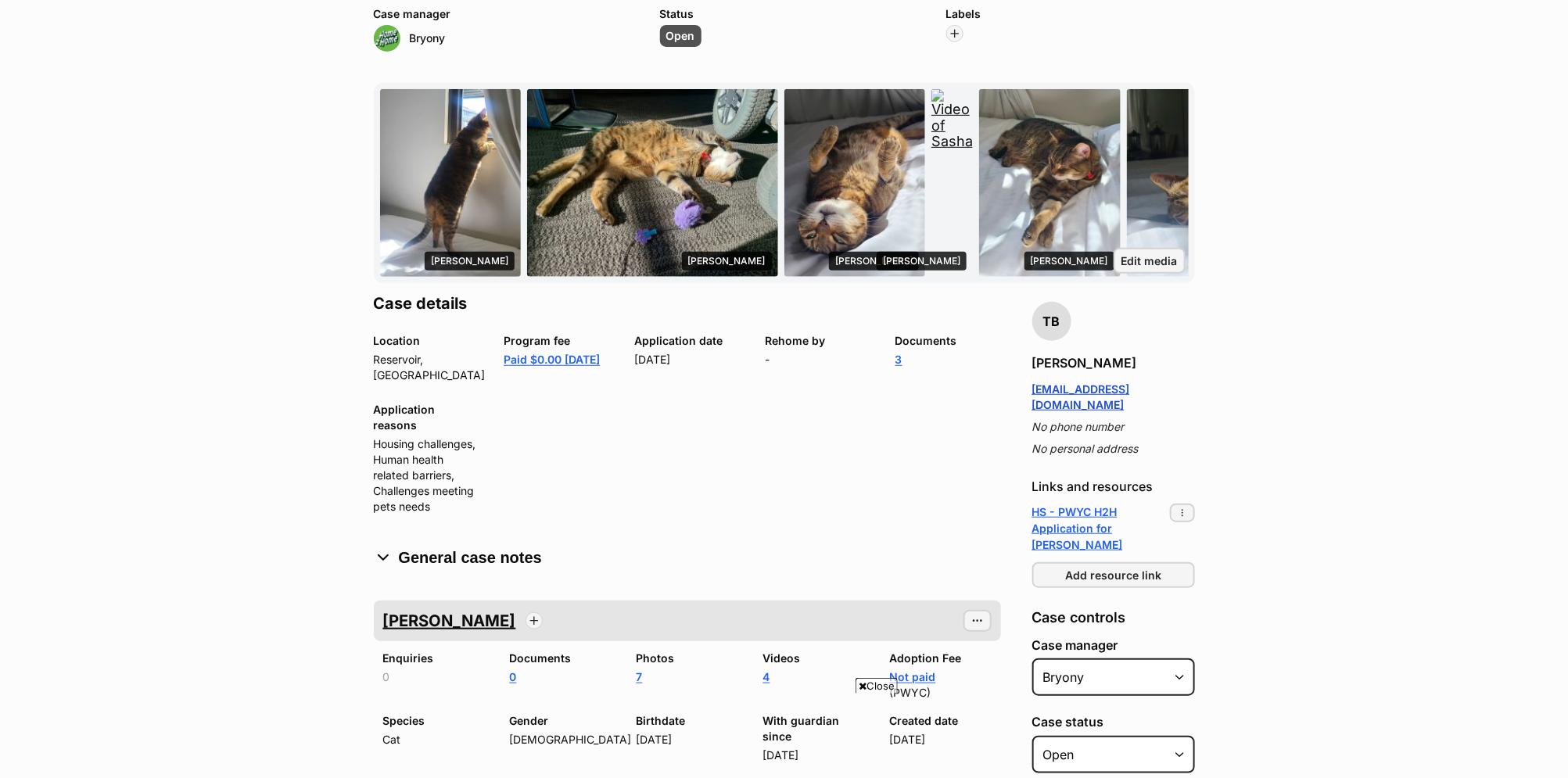
scroll to position [333, 0]
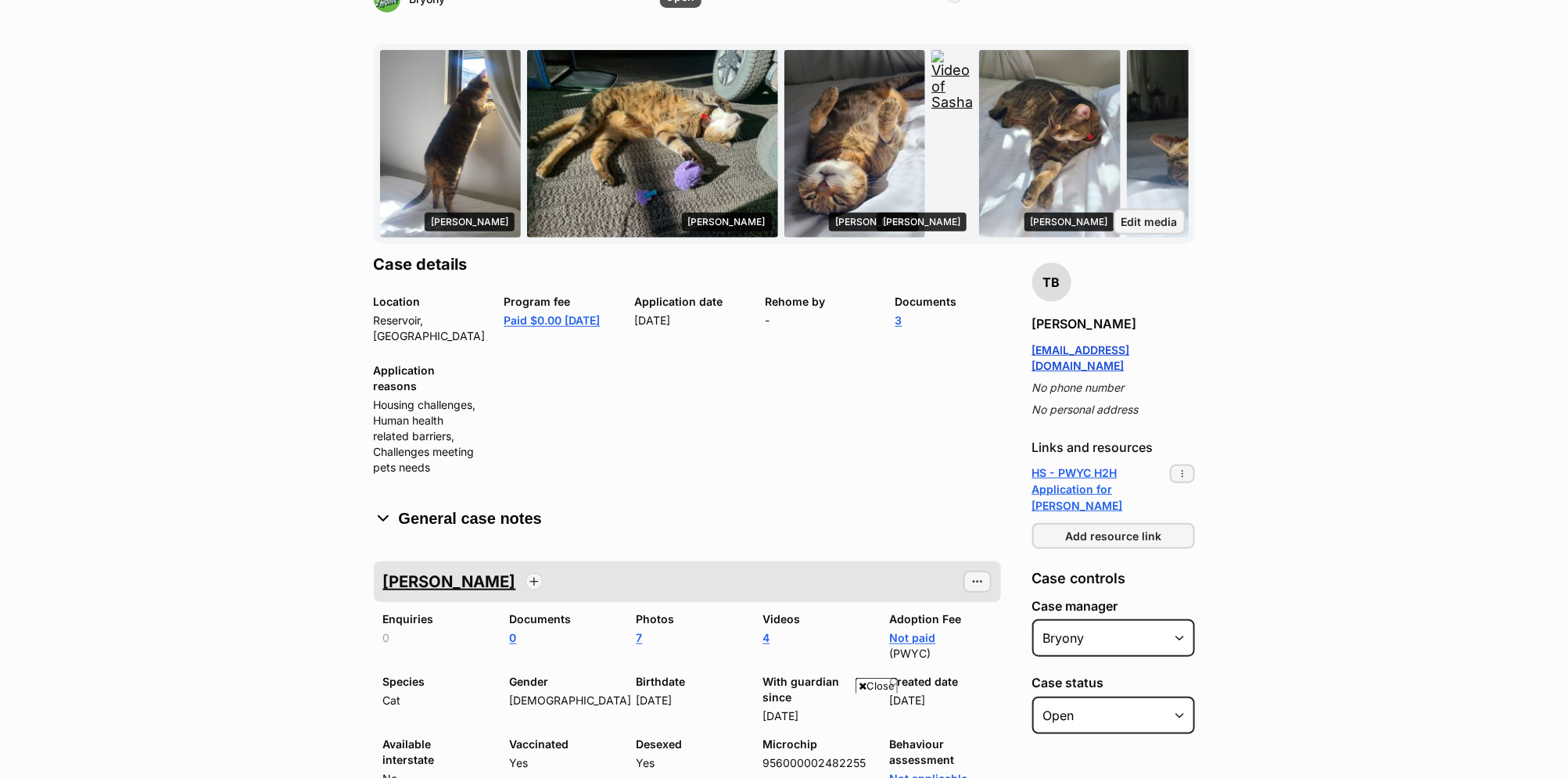
click at [404, 564] on link "Sasha" at bounding box center [449, 581] width 133 height 34
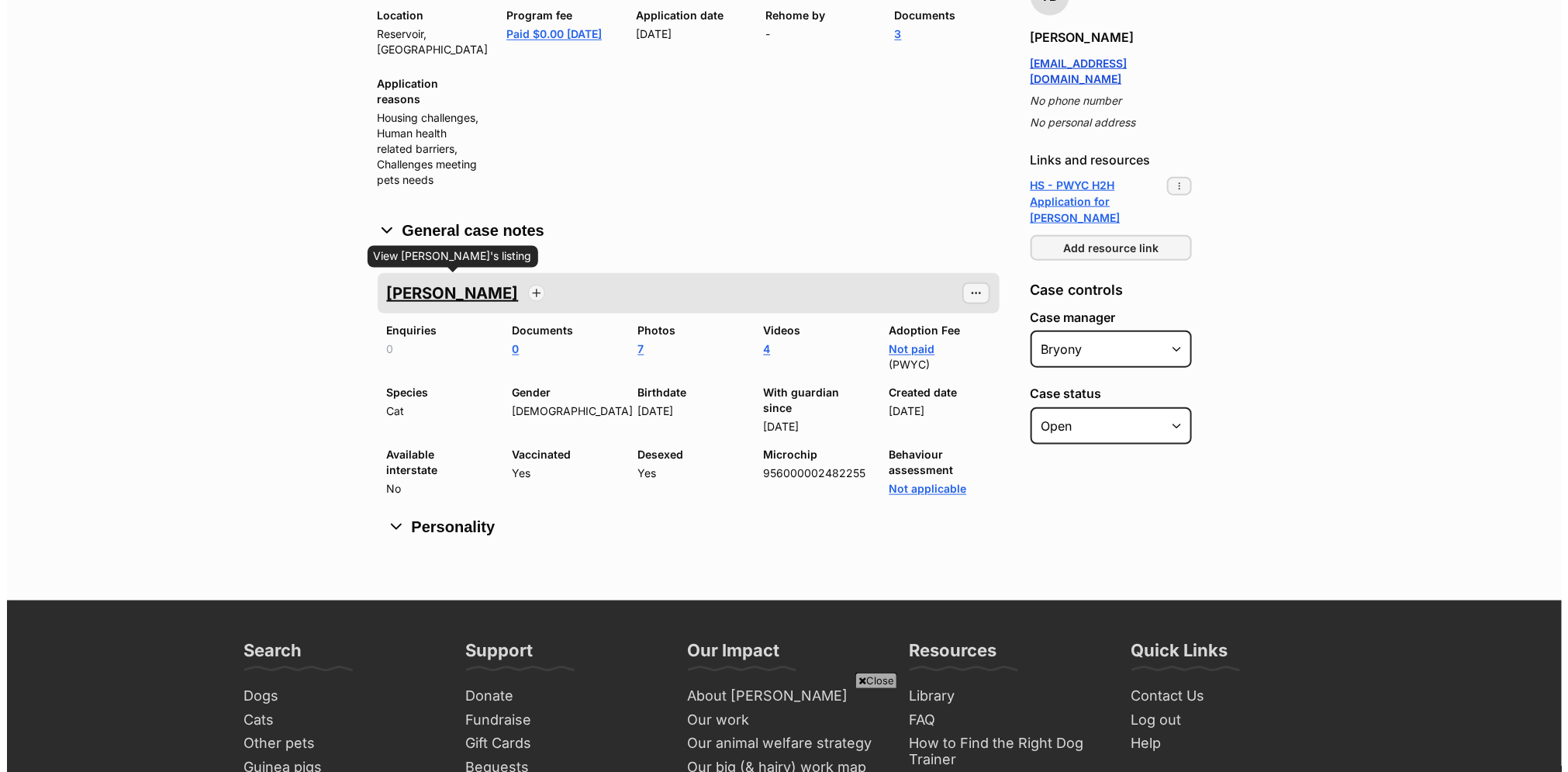
scroll to position [616, 0]
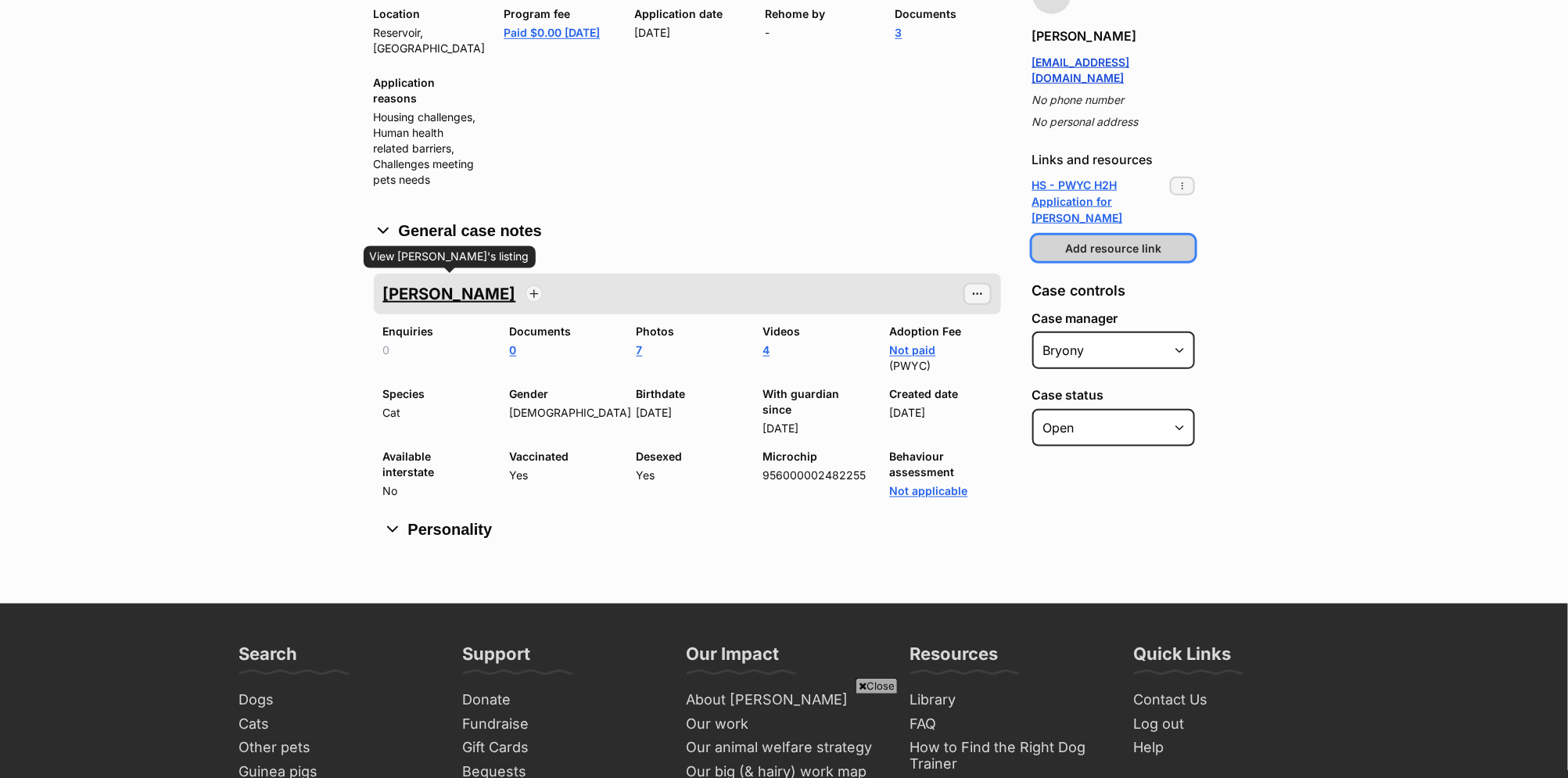
click at [1154, 240] on span "Add resource link" at bounding box center [1113, 248] width 96 height 17
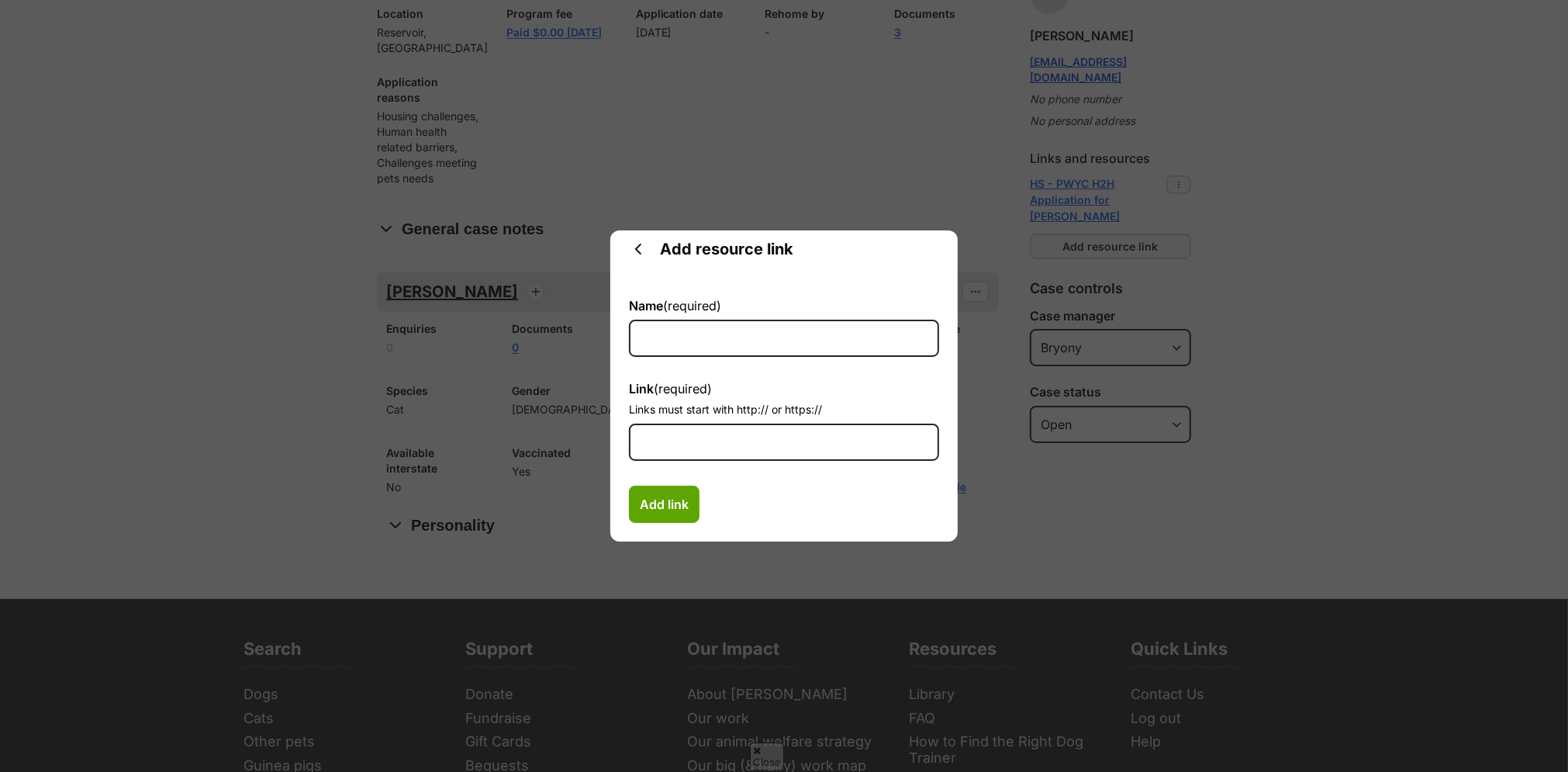
scroll to position [0, 0]
click at [757, 346] on input "Name (required)" at bounding box center [783, 338] width 310 height 37
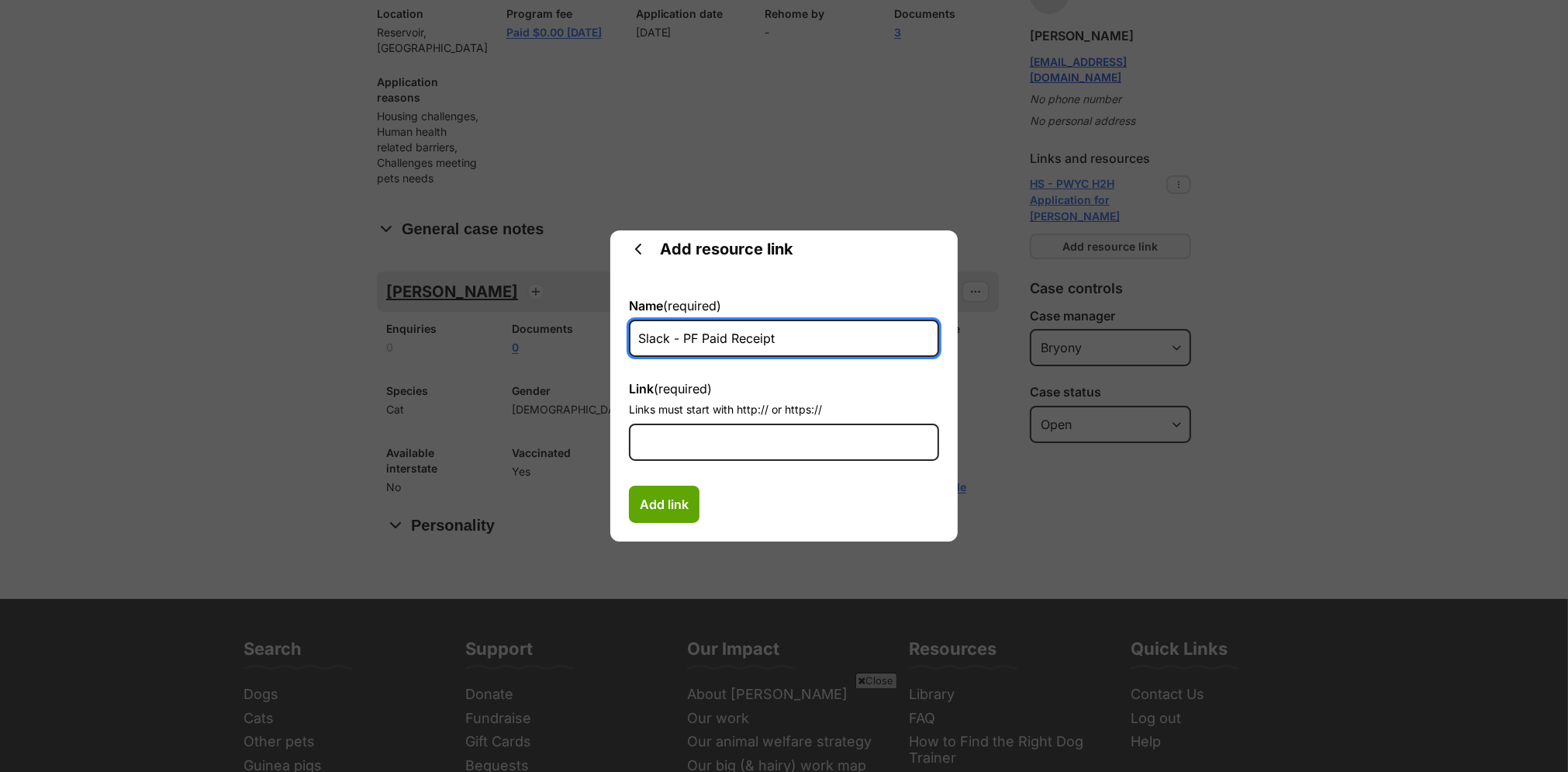
type input "Slack - PF Paid Receipt"
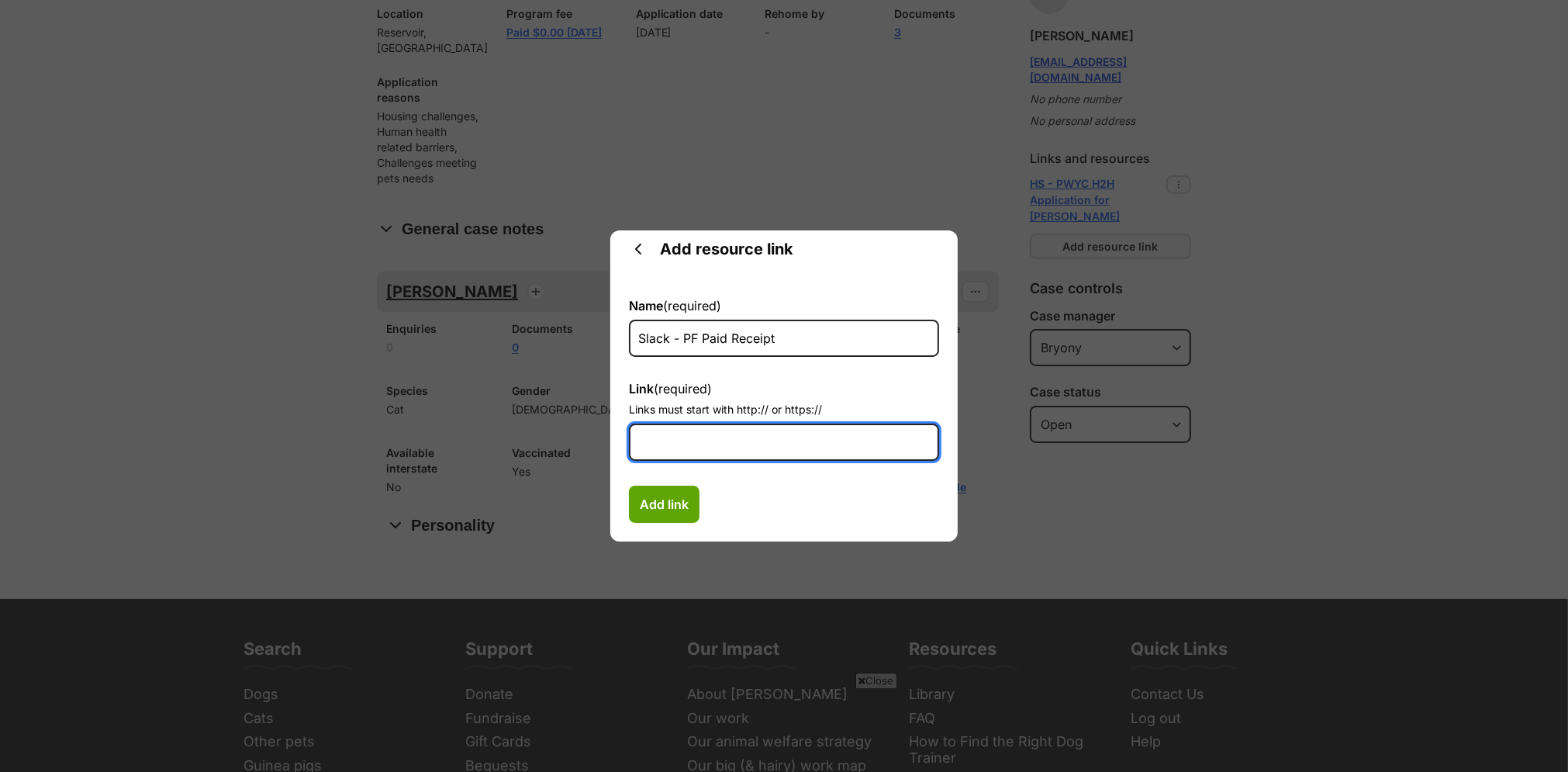
click at [720, 445] on input "Link (required)" at bounding box center [783, 442] width 310 height 37
paste input "https://petrescue.slack.com/archives/C033H7BBTE3/p1758603838142359"
type input "https://petrescue.slack.com/archives/C033H7BBTE3/p1758603838142359"
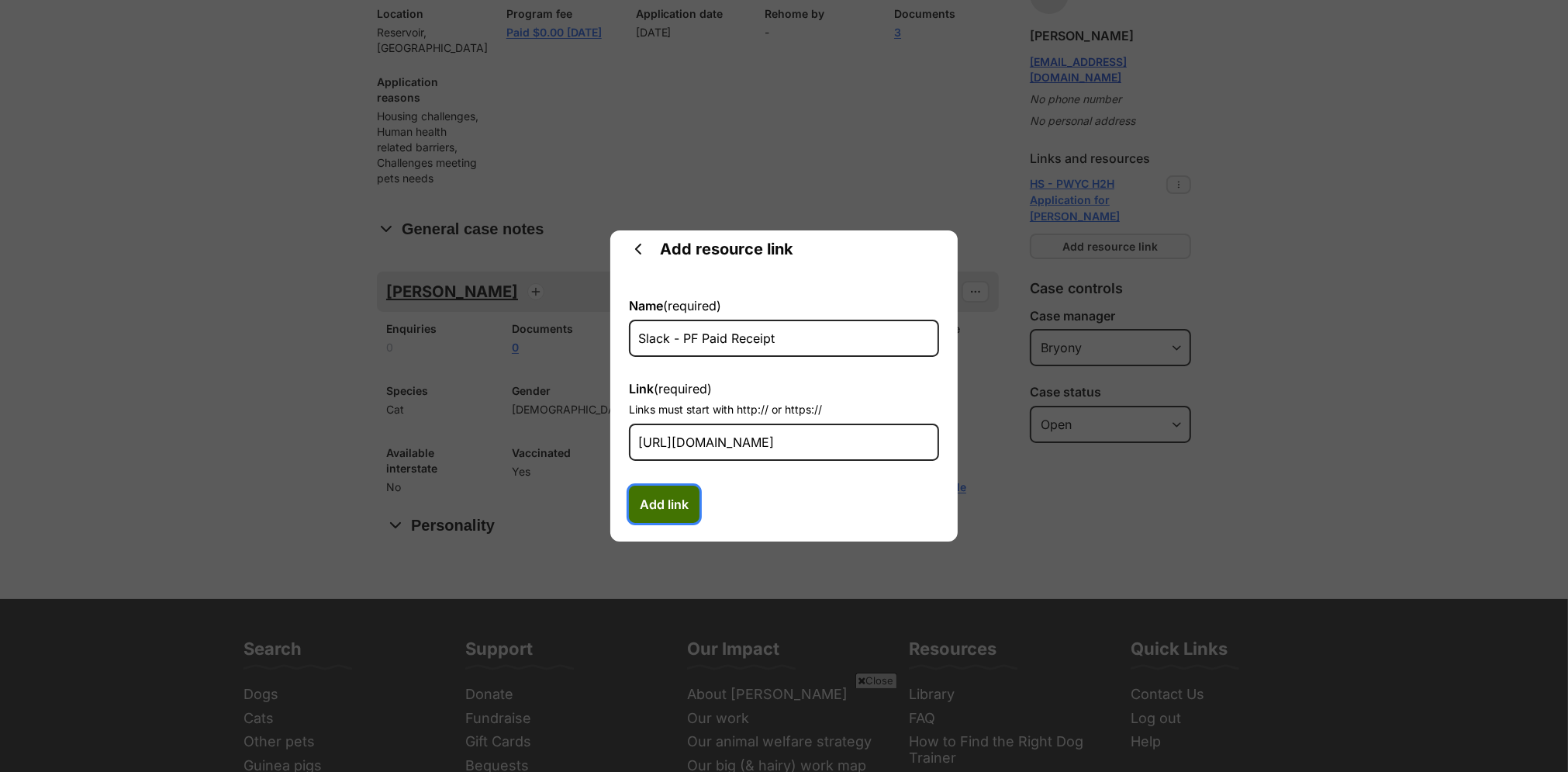
click at [657, 509] on span "Add link" at bounding box center [663, 504] width 49 height 18
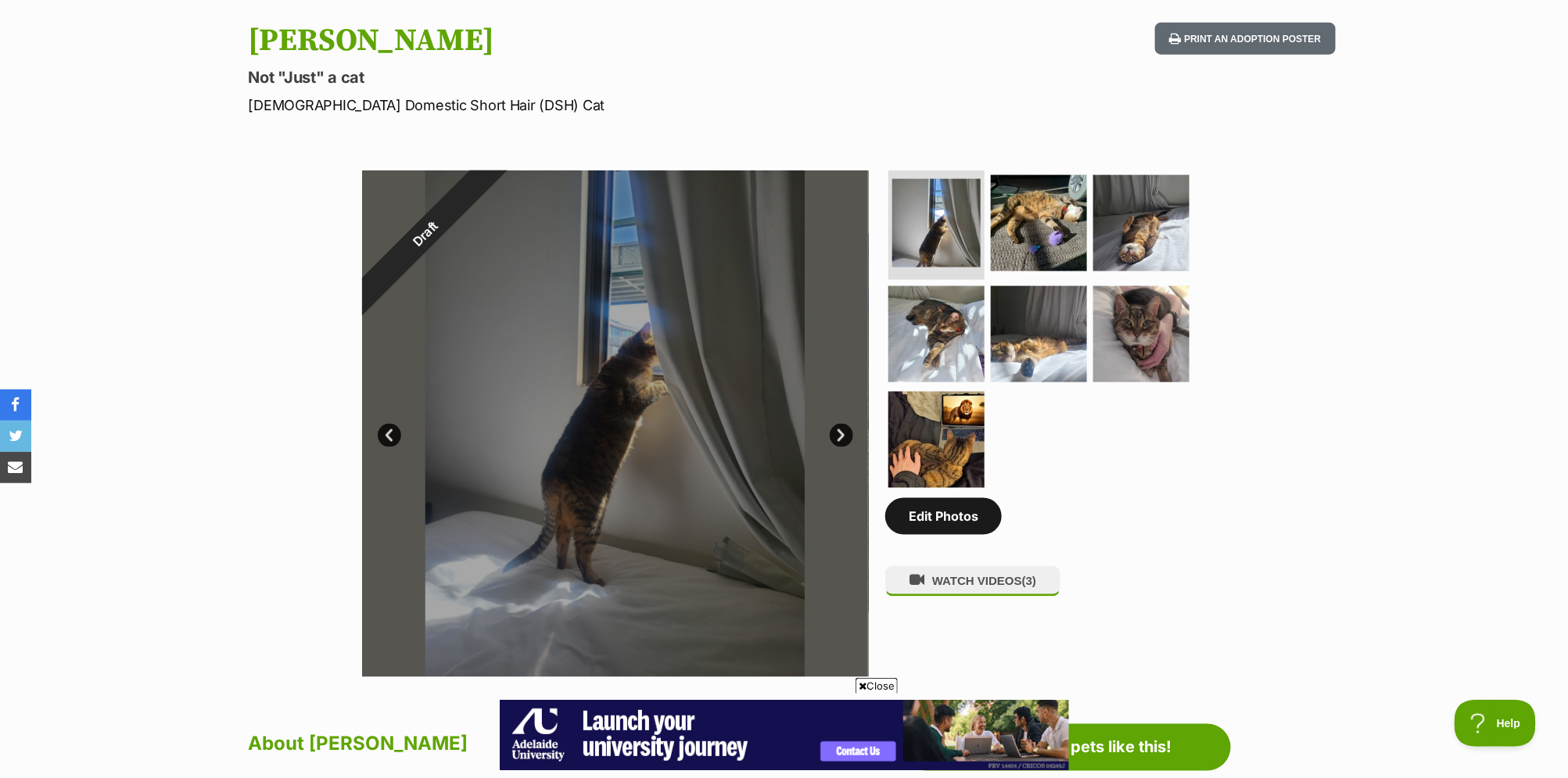
scroll to position [884, 0]
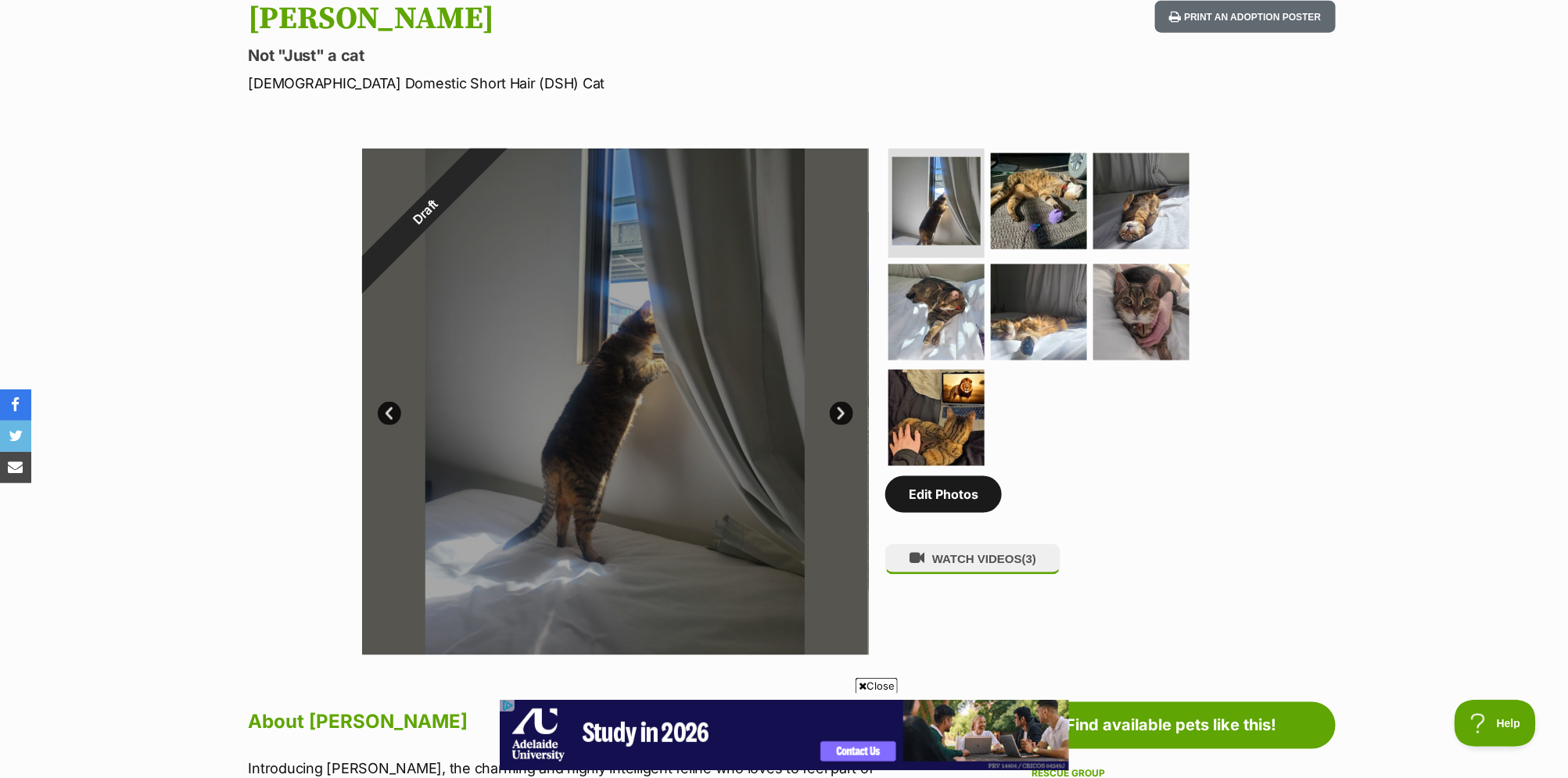
click at [936, 495] on link "Edit Photos" at bounding box center [943, 494] width 117 height 36
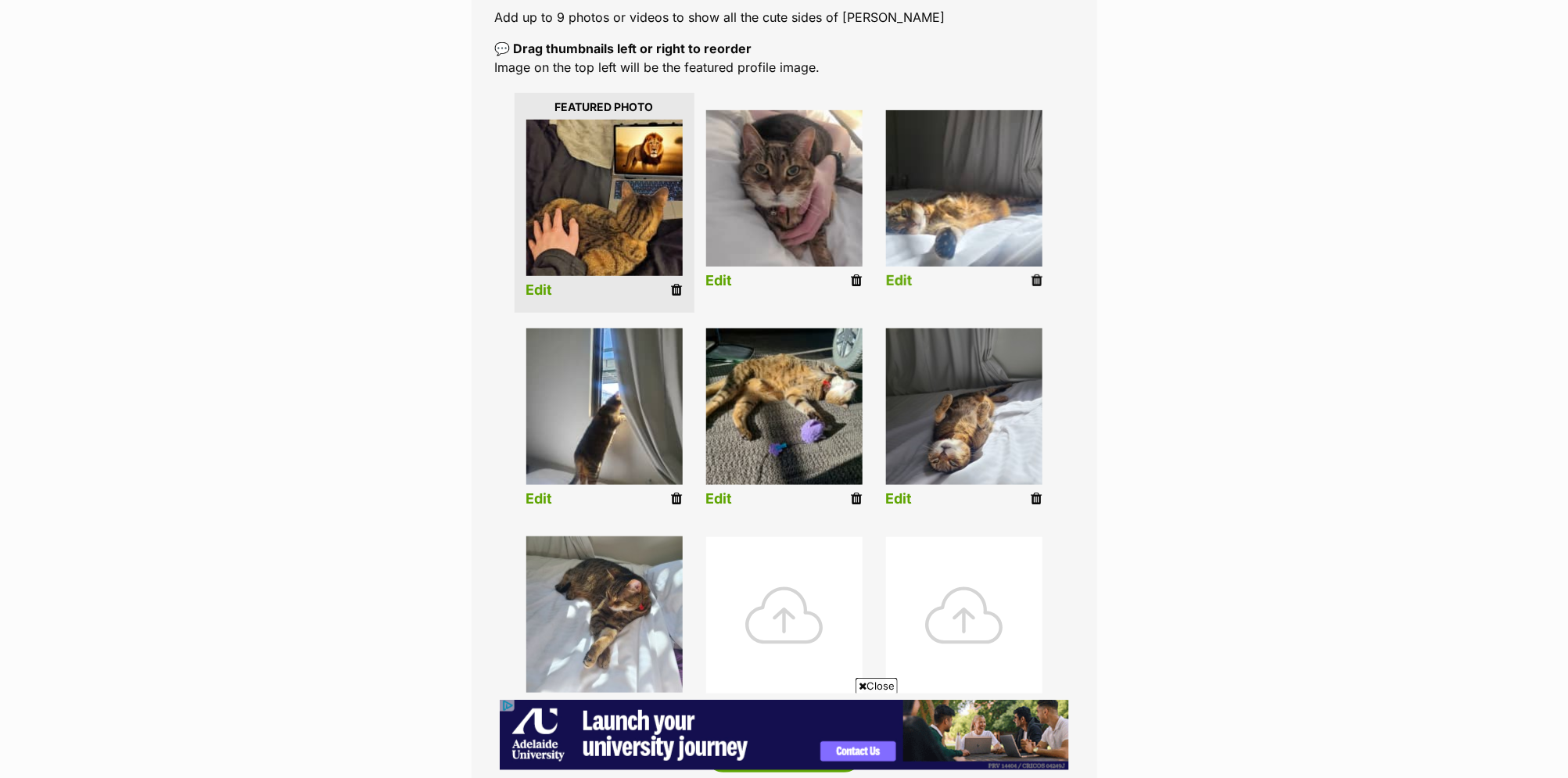
click at [897, 279] on link "Edit" at bounding box center [900, 282] width 27 height 17
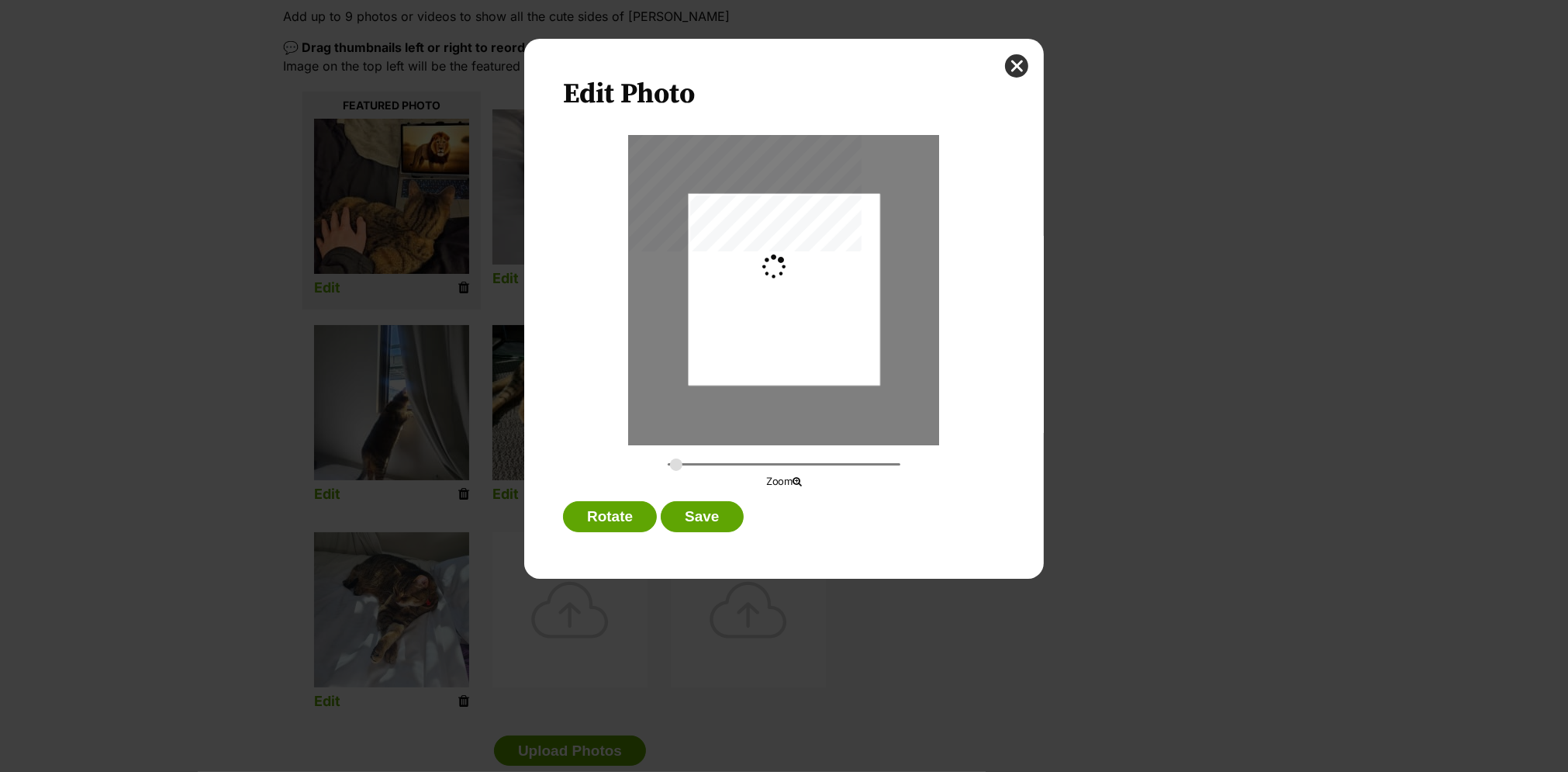
type input "0.0817"
drag, startPoint x: 819, startPoint y: 292, endPoint x: 889, endPoint y: 290, distance: 70.0
click at [889, 290] on div "Dialog Window - Close (Press escape to close)" at bounding box center [815, 290] width 255 height 191
click at [720, 517] on button "Save" at bounding box center [702, 517] width 82 height 31
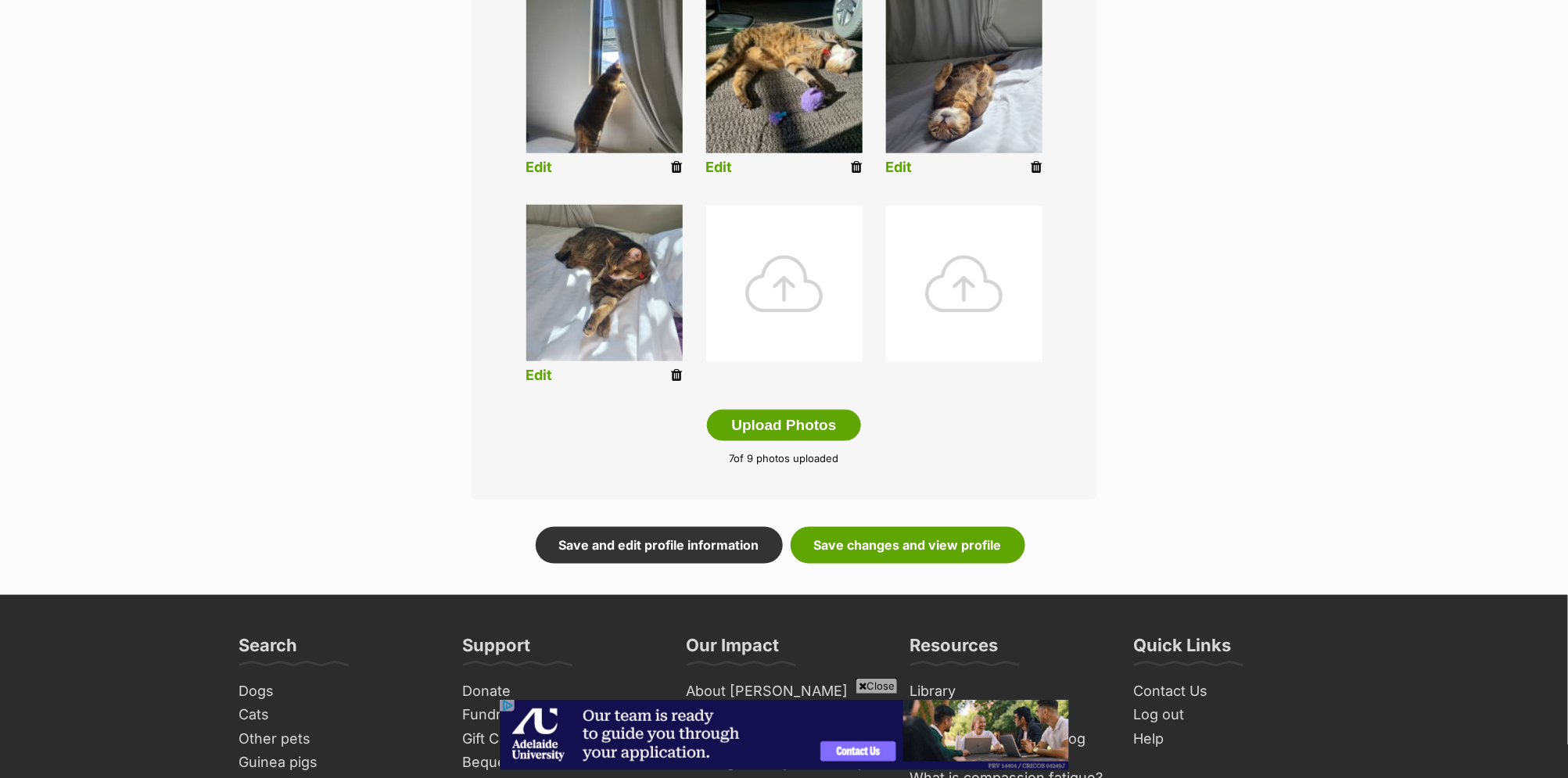
scroll to position [651, 0]
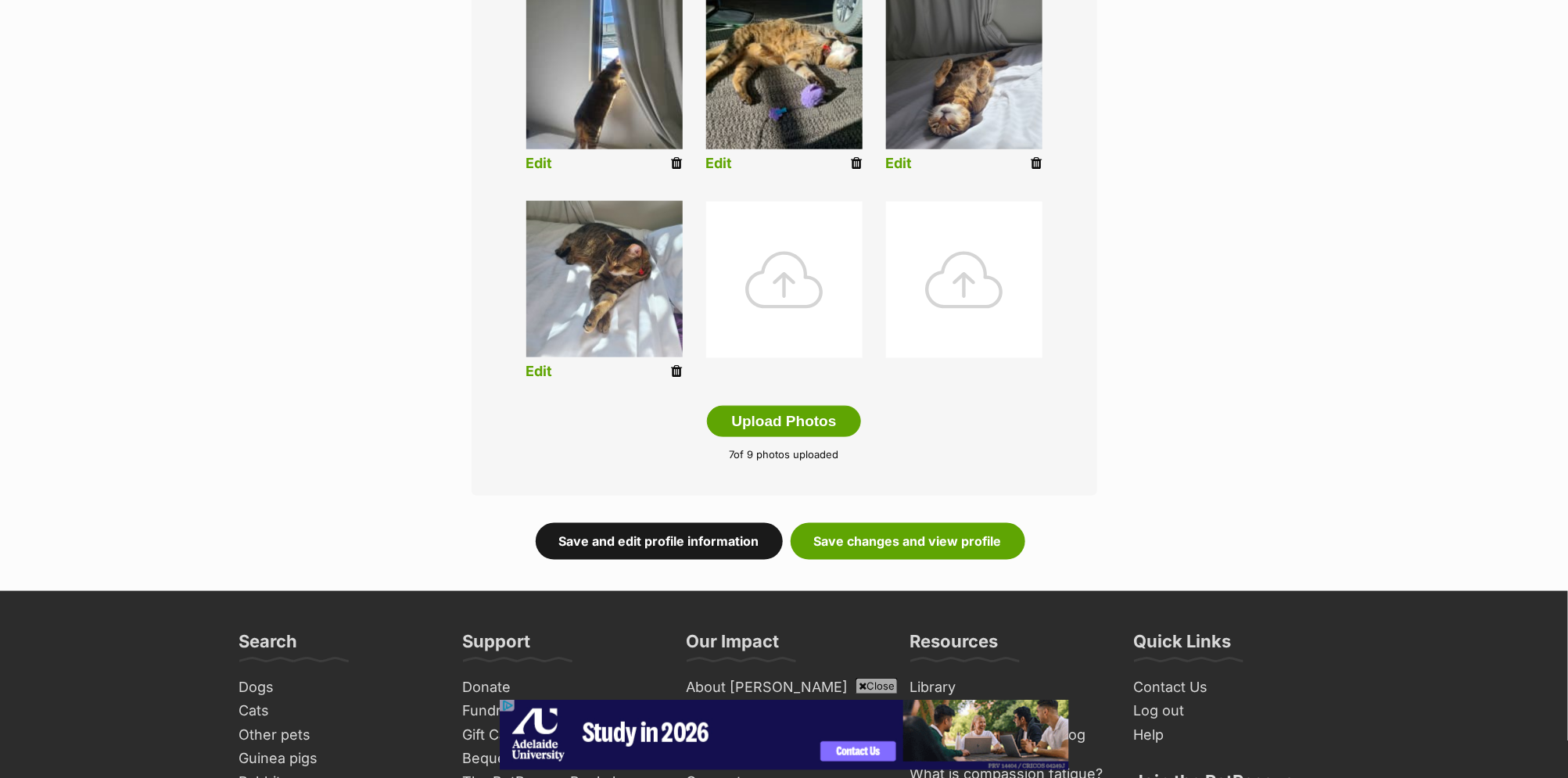
click at [709, 532] on link "Save and edit profile information" at bounding box center [659, 541] width 247 height 36
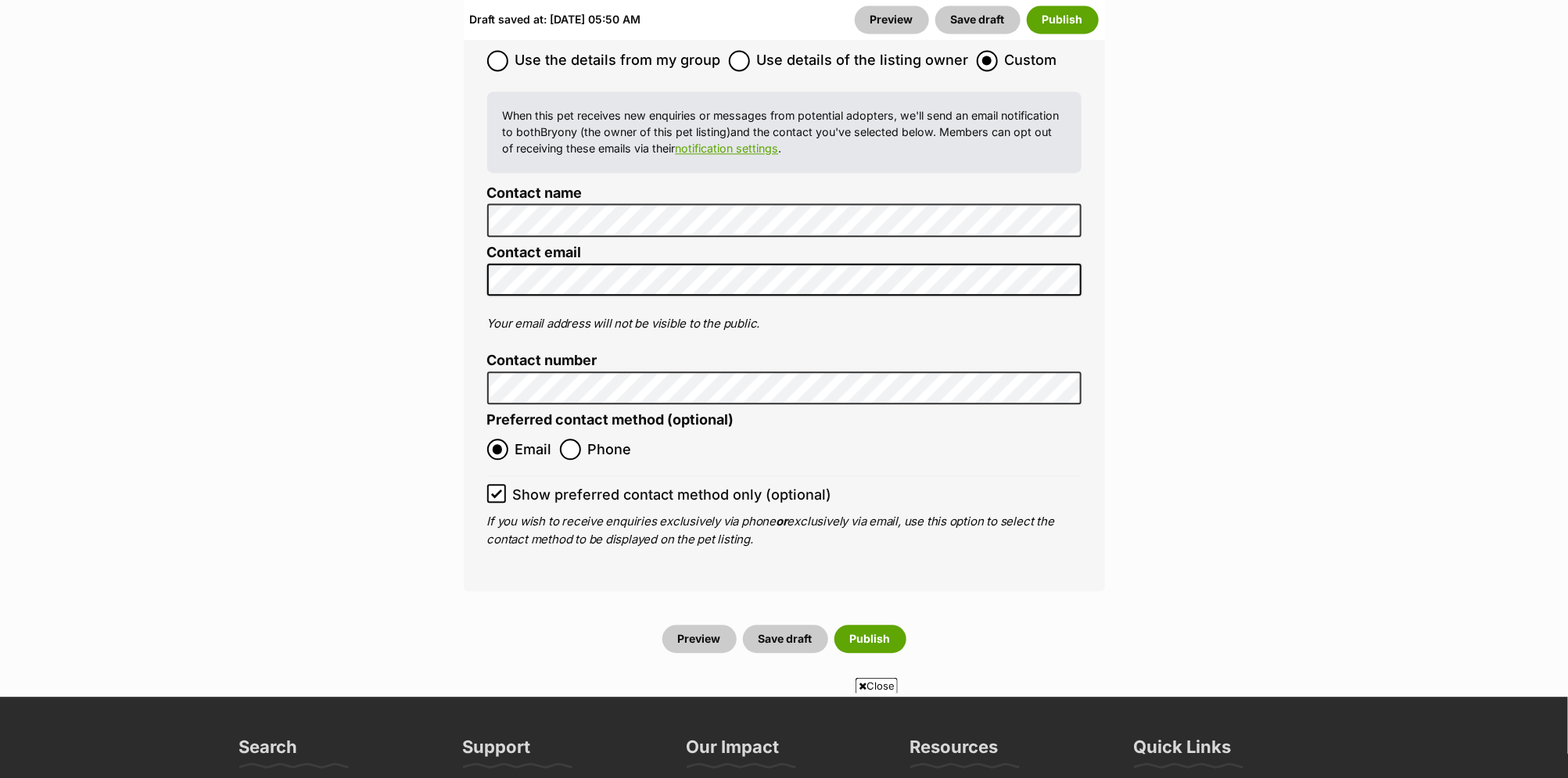
scroll to position [7195, 0]
drag, startPoint x: 885, startPoint y: 480, endPoint x: 898, endPoint y: 473, distance: 14.8
click at [885, 624] on button "Publish" at bounding box center [870, 638] width 72 height 29
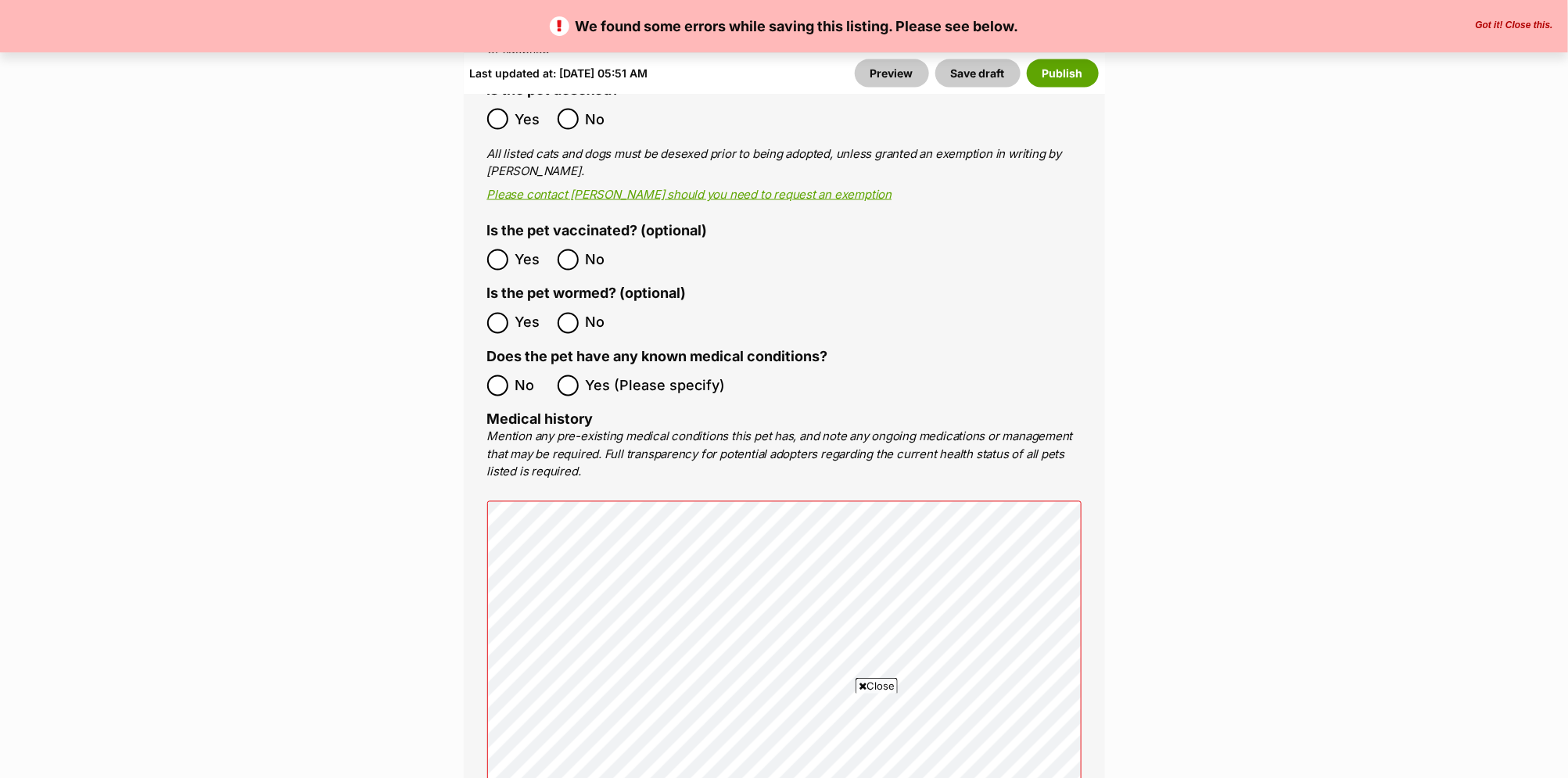
scroll to position [4131, 0]
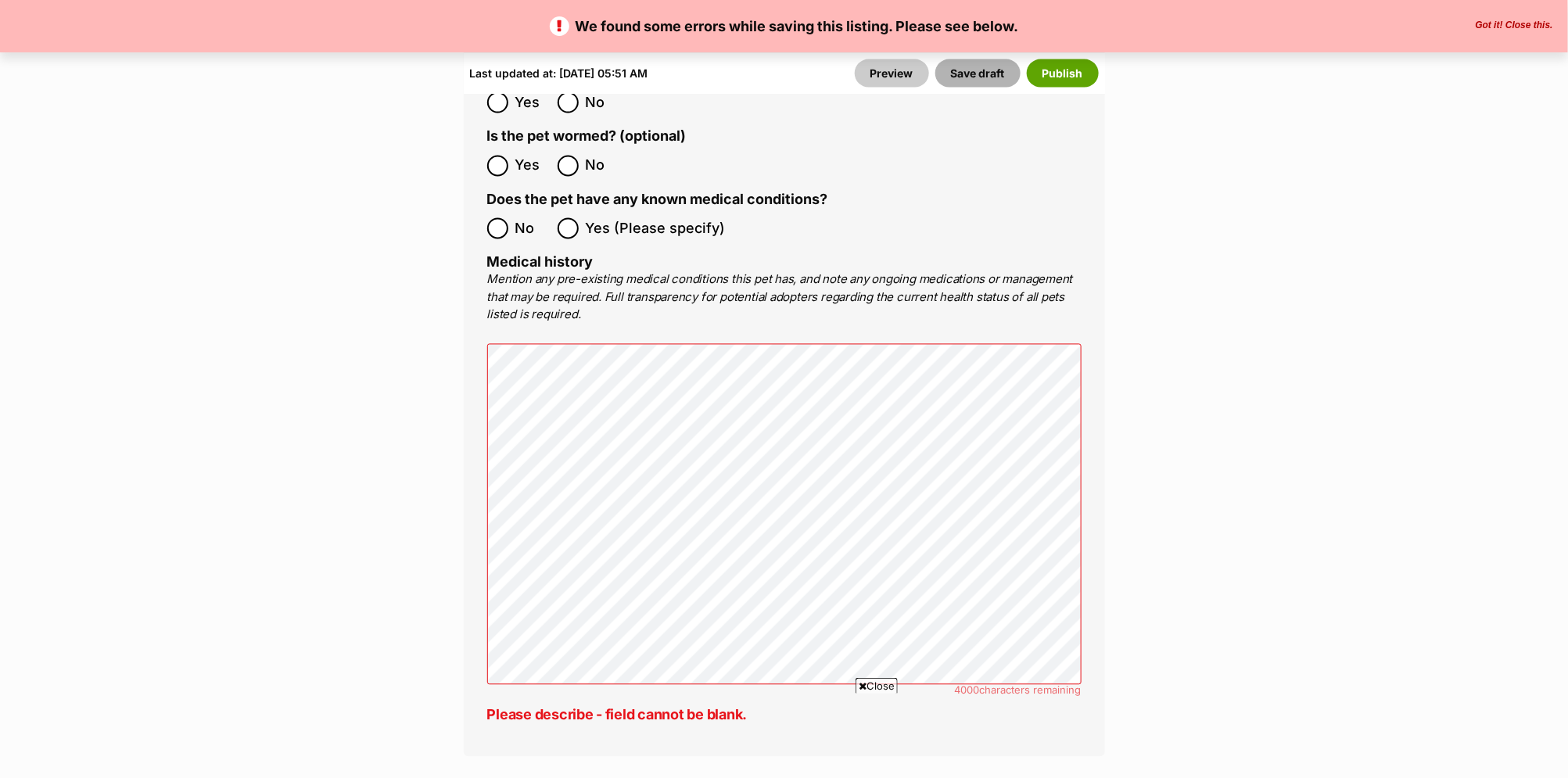
click at [988, 73] on button "Save draft" at bounding box center [978, 73] width 86 height 29
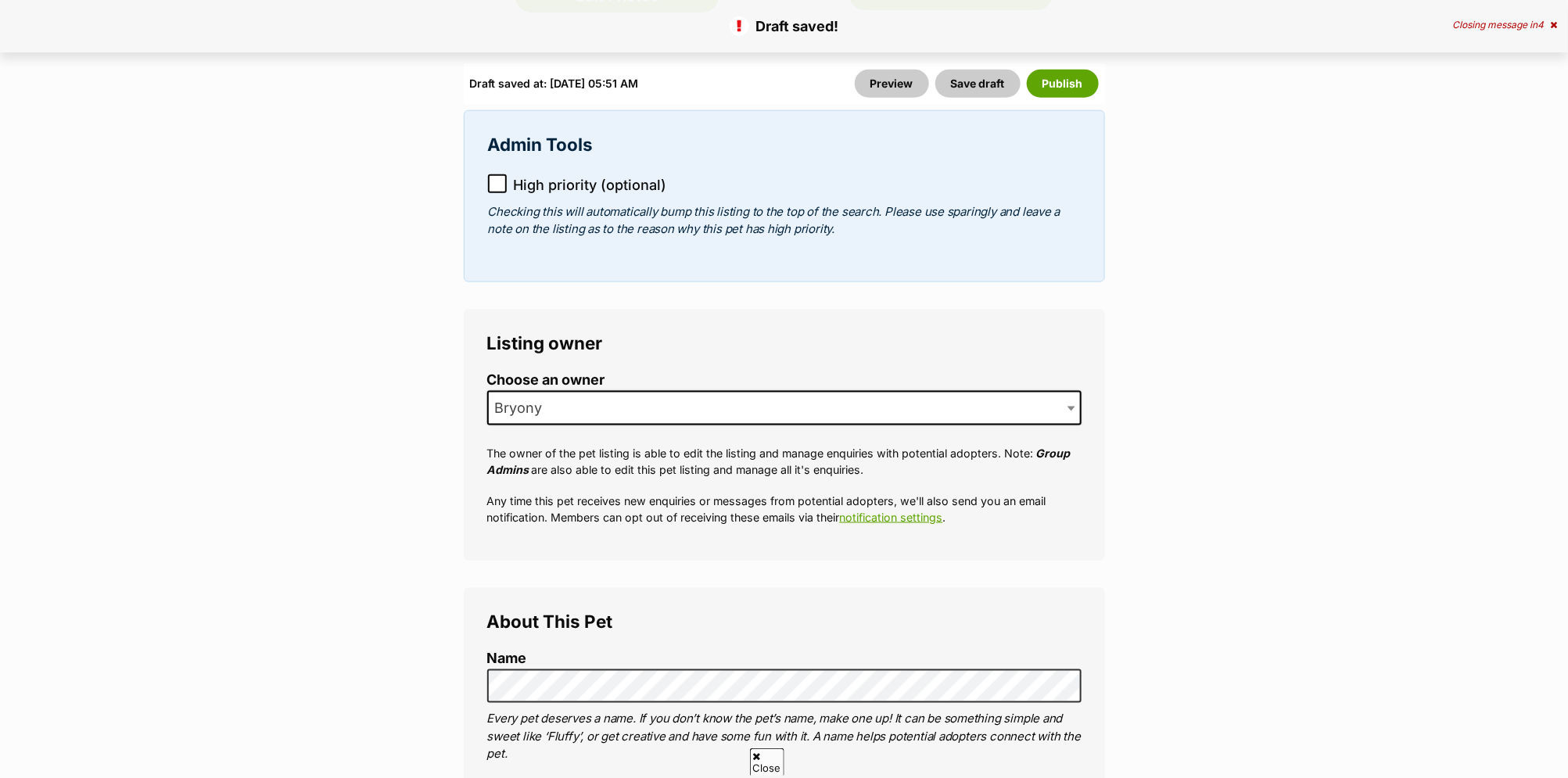
scroll to position [754, 0]
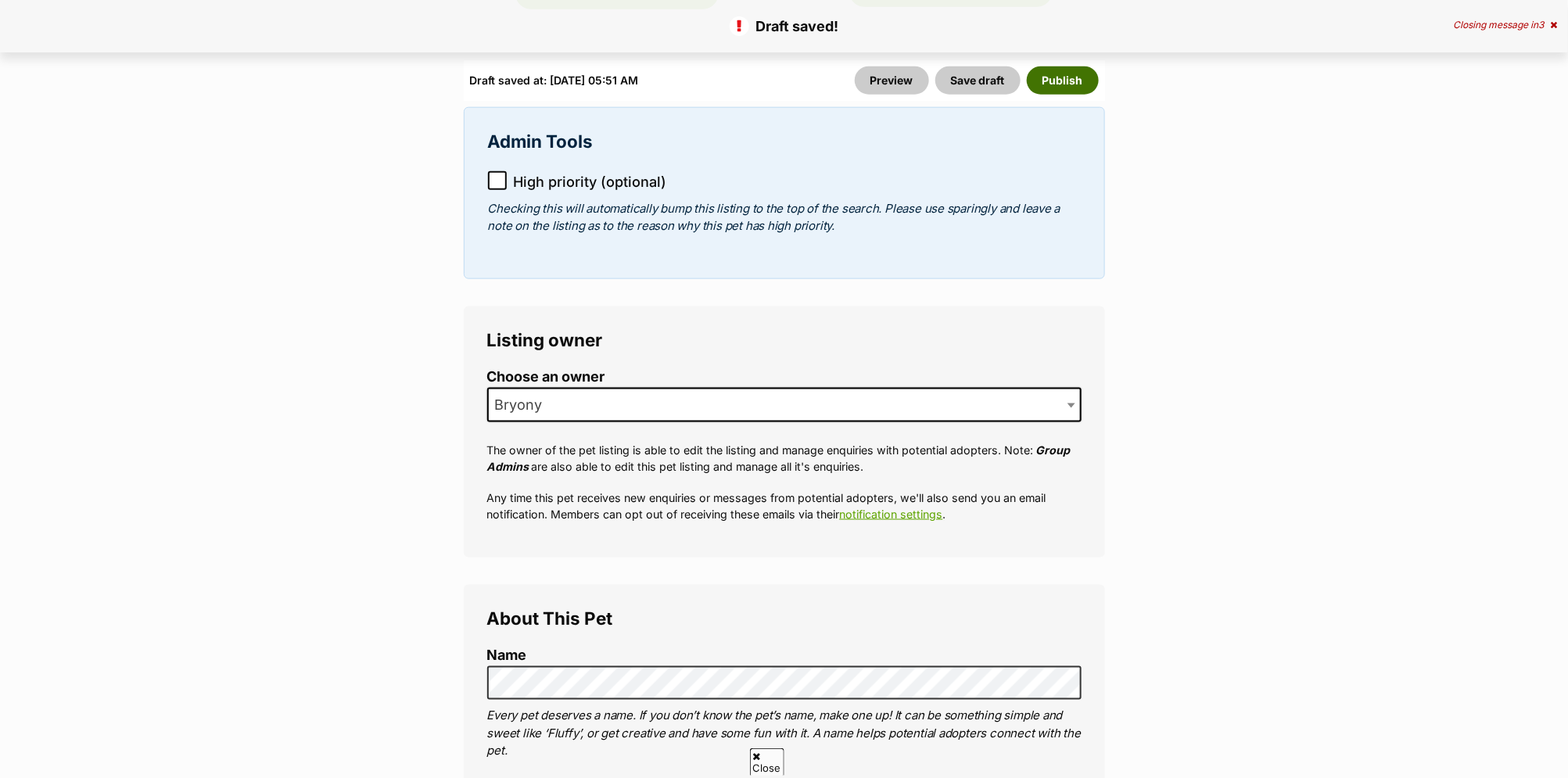
click at [1072, 75] on button "Publish" at bounding box center [1063, 80] width 72 height 29
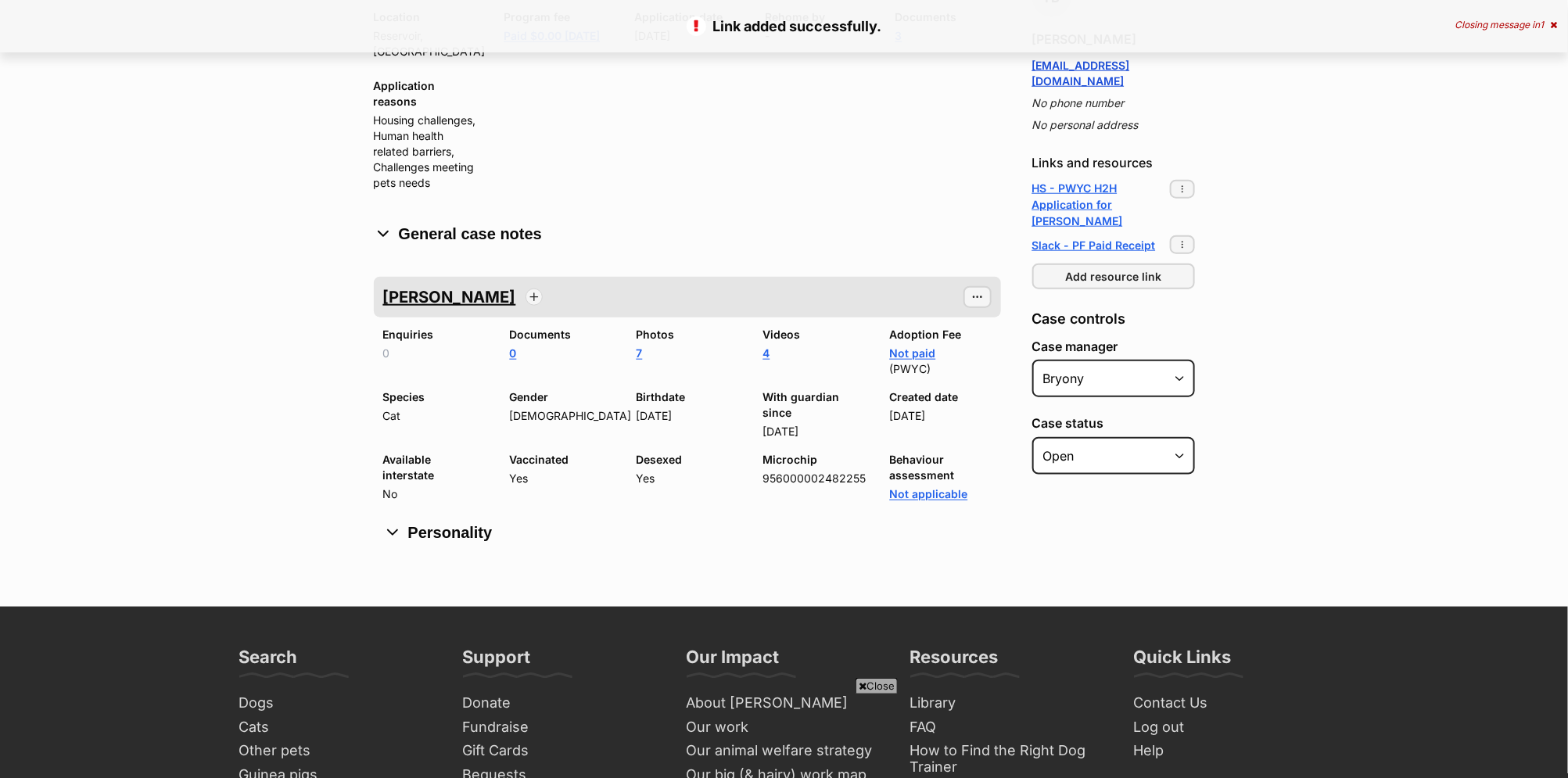
scroll to position [619, 0]
